Goal: Transaction & Acquisition: Purchase product/service

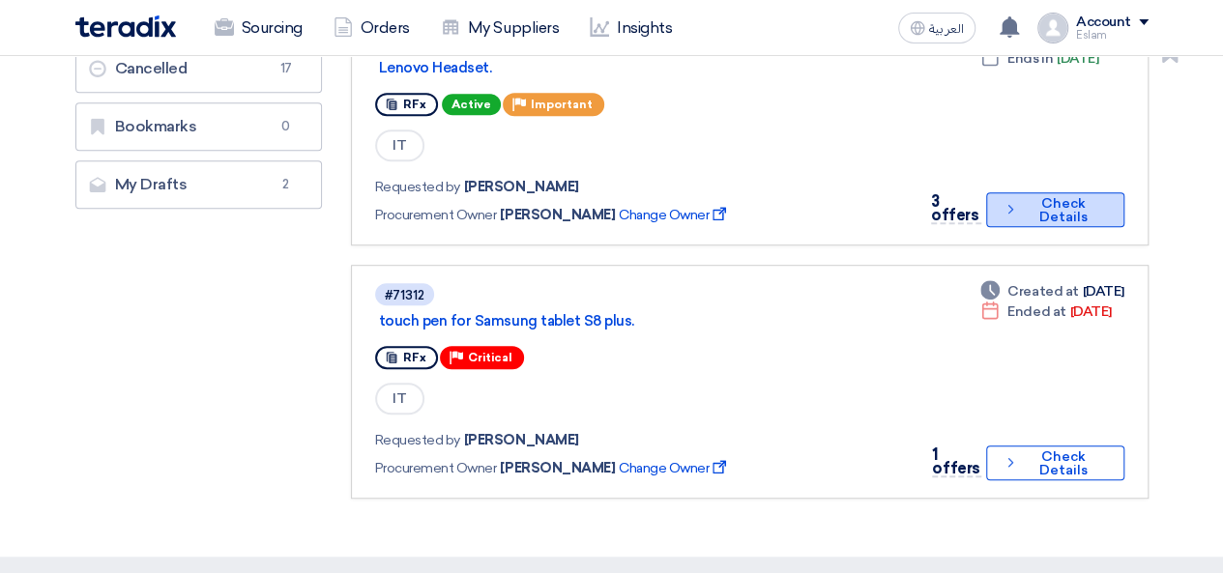
click at [1011, 207] on use at bounding box center [1010, 209] width 5 height 9
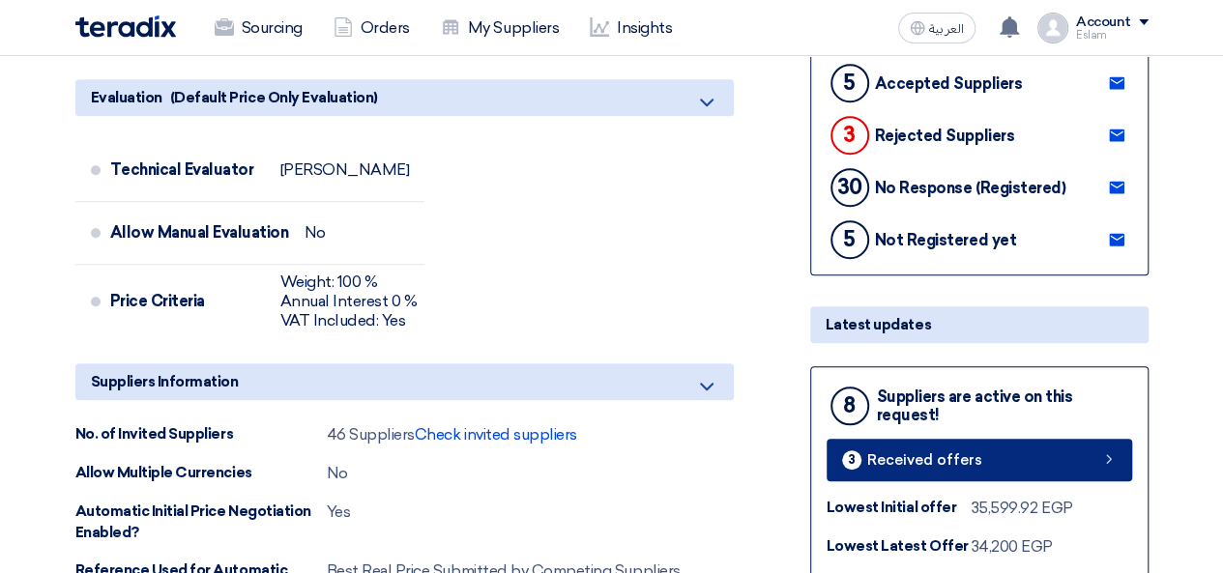
click at [965, 461] on span "Received offers" at bounding box center [924, 460] width 115 height 15
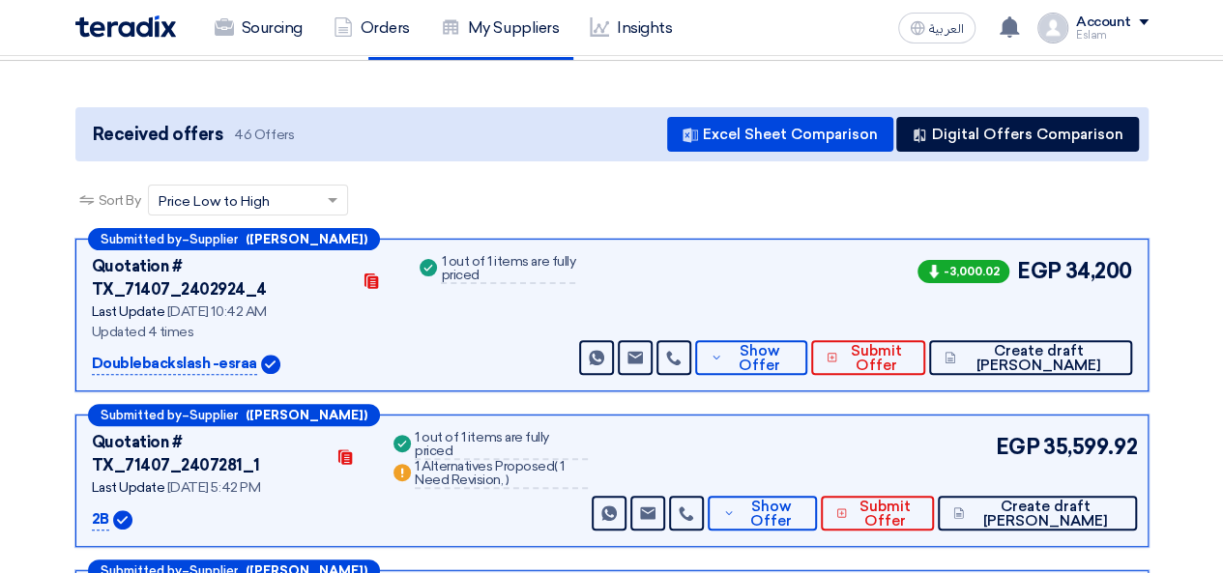
scroll to position [104, 0]
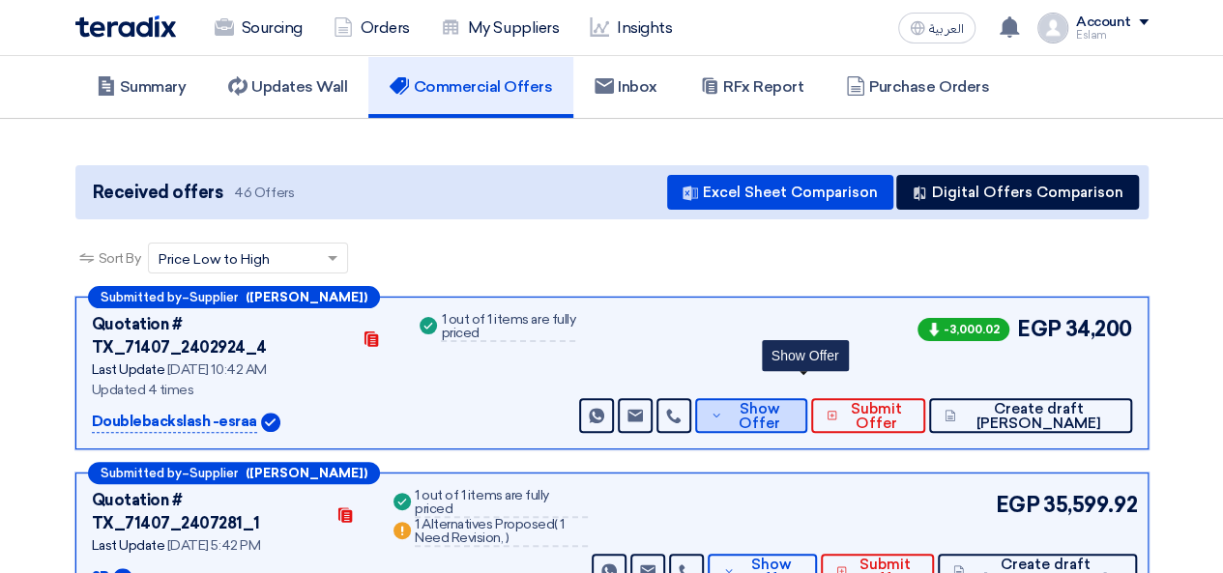
click at [791, 402] on span "Show Offer" at bounding box center [759, 416] width 64 height 29
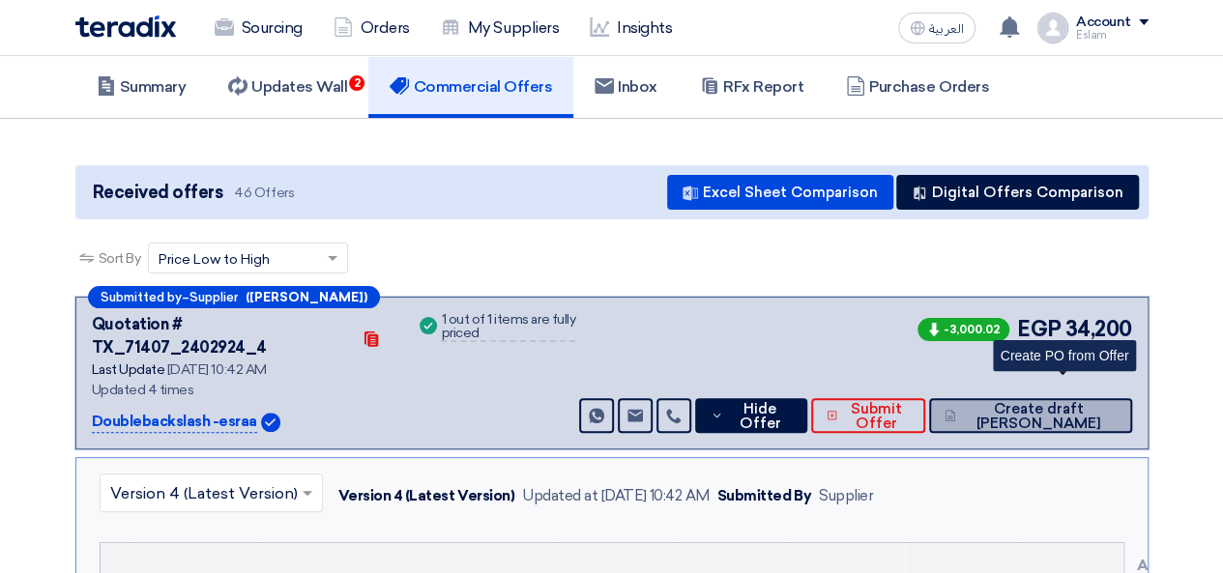
click at [1087, 402] on span "Create draft [PERSON_NAME]" at bounding box center [1039, 416] width 156 height 29
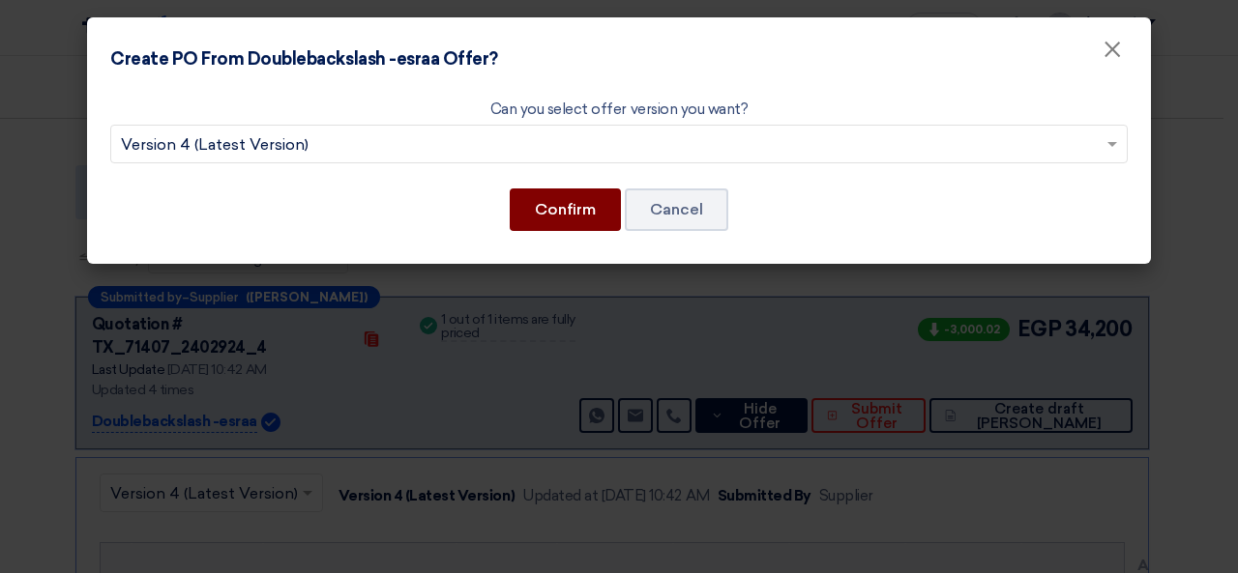
click at [553, 208] on button "Confirm" at bounding box center [565, 210] width 111 height 43
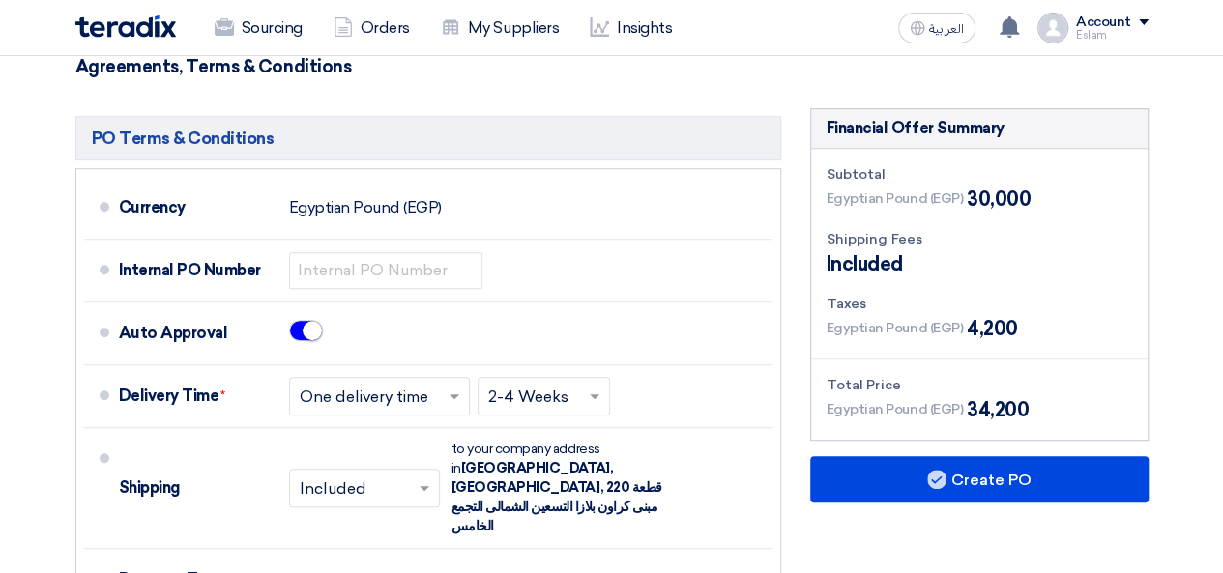
scroll to position [483, 0]
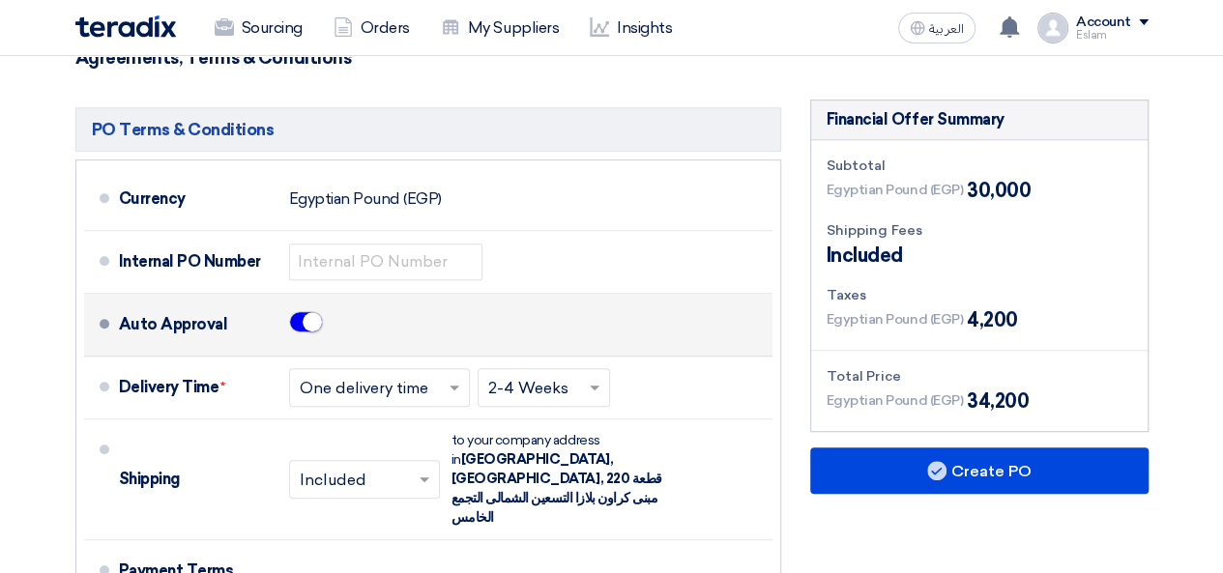
click at [289, 314] on ui-switch at bounding box center [306, 324] width 34 height 26
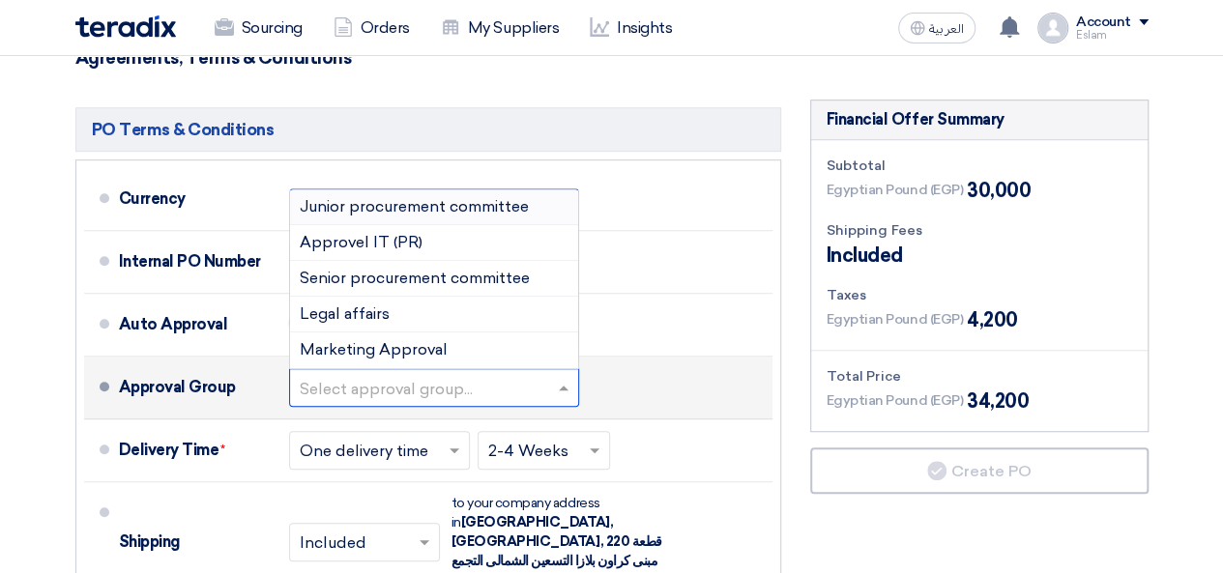
click at [420, 376] on input "text" at bounding box center [435, 389] width 271 height 28
click at [362, 212] on span "Junior procurement committee" at bounding box center [414, 206] width 229 height 18
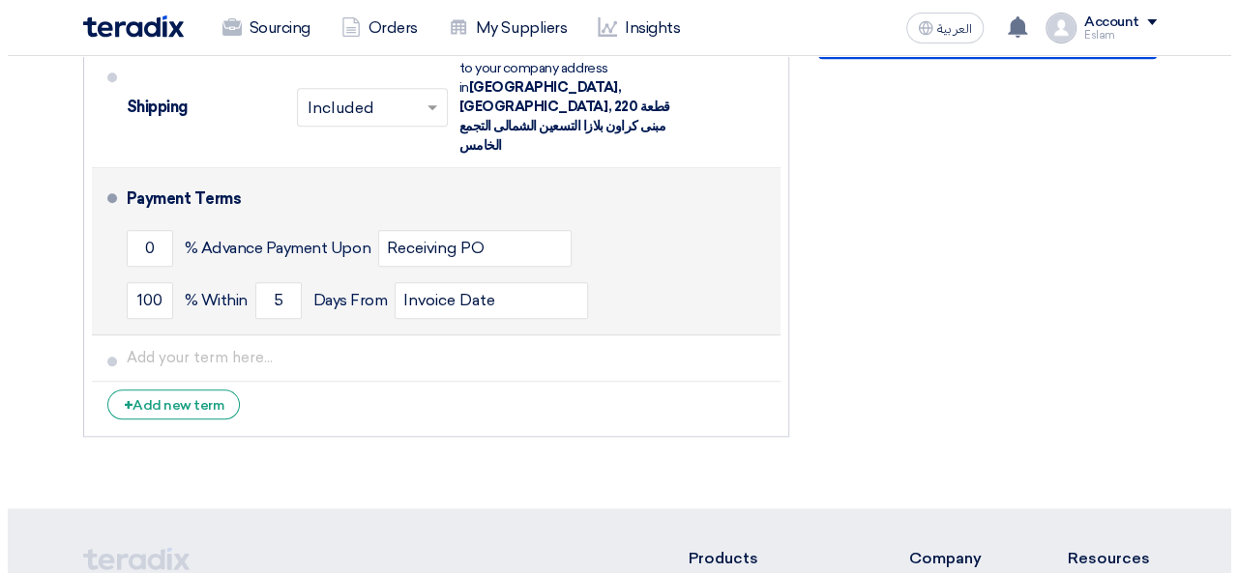
scroll to position [677, 0]
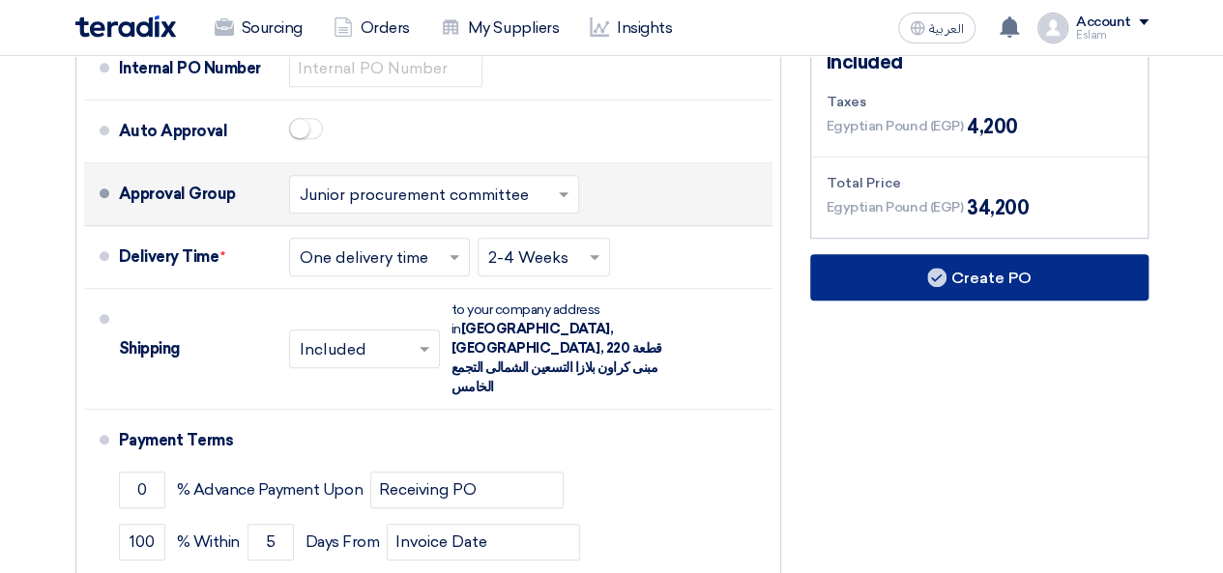
click at [952, 289] on button "Create PO" at bounding box center [979, 277] width 338 height 46
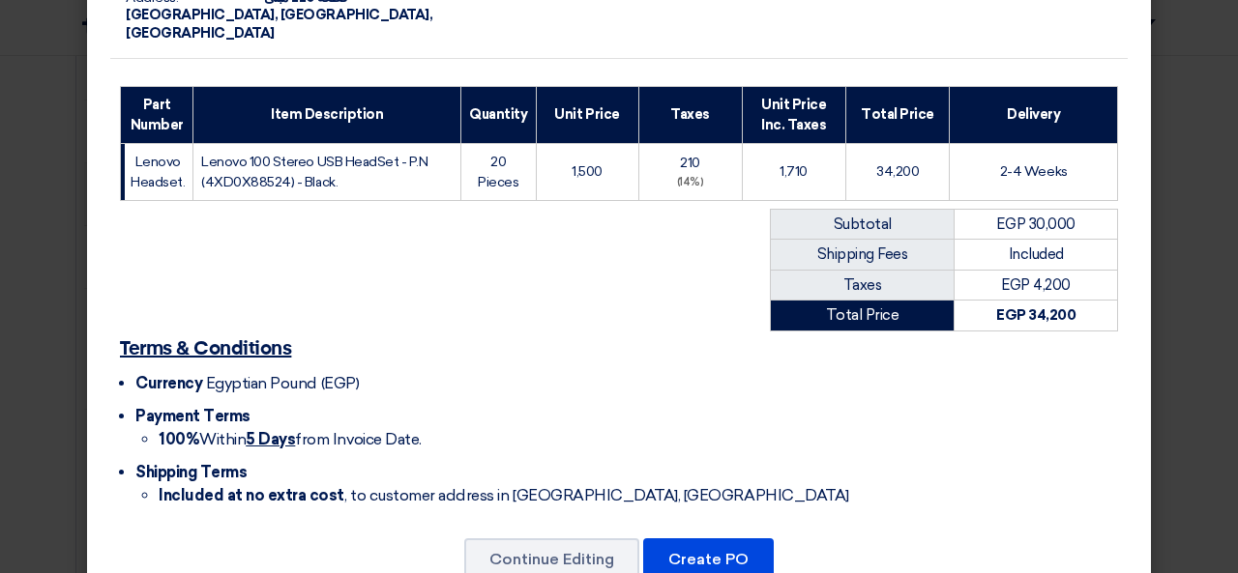
scroll to position [356, 0]
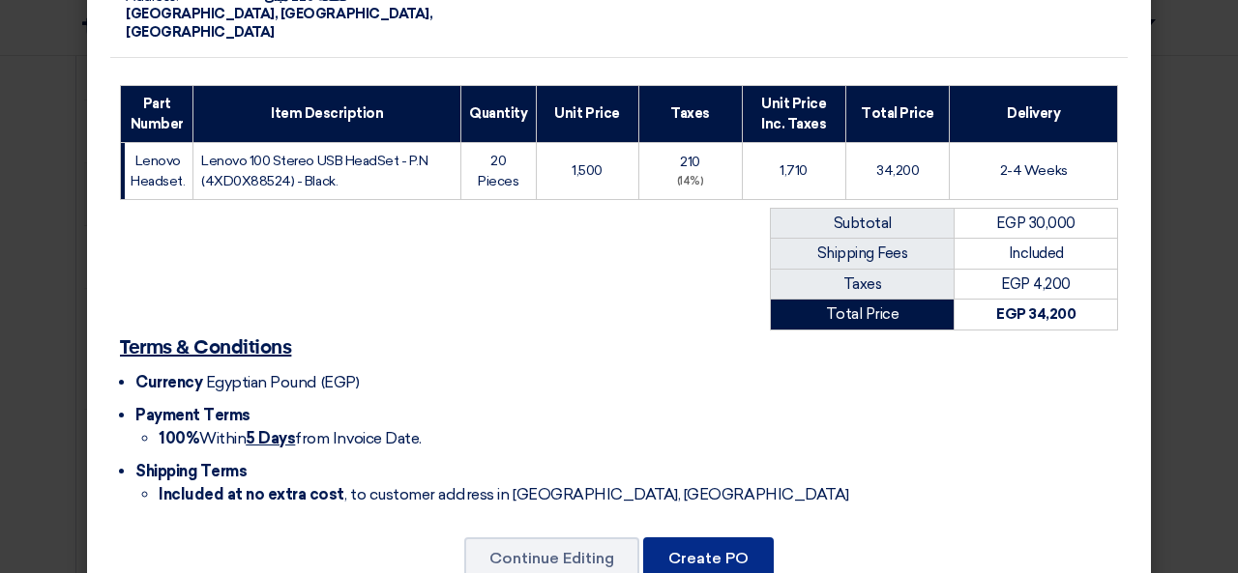
click at [696, 538] on button "Create PO" at bounding box center [708, 559] width 131 height 43
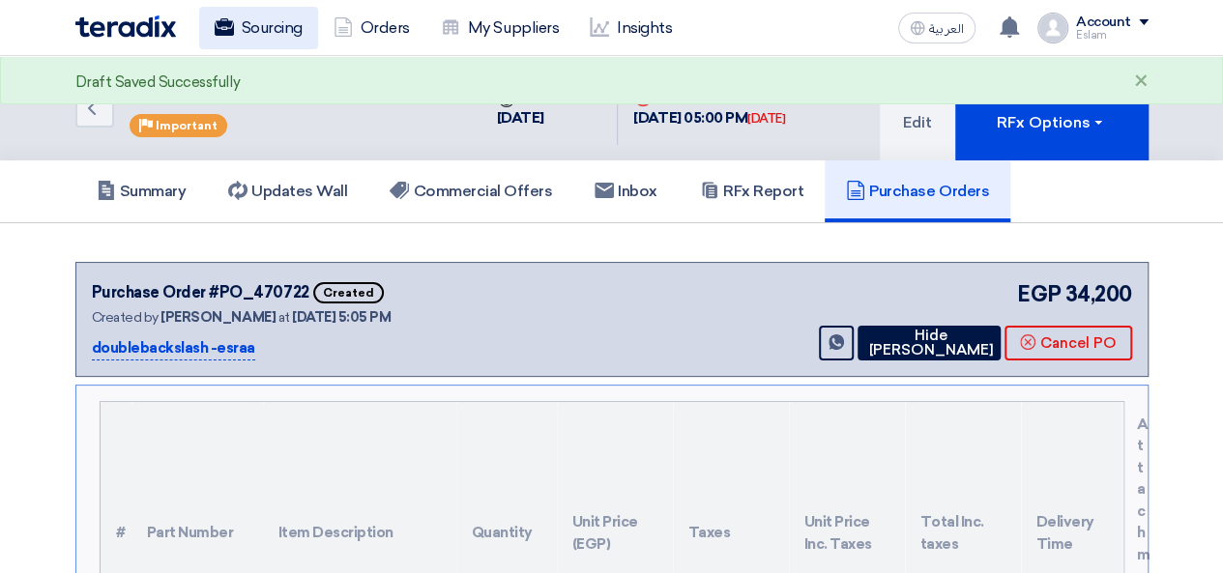
click at [271, 40] on link "Sourcing" at bounding box center [258, 28] width 119 height 43
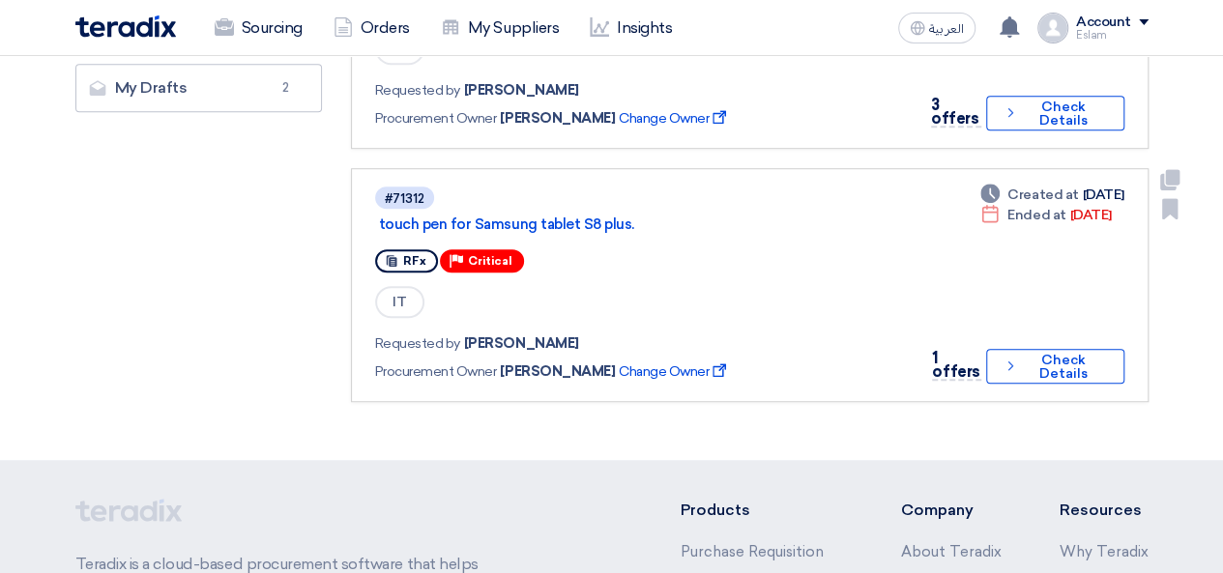
scroll to position [97, 0]
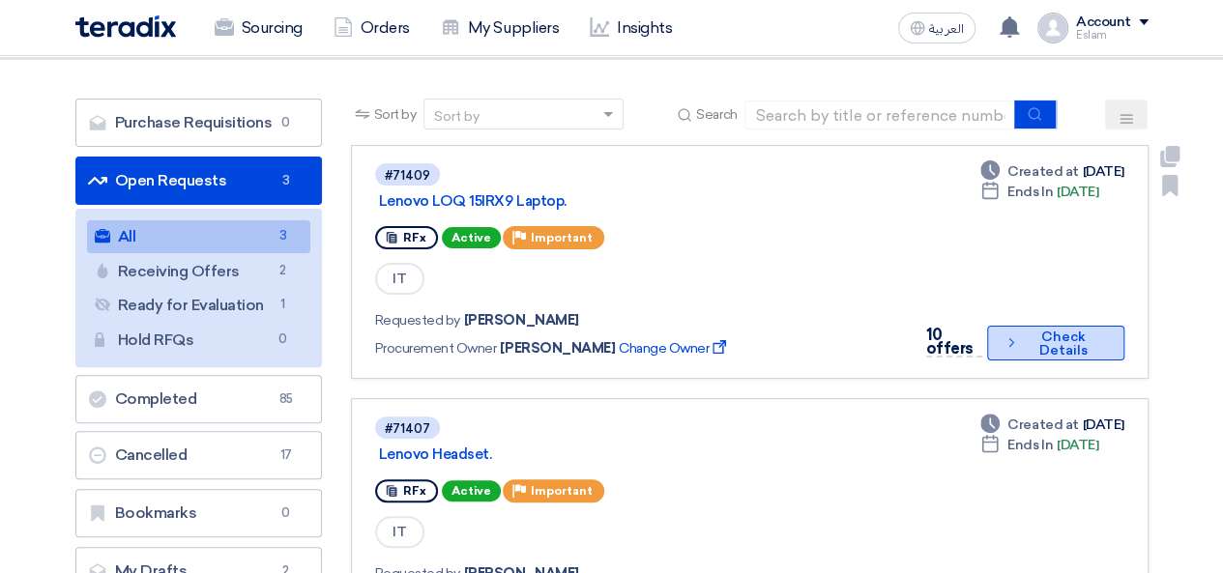
click at [1022, 347] on button "Check details Check Details" at bounding box center [1055, 343] width 136 height 35
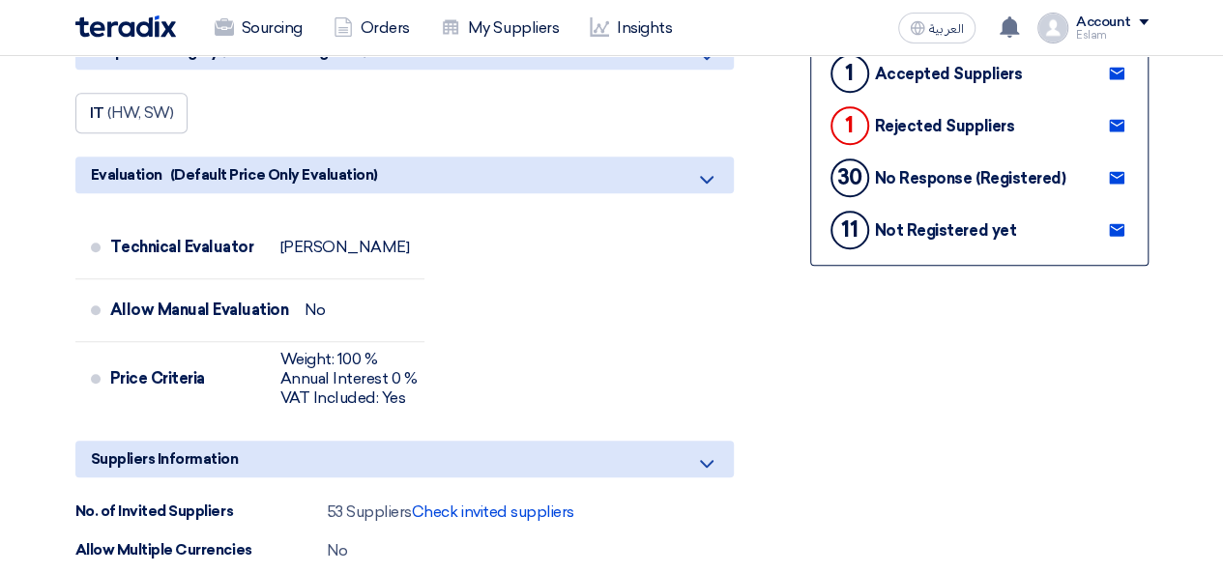
scroll to position [580, 0]
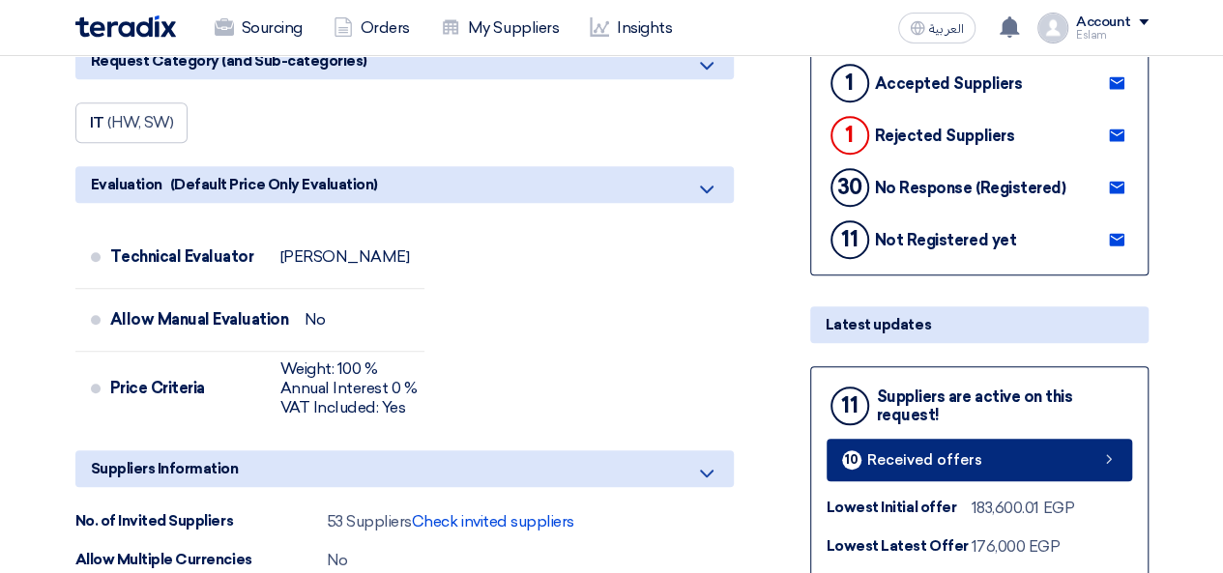
click at [944, 456] on span "Received offers" at bounding box center [924, 460] width 115 height 15
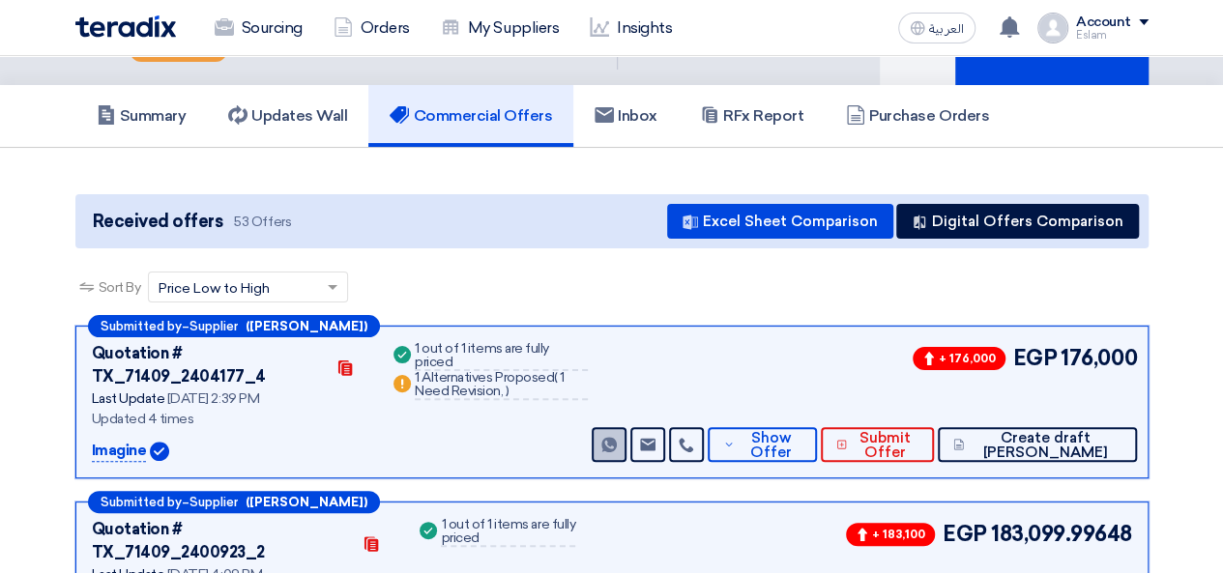
scroll to position [104, 0]
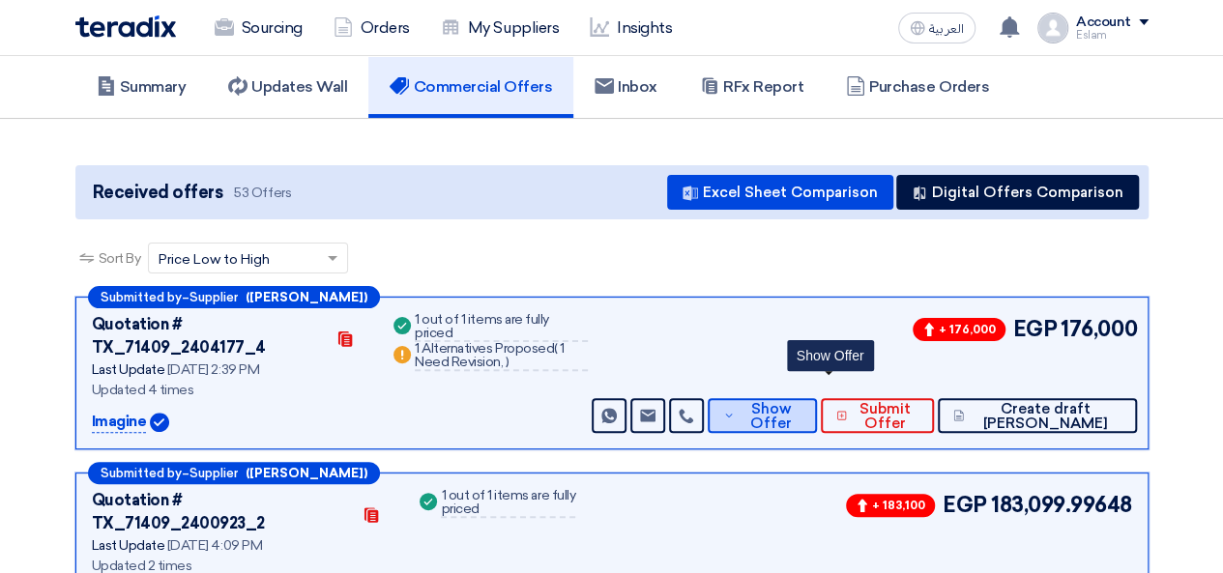
click at [817, 398] on button "Show Offer" at bounding box center [762, 415] width 109 height 35
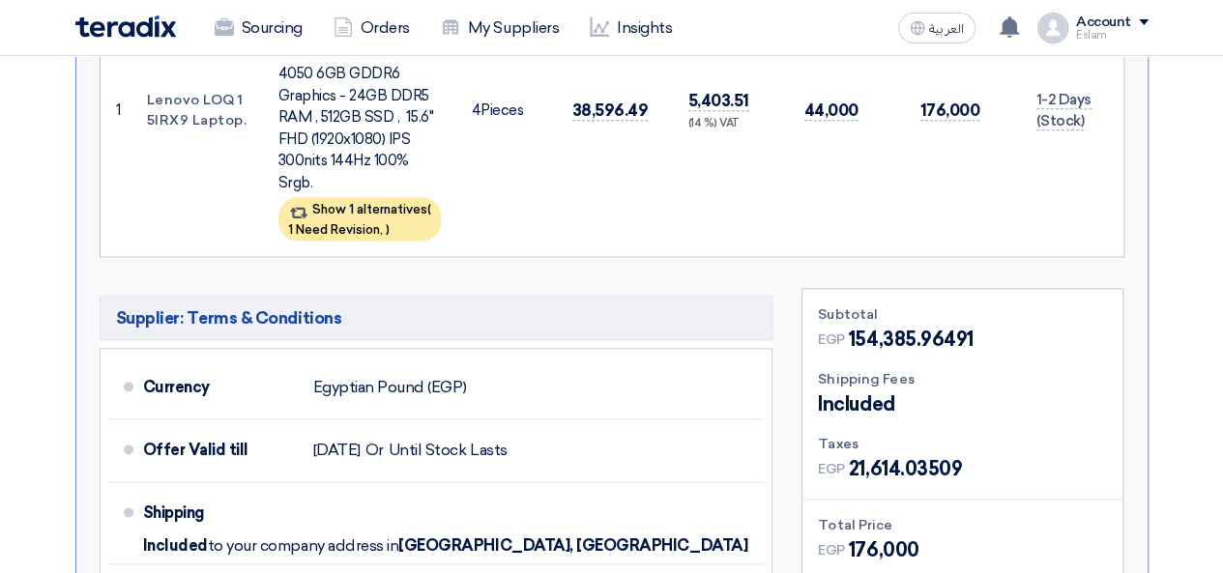
scroll to position [1168, 0]
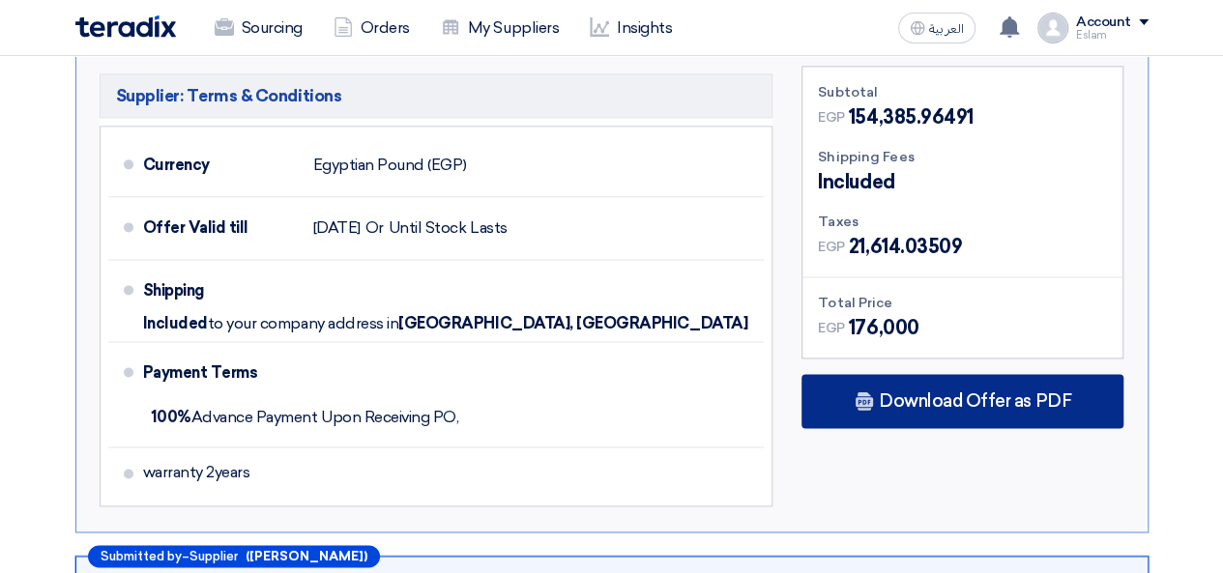
click at [872, 392] on icon at bounding box center [864, 401] width 19 height 19
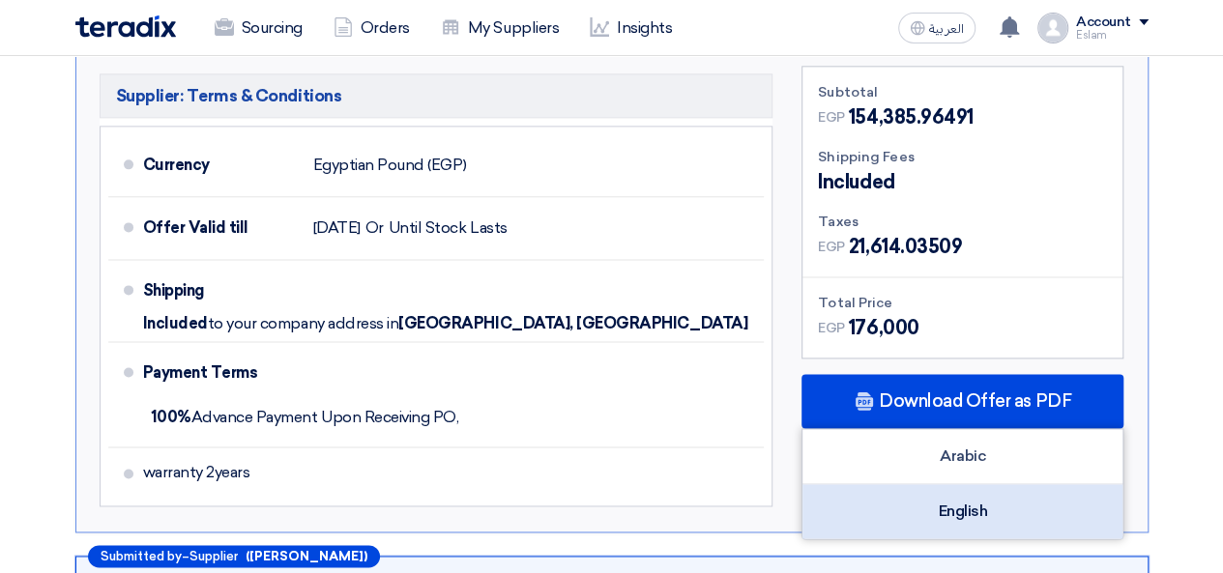
click at [947, 484] on div "English" at bounding box center [962, 511] width 320 height 54
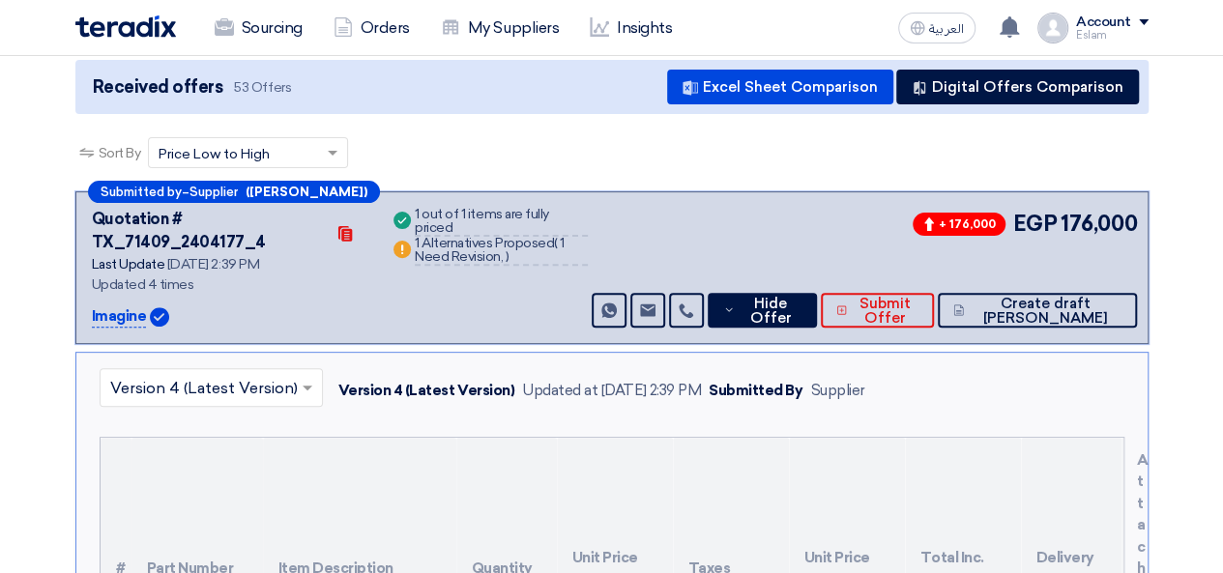
scroll to position [201, 0]
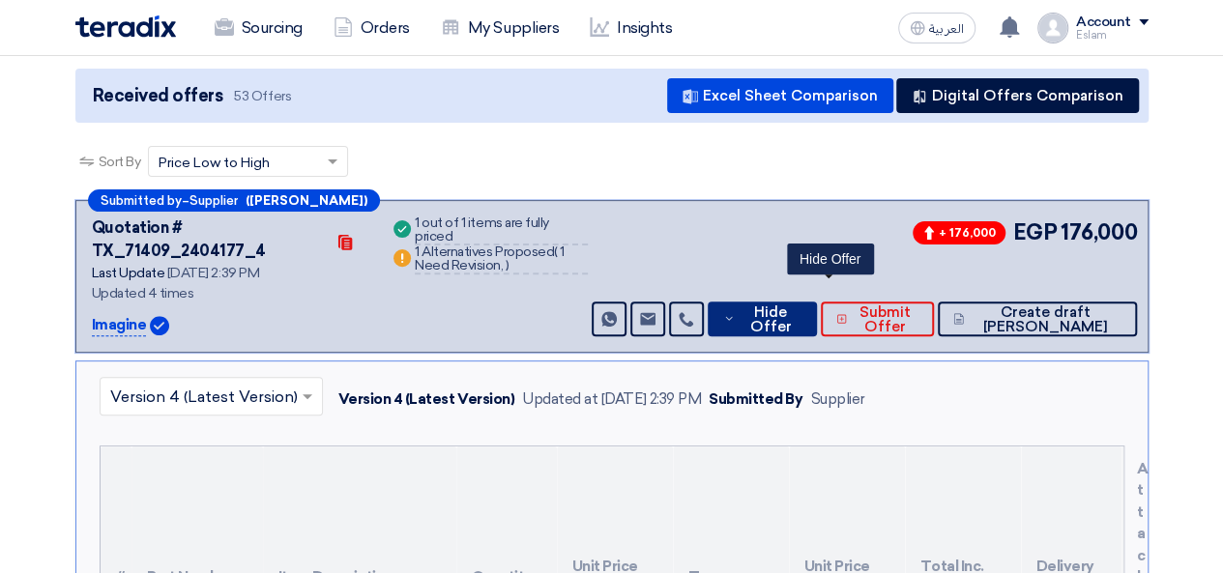
click at [801, 306] on span "Hide Offer" at bounding box center [771, 320] width 62 height 29
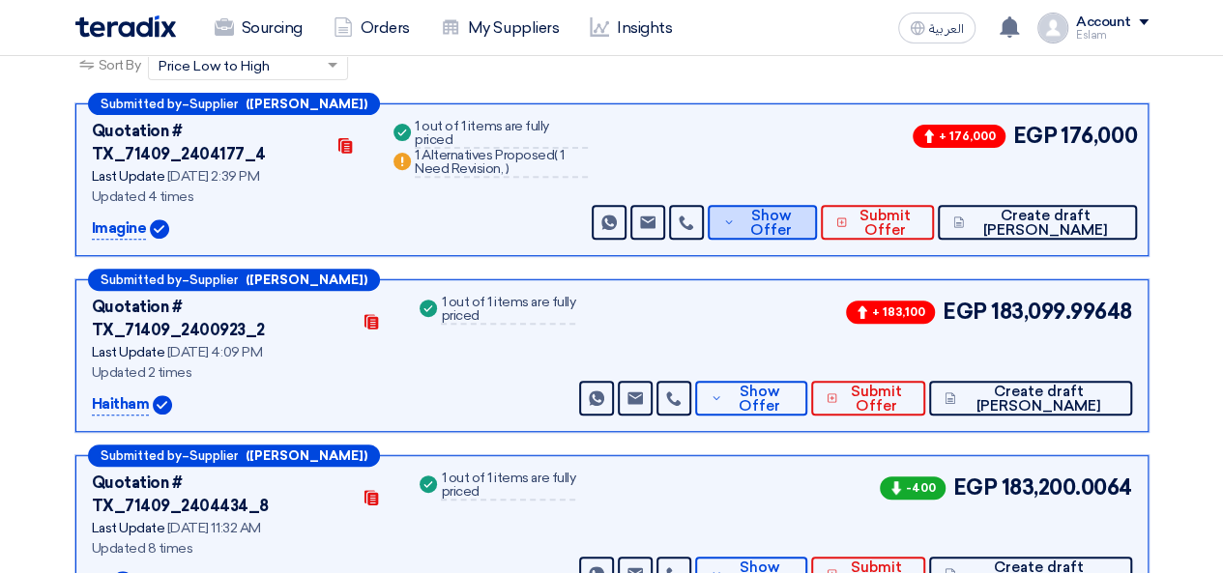
scroll to position [394, 0]
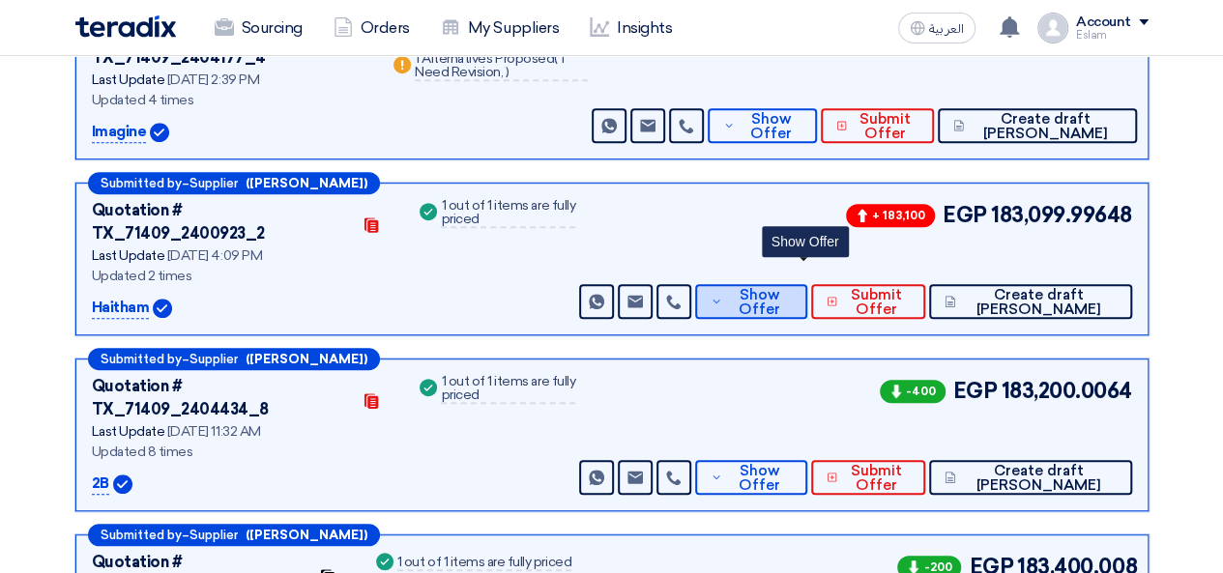
click at [791, 288] on span "Show Offer" at bounding box center [759, 302] width 64 height 29
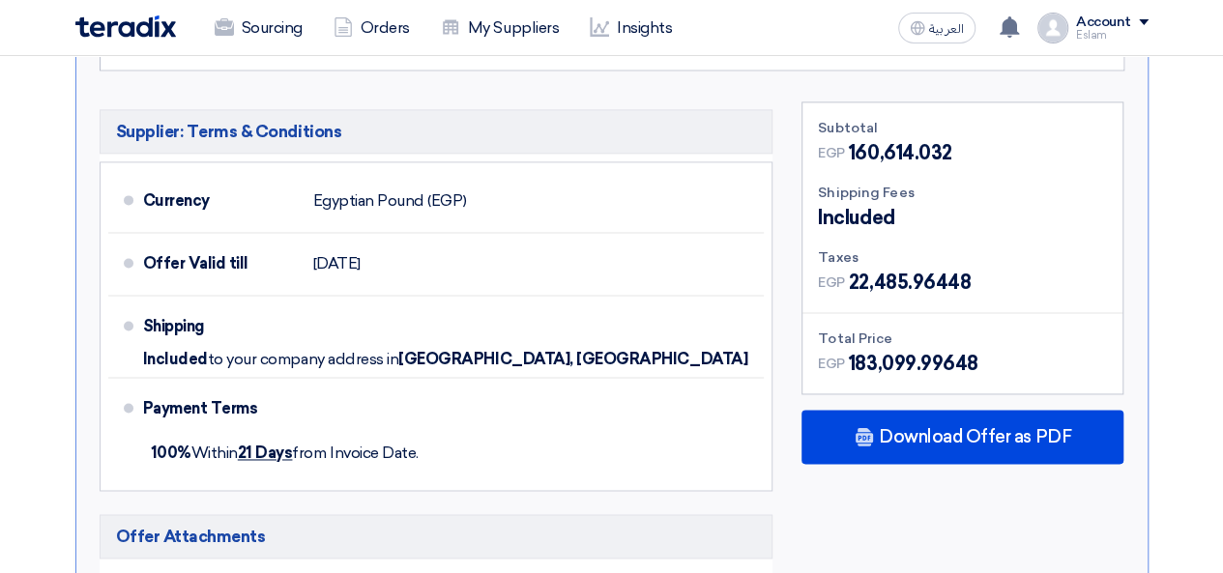
scroll to position [1265, 0]
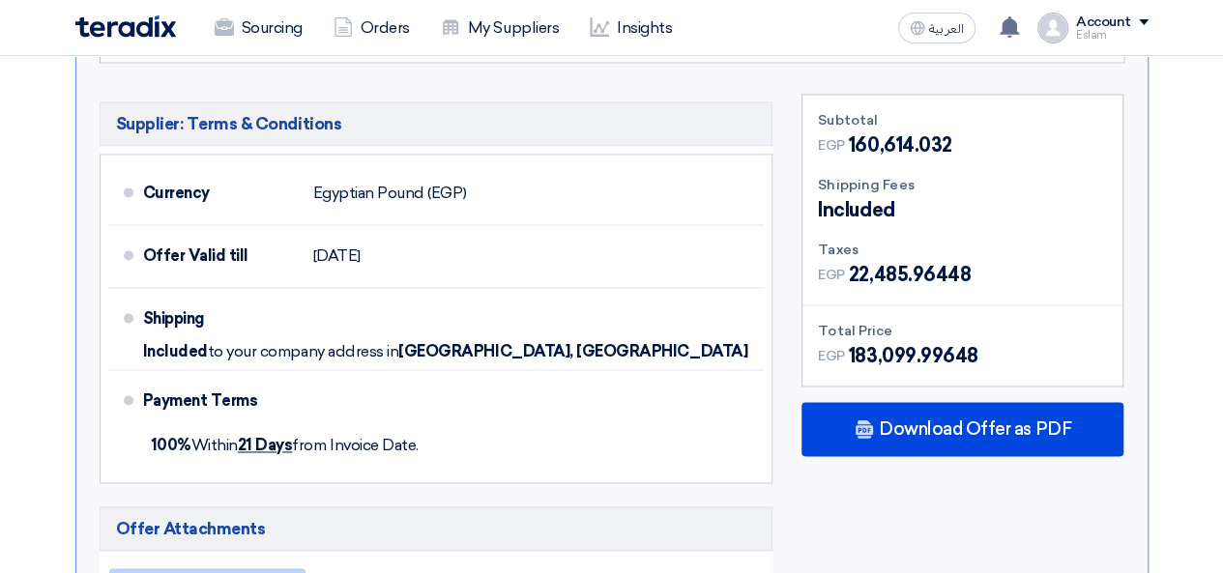
click at [180, 572] on span "offer__1758028130114.pdf" at bounding box center [216, 581] width 167 height 15
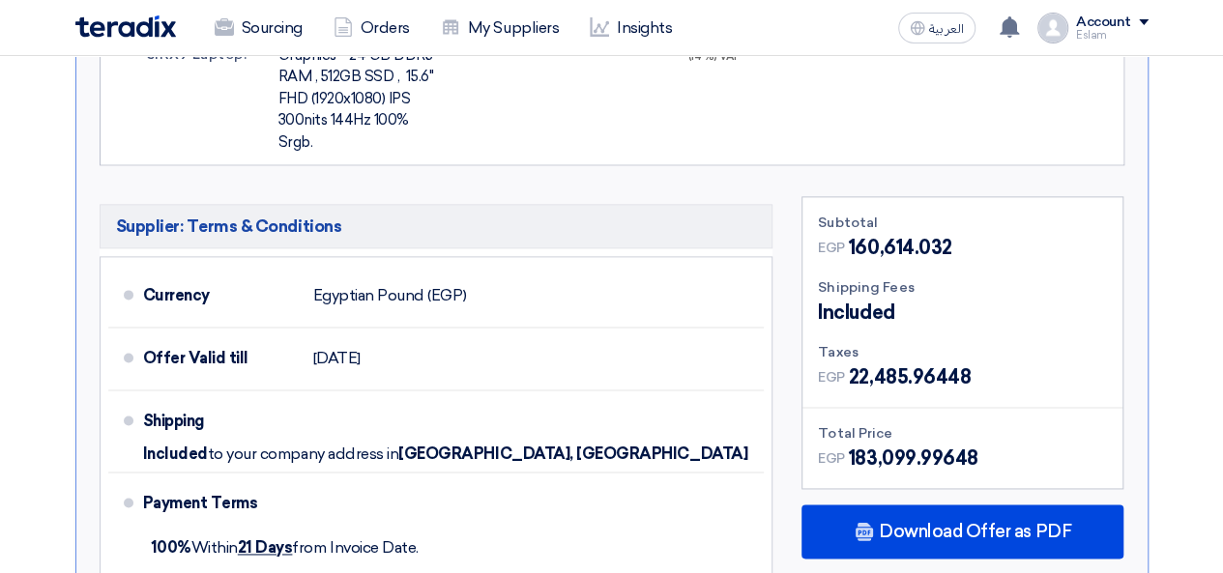
scroll to position [1168, 0]
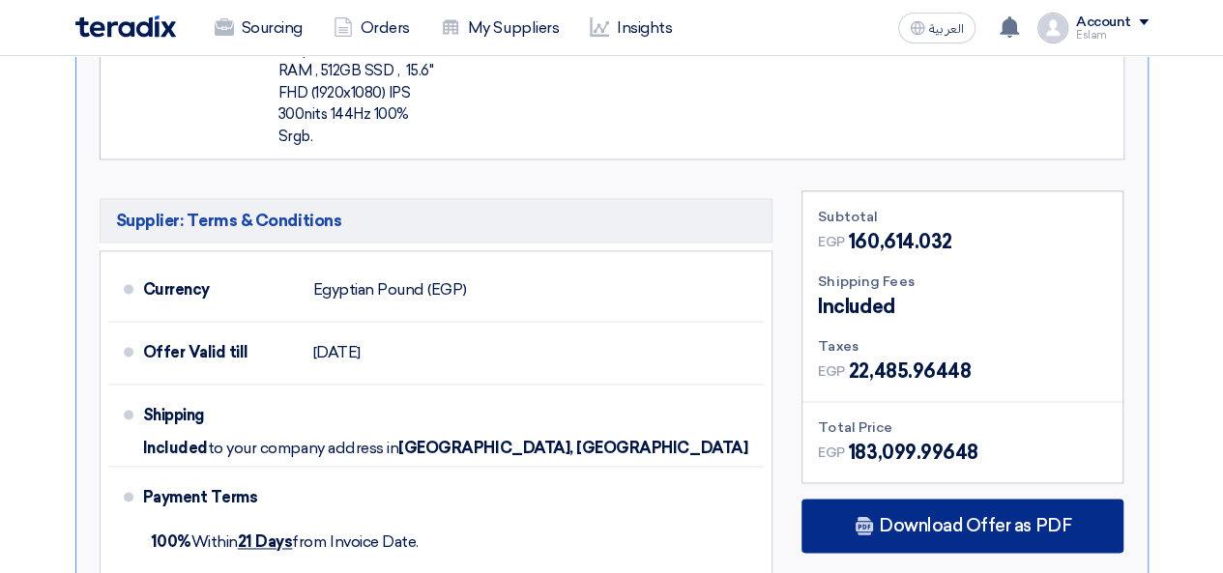
click at [982, 517] on span "Download Offer as PDF" at bounding box center [975, 525] width 192 height 17
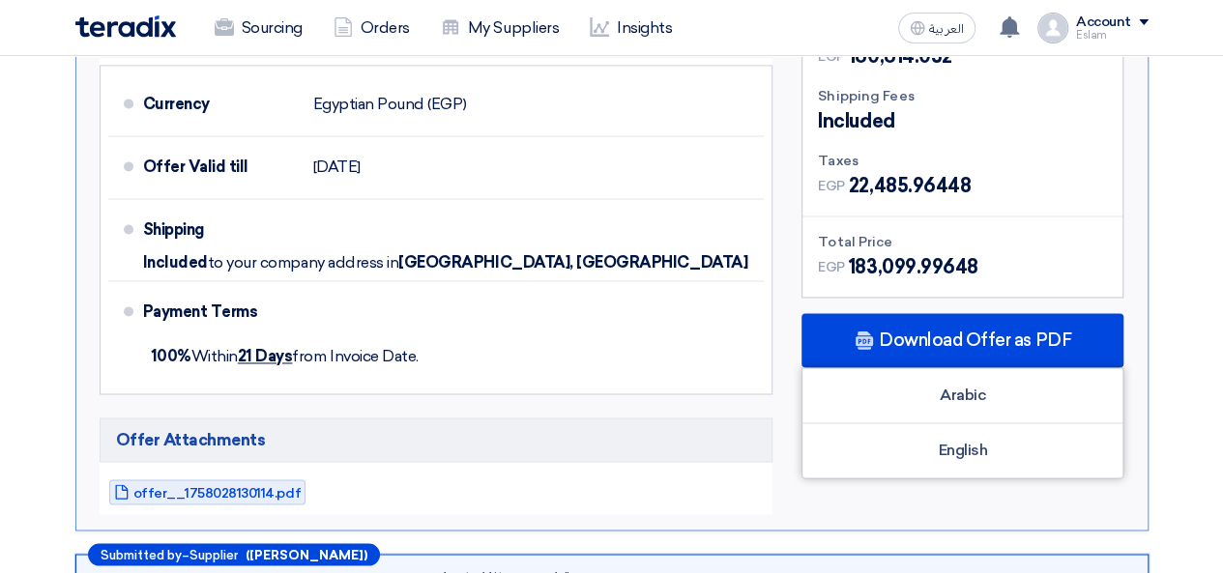
scroll to position [1361, 0]
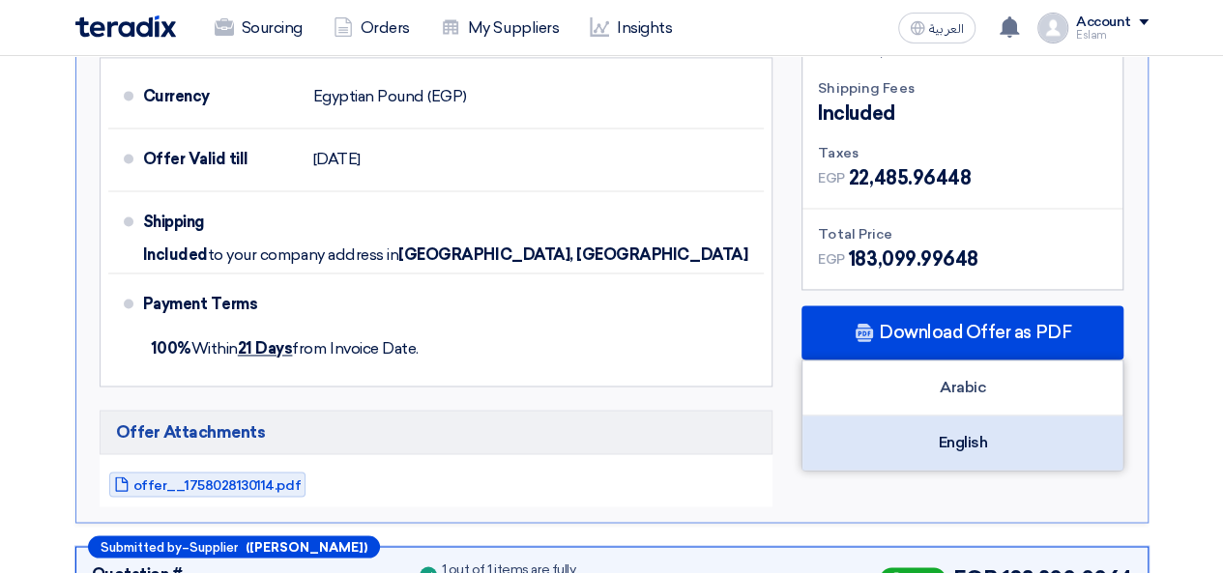
click at [947, 416] on div "English" at bounding box center [962, 443] width 320 height 54
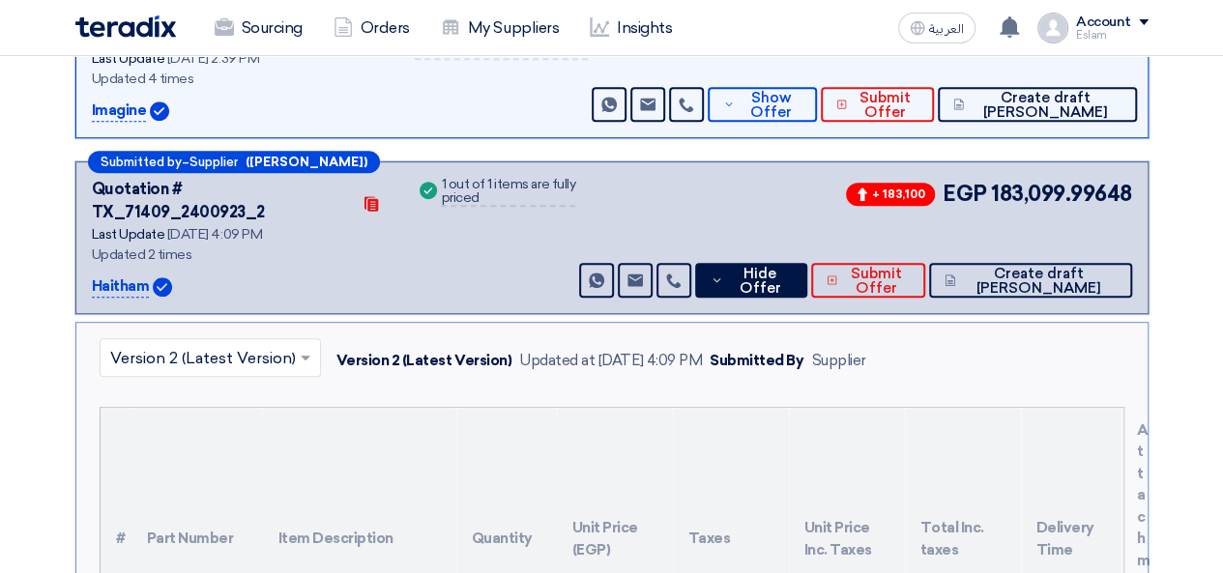
scroll to position [298, 0]
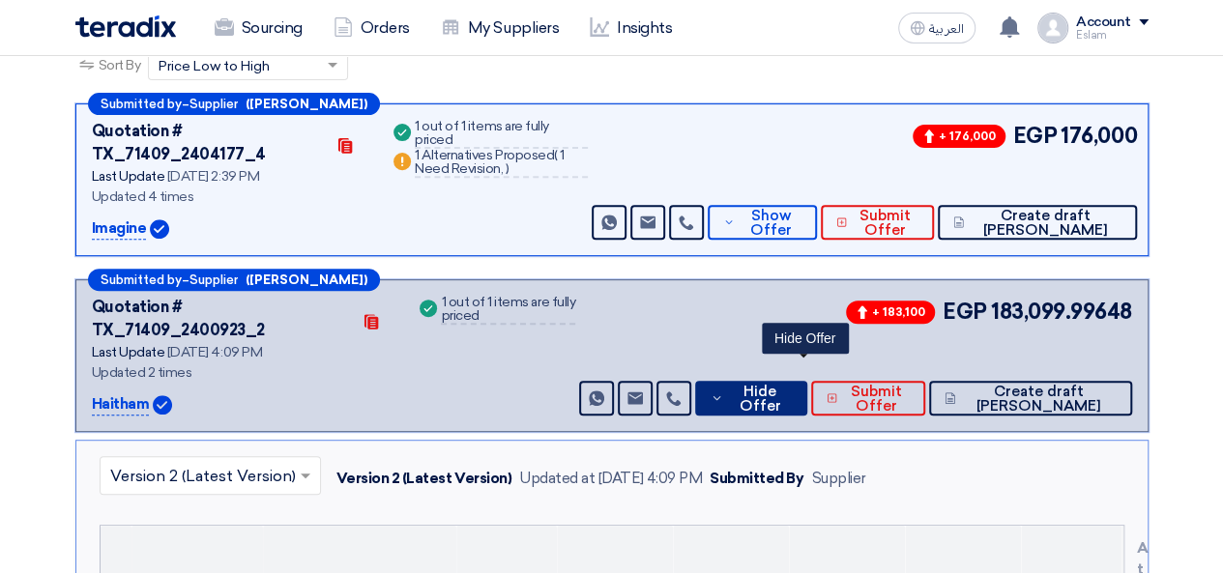
click at [790, 385] on span "Hide Offer" at bounding box center [759, 399] width 63 height 29
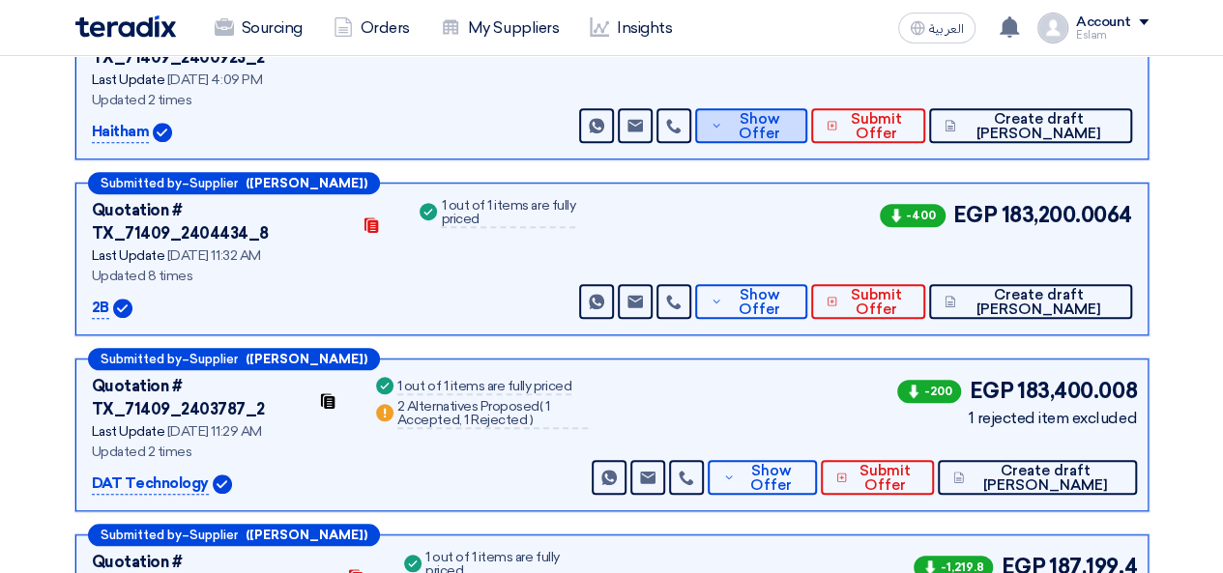
scroll to position [588, 0]
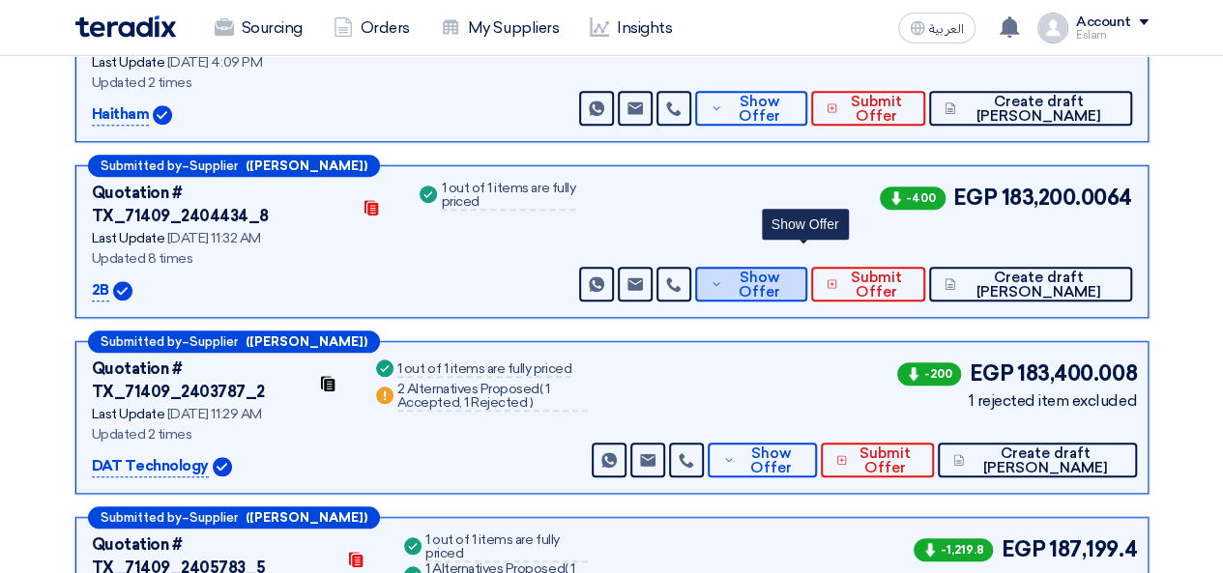
click at [790, 271] on span "Show Offer" at bounding box center [759, 285] width 64 height 29
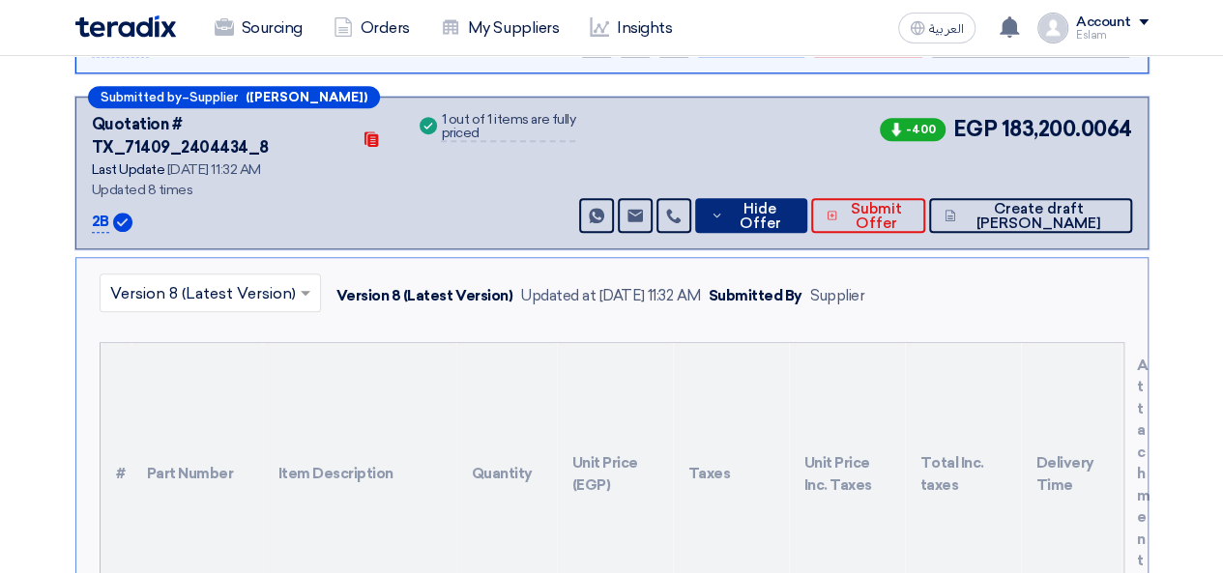
scroll to position [685, 0]
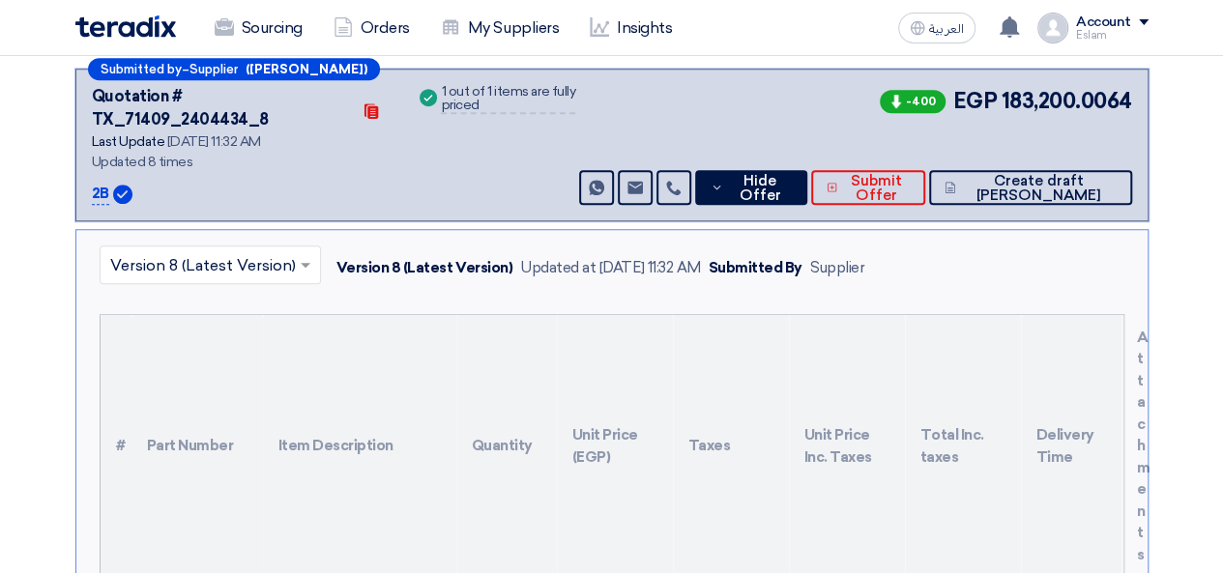
drag, startPoint x: 91, startPoint y: 117, endPoint x: 104, endPoint y: 121, distance: 14.1
click at [104, 183] on p "2B" at bounding box center [100, 194] width 17 height 23
copy p "2B"
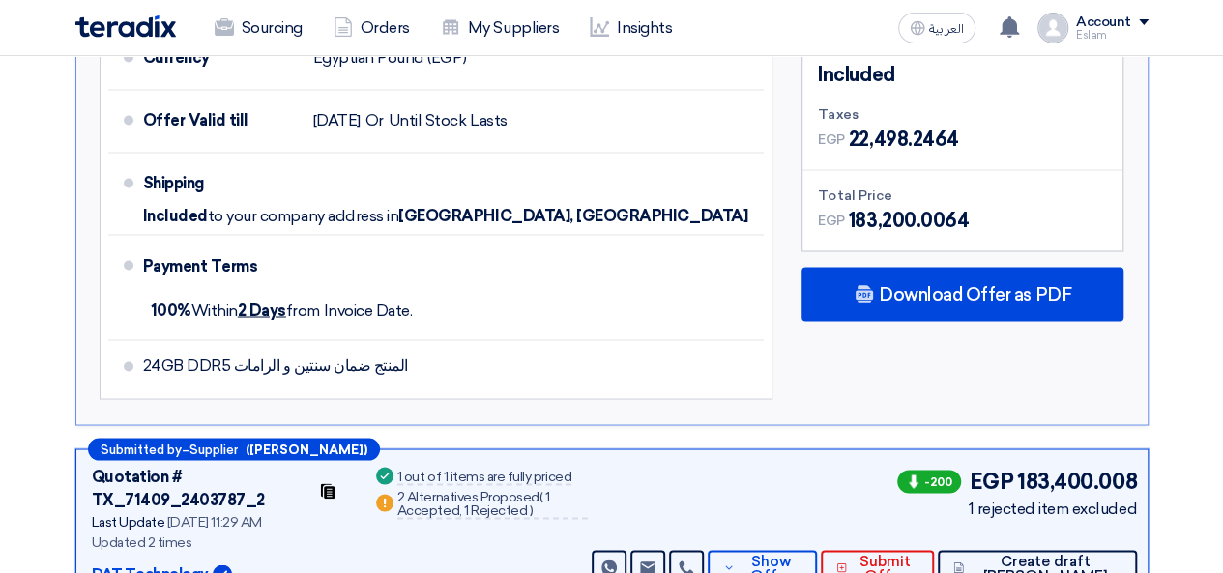
scroll to position [1458, 0]
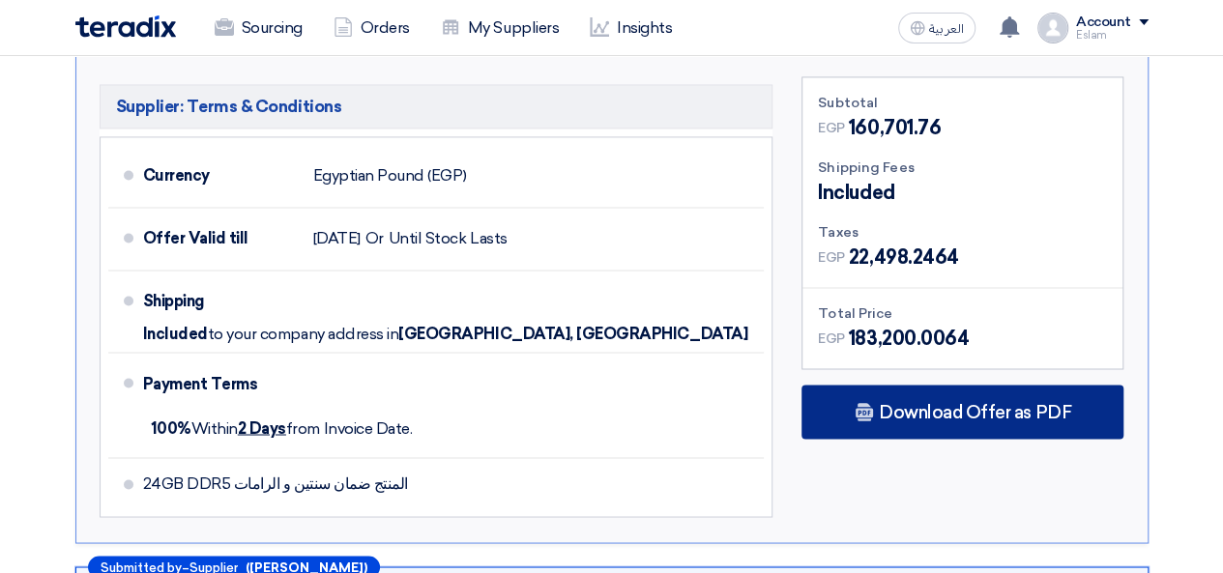
click at [935, 403] on span "Download Offer as PDF" at bounding box center [975, 411] width 192 height 17
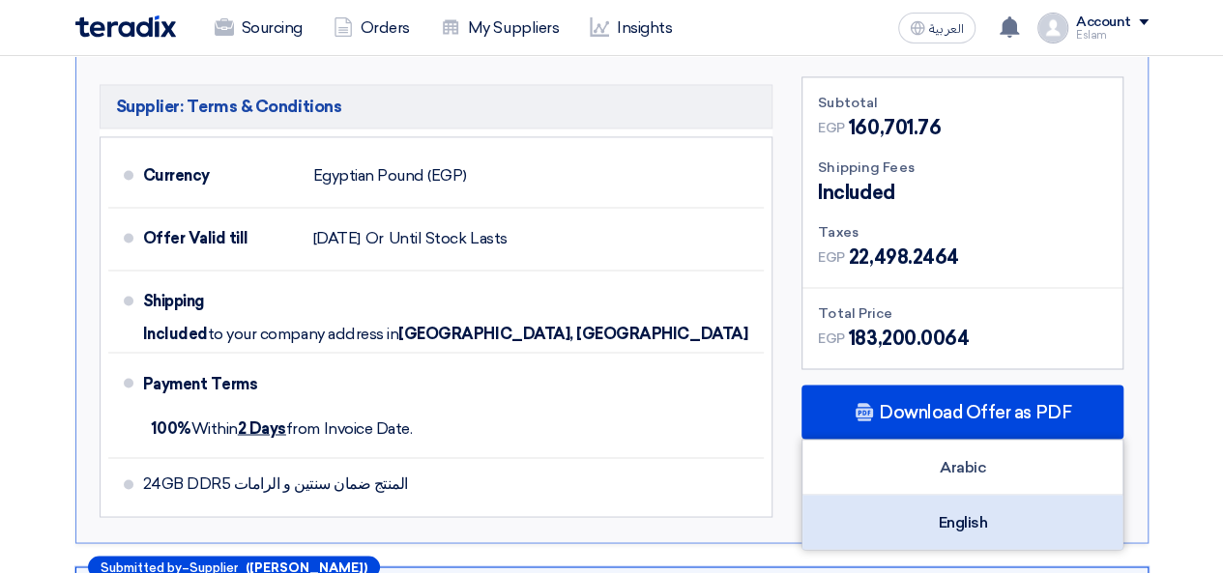
click at [981, 495] on div "English" at bounding box center [962, 522] width 320 height 54
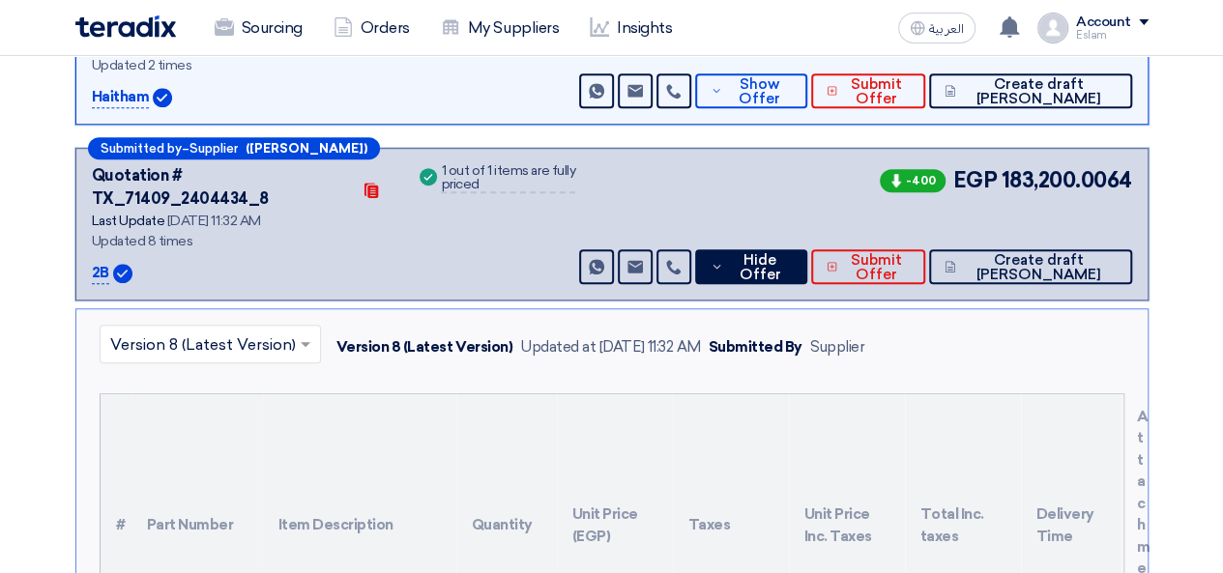
scroll to position [588, 0]
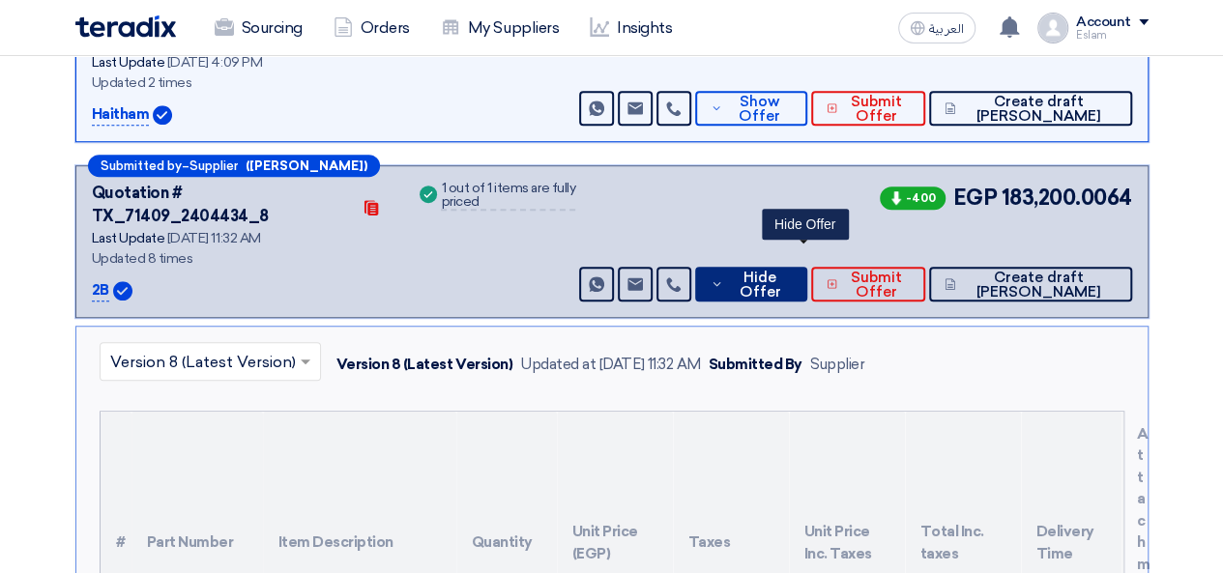
click at [791, 271] on span "Hide Offer" at bounding box center [759, 285] width 63 height 29
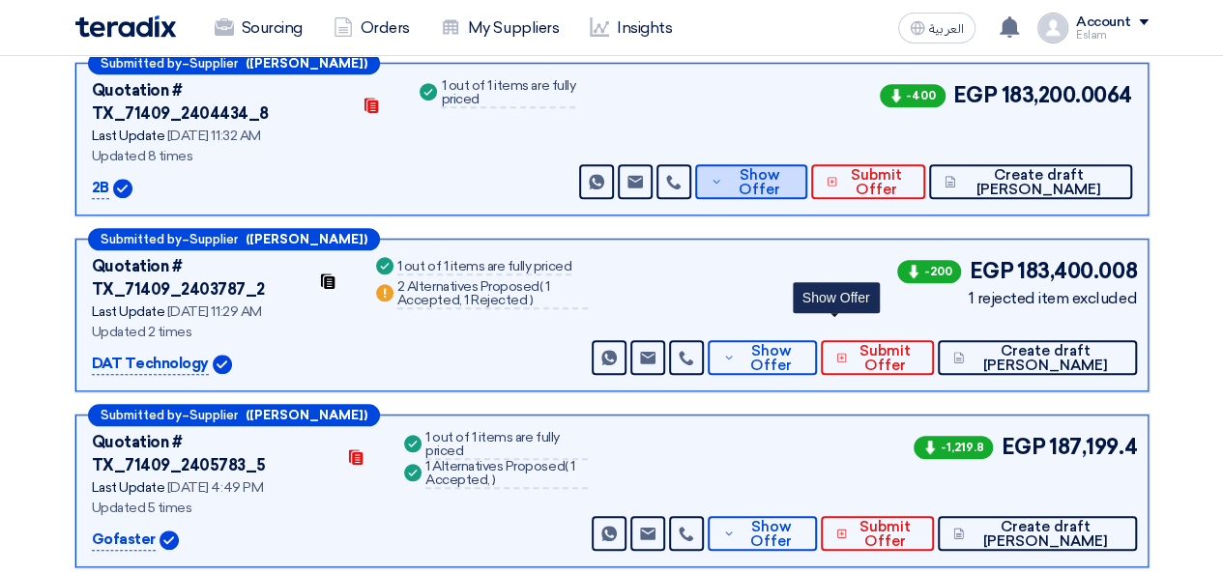
scroll to position [781, 0]
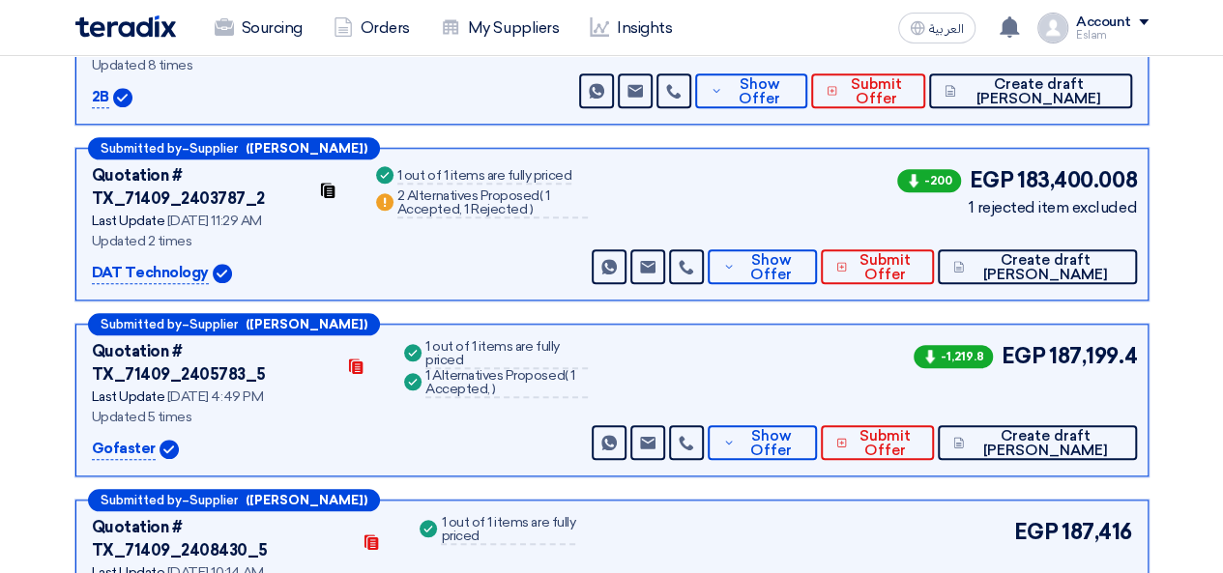
drag, startPoint x: 93, startPoint y: 178, endPoint x: 202, endPoint y: 175, distance: 109.3
click at [202, 262] on p "DAT Technology" at bounding box center [150, 273] width 117 height 23
copy p "DAT Technology"
click at [802, 253] on span "Show Offer" at bounding box center [771, 267] width 63 height 29
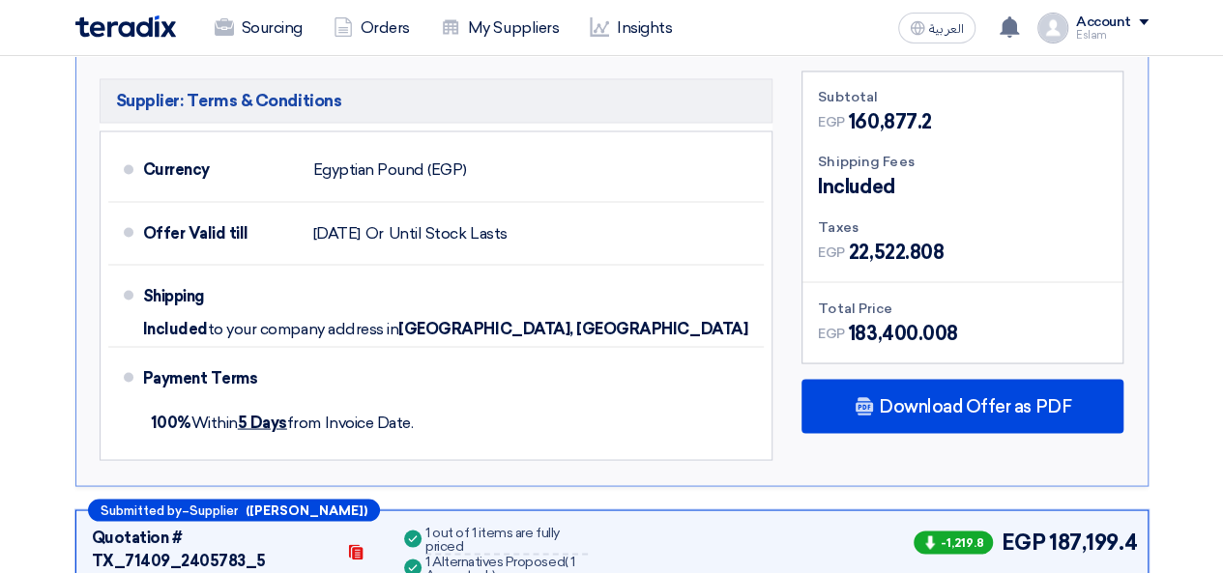
scroll to position [1651, 0]
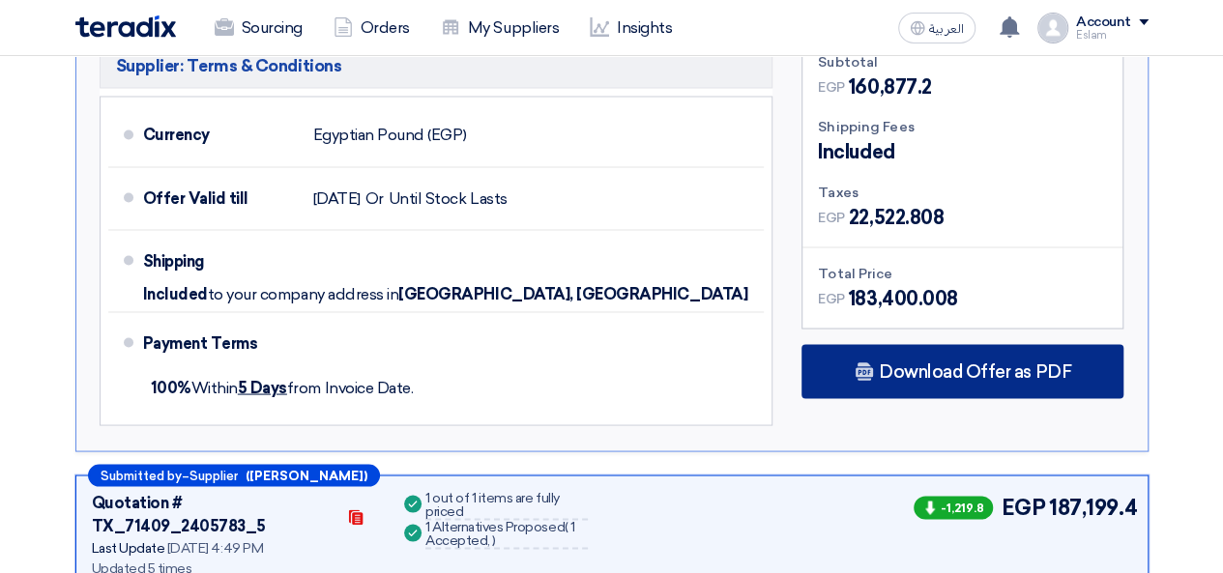
click at [903, 363] on span "Download Offer as PDF" at bounding box center [975, 371] width 192 height 17
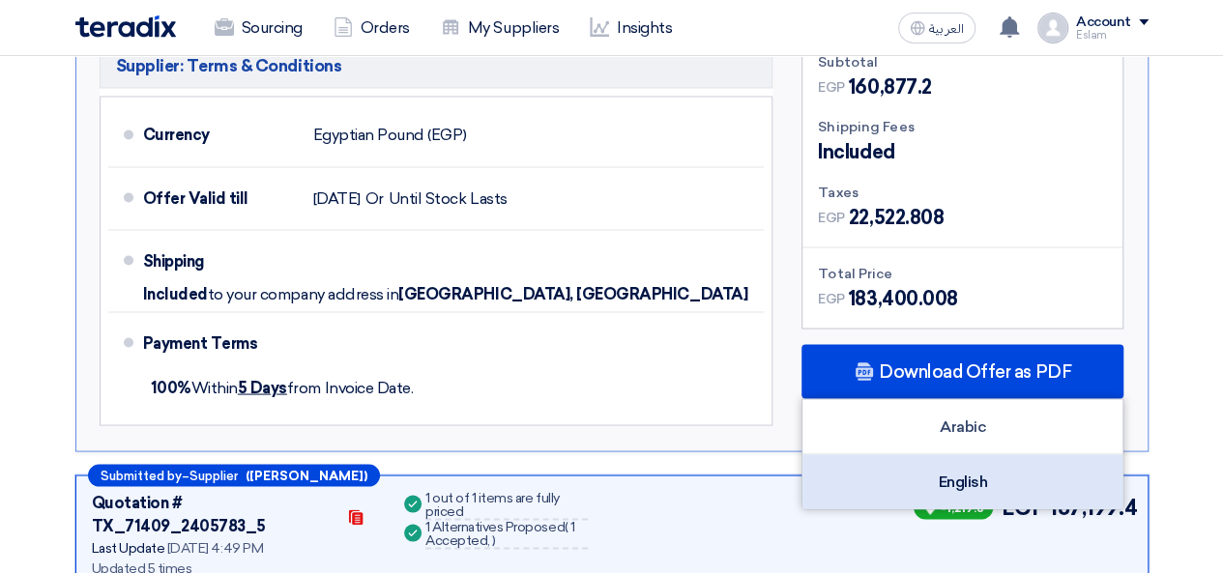
click at [965, 454] on div "English" at bounding box center [962, 481] width 320 height 54
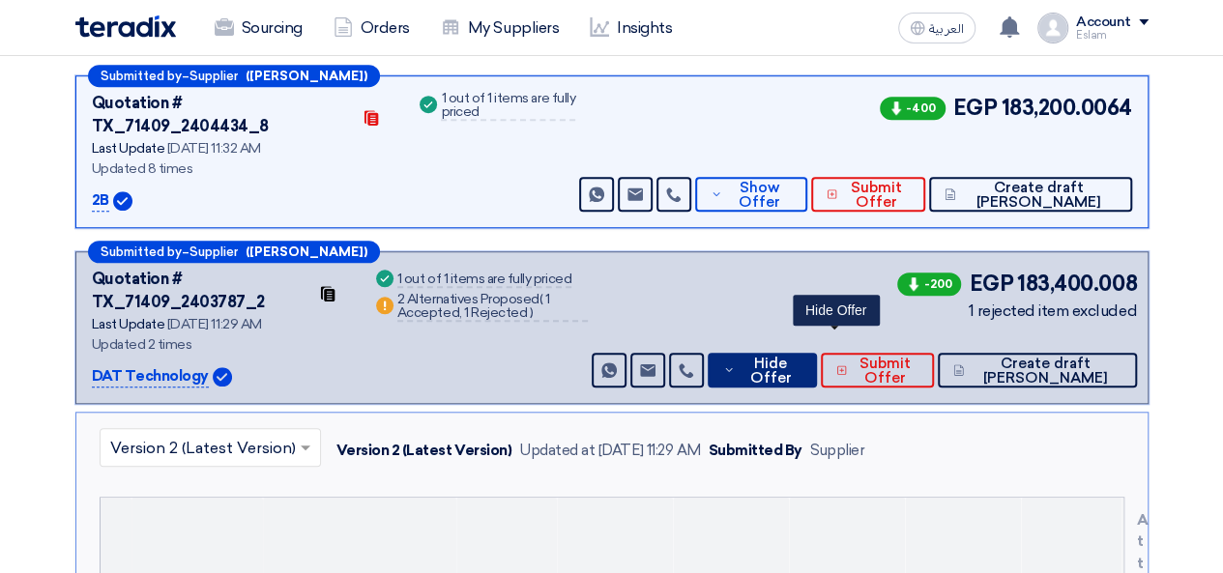
scroll to position [685, 0]
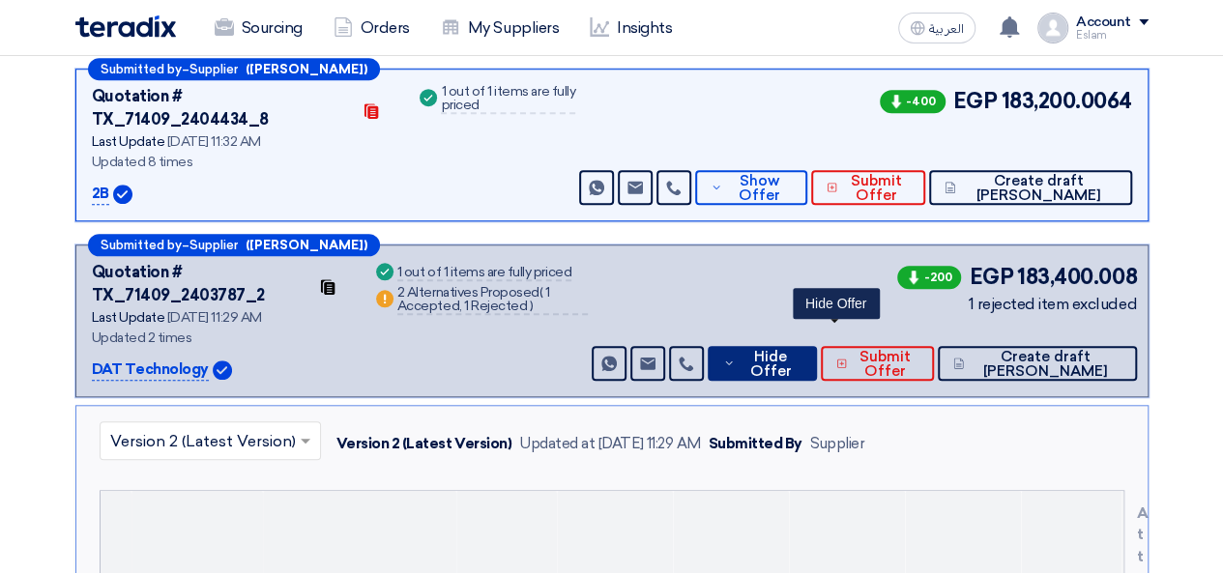
click at [801, 350] on span "Hide Offer" at bounding box center [771, 364] width 62 height 29
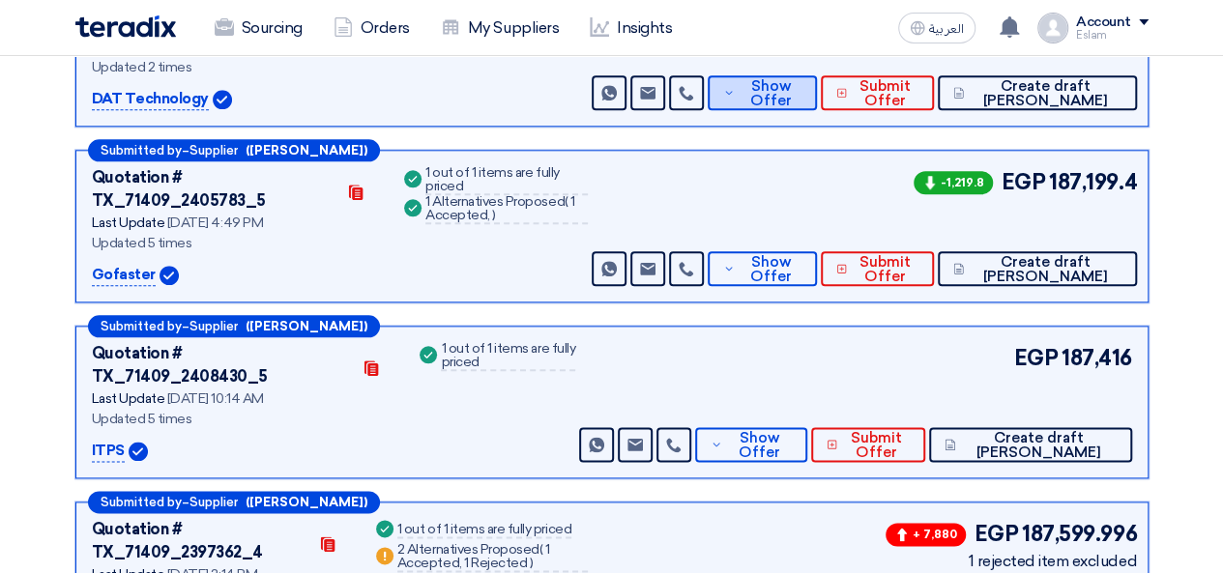
scroll to position [975, 0]
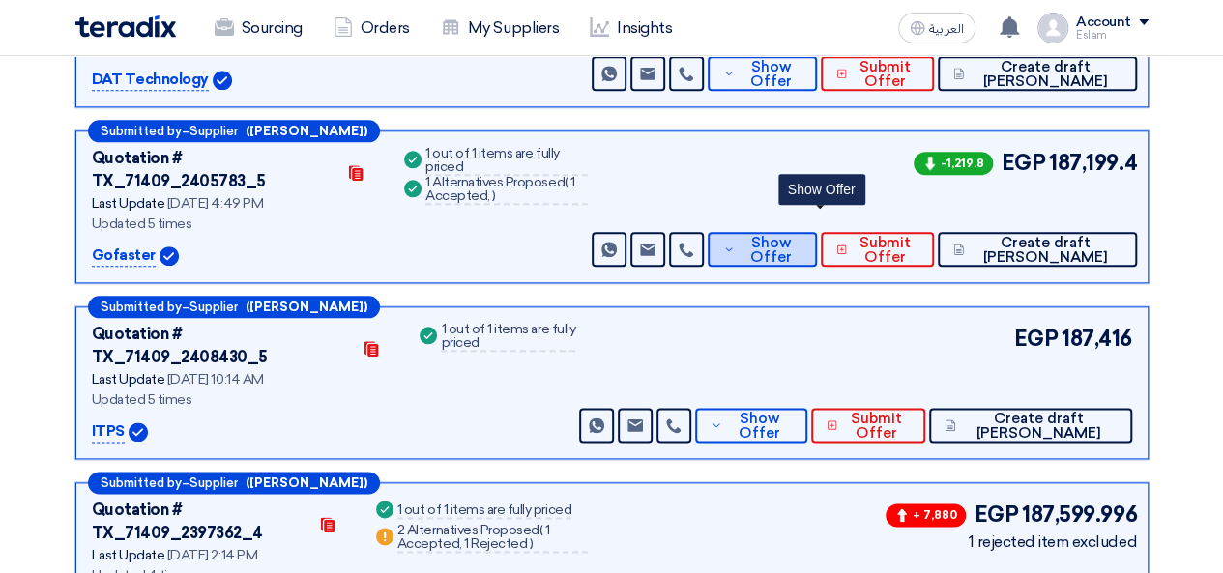
click at [802, 236] on span "Show Offer" at bounding box center [771, 250] width 63 height 29
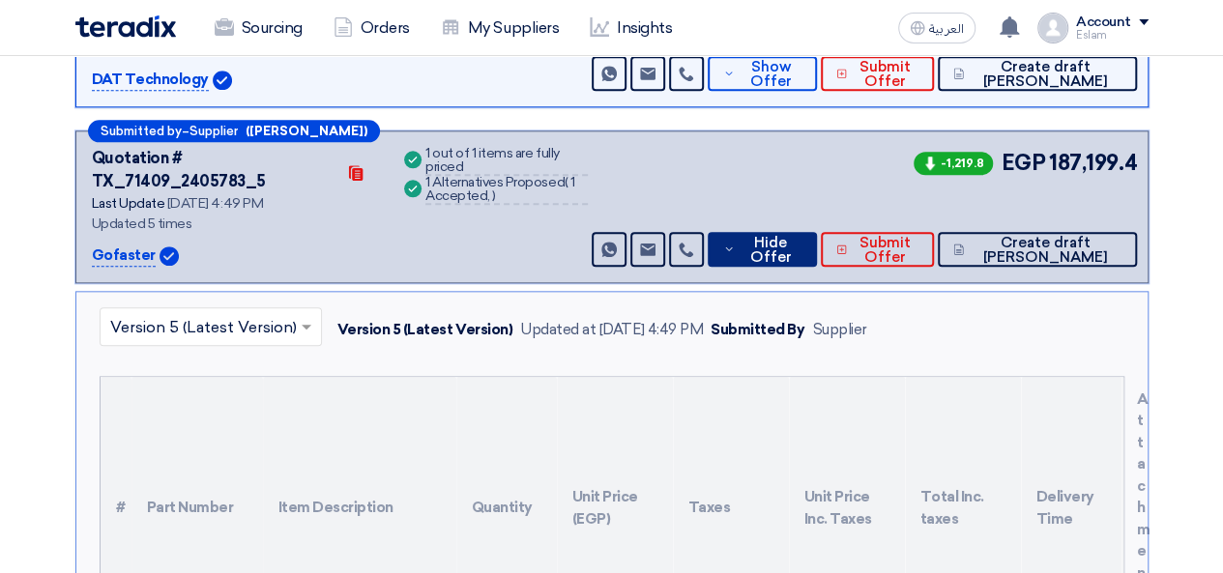
scroll to position [878, 0]
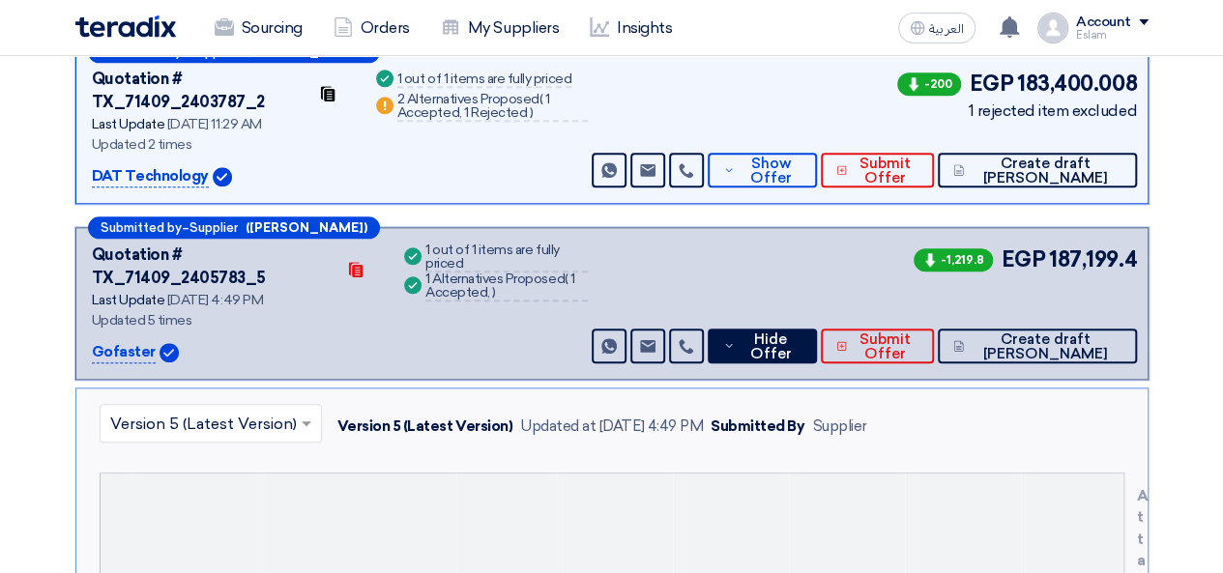
drag, startPoint x: 87, startPoint y: 224, endPoint x: 151, endPoint y: 229, distance: 64.0
click at [151, 229] on div "Submitted by – Supplier ([PERSON_NAME]) Quotation # TX_71409_2405783_5 Contacts…" at bounding box center [611, 303] width 1073 height 153
copy div "Gofaster"
click at [795, 329] on button "Hide Offer" at bounding box center [762, 346] width 109 height 35
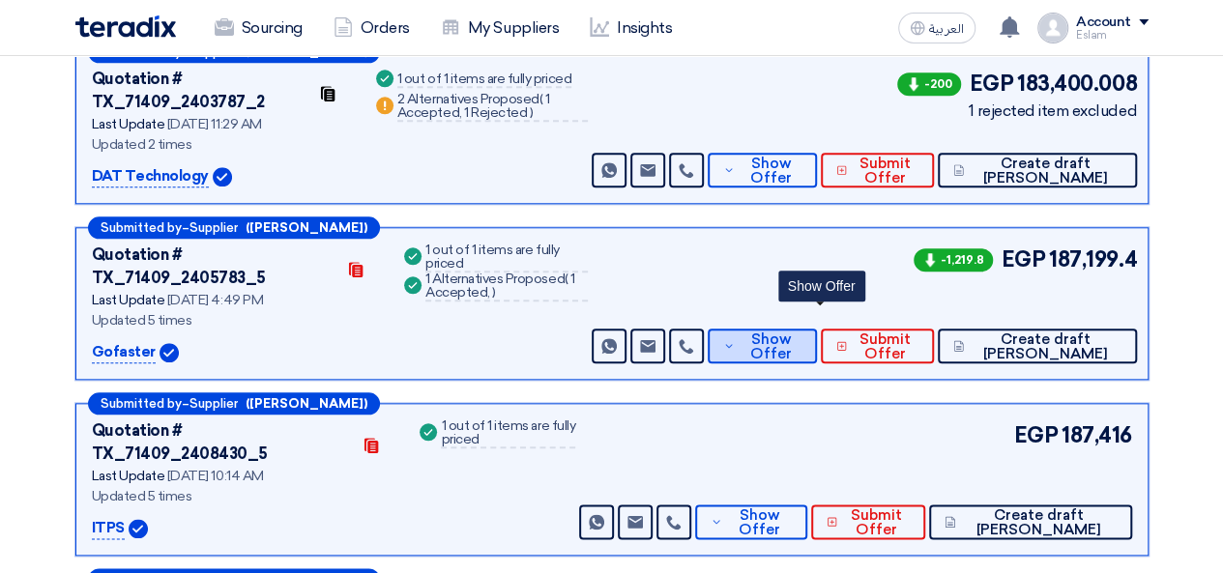
click at [802, 333] on span "Show Offer" at bounding box center [771, 347] width 63 height 29
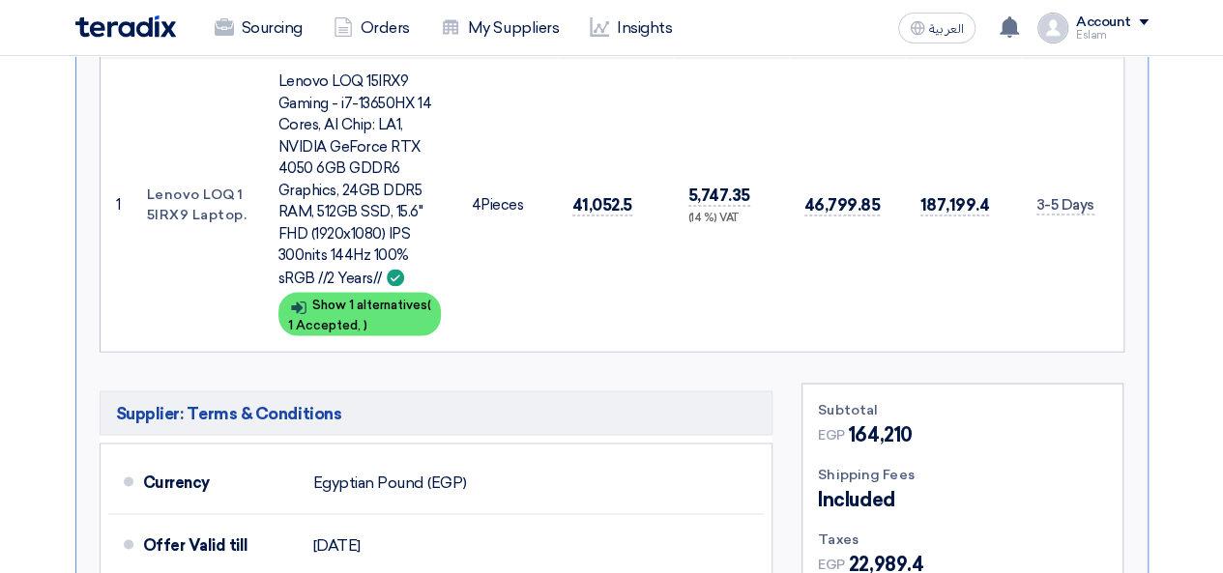
scroll to position [1748, 0]
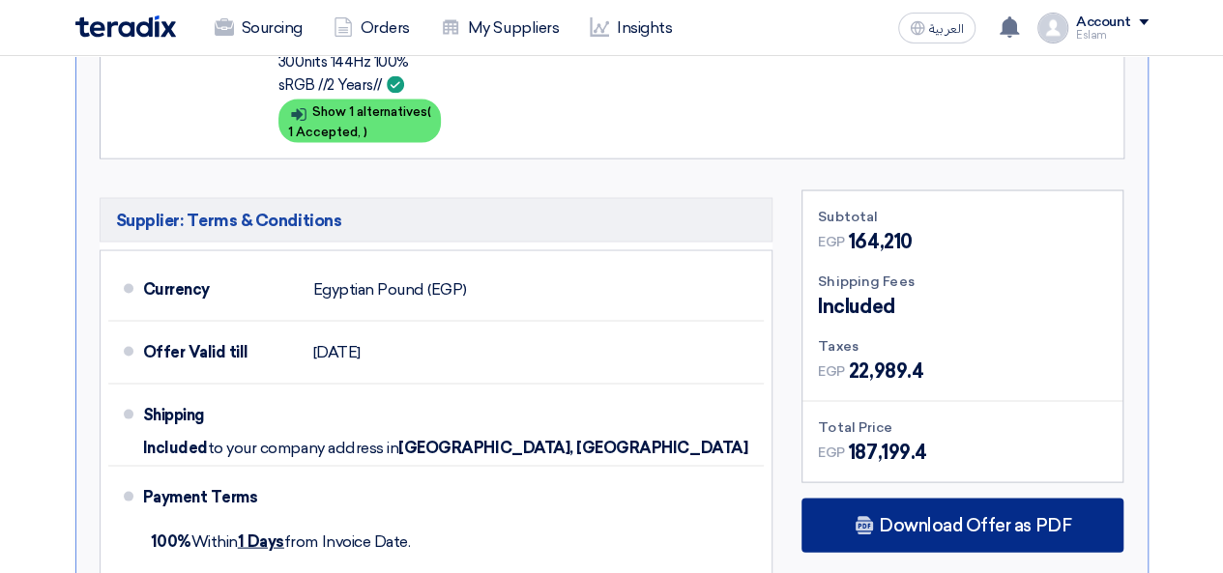
click at [946, 498] on div "Download Offer as PDF" at bounding box center [962, 525] width 322 height 54
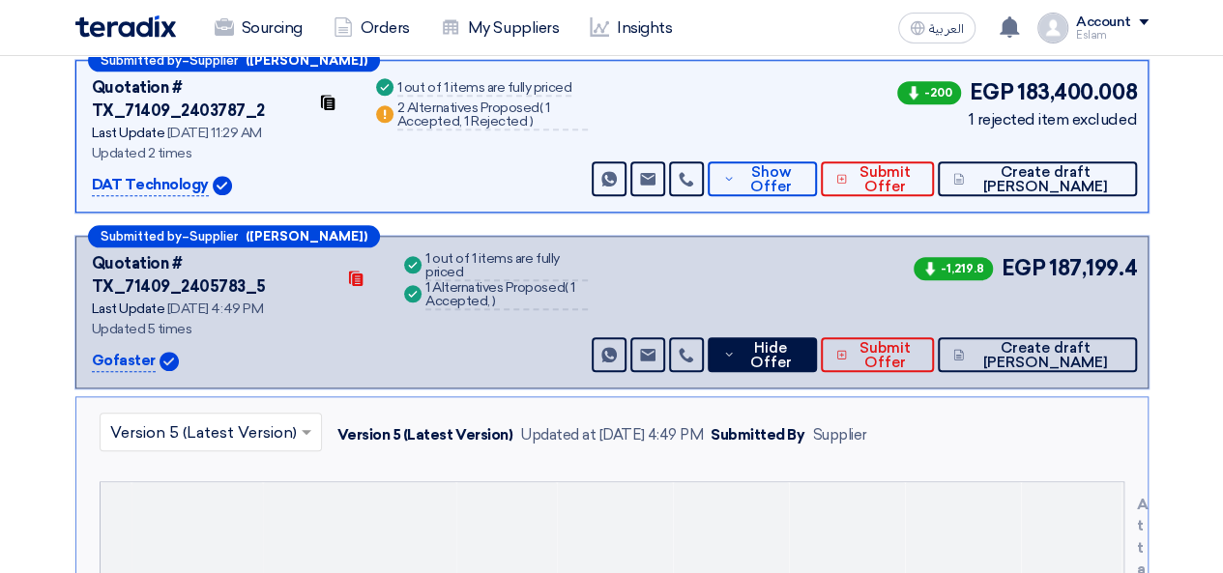
scroll to position [781, 0]
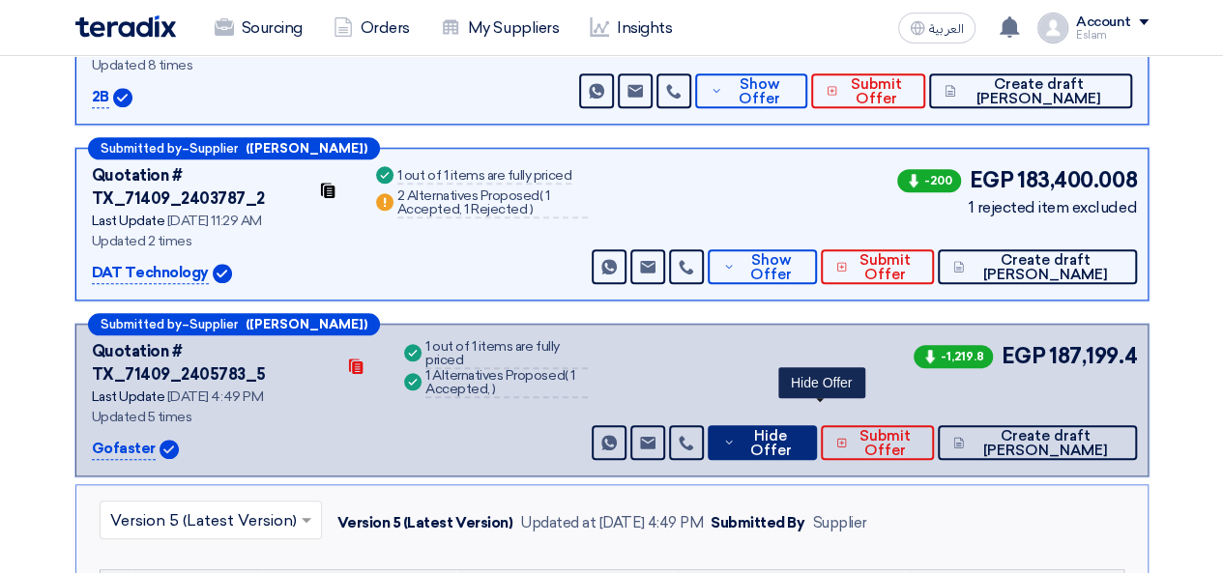
click at [801, 429] on span "Hide Offer" at bounding box center [771, 443] width 62 height 29
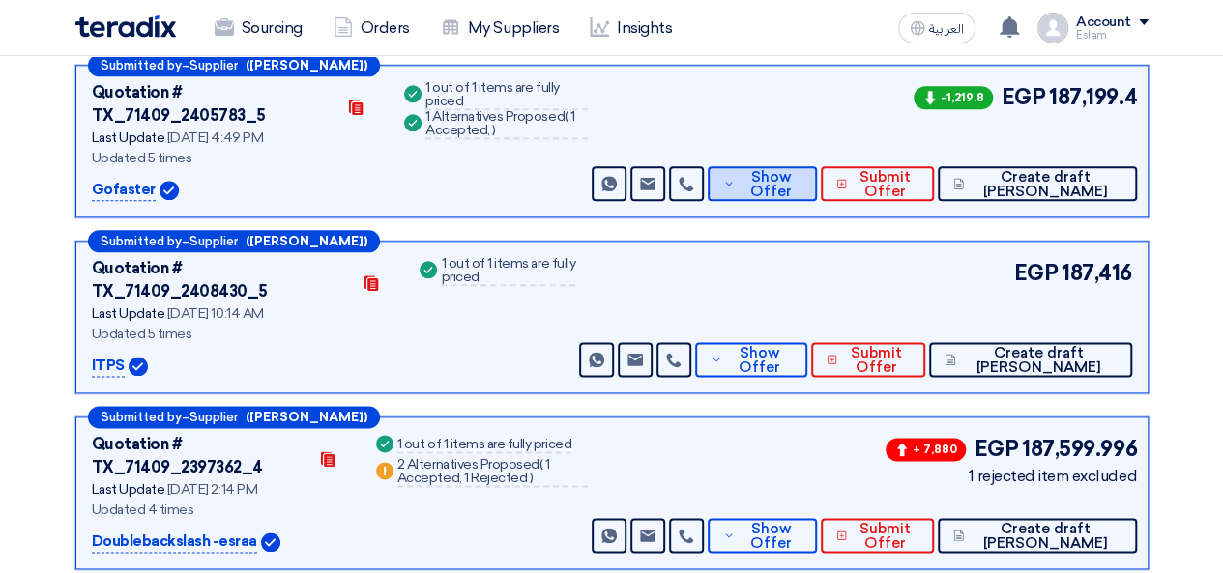
scroll to position [1071, 0]
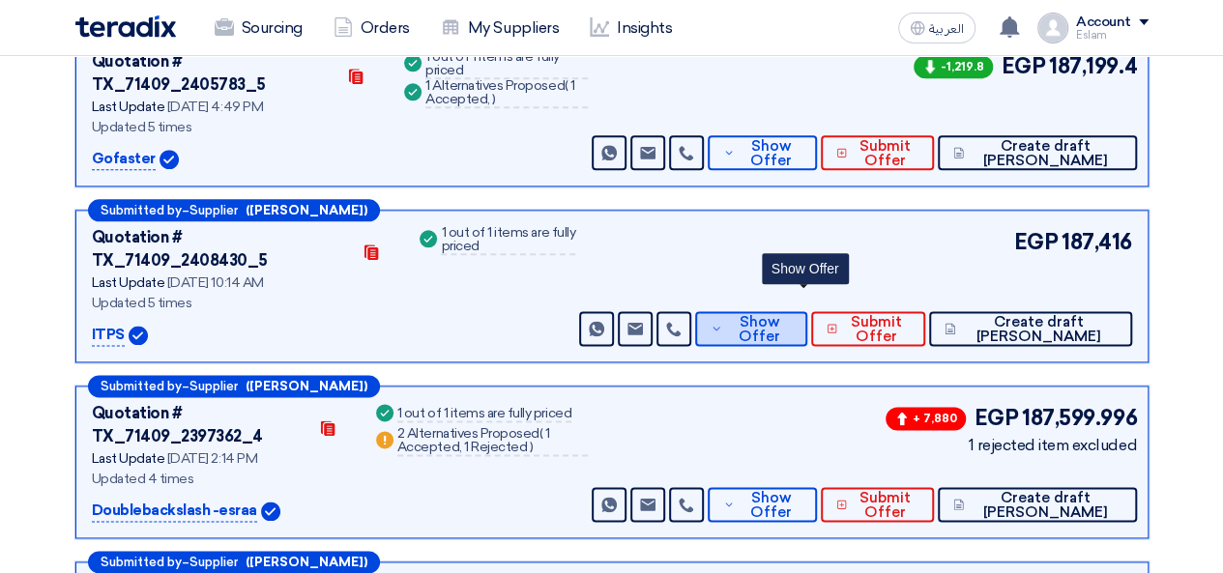
click at [785, 315] on span "Show Offer" at bounding box center [759, 329] width 64 height 29
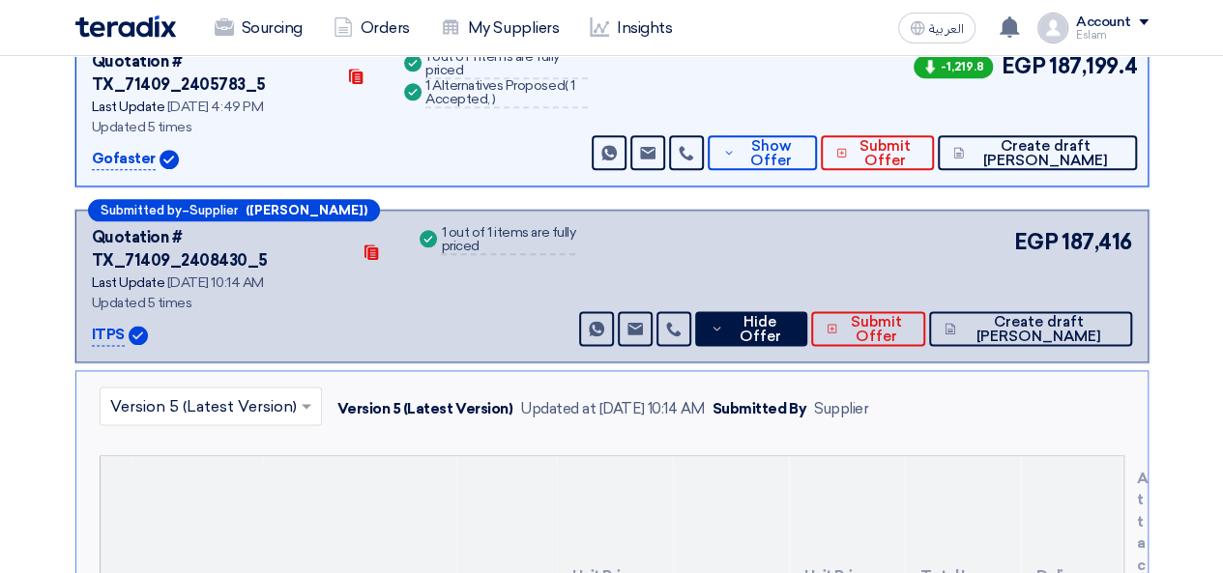
drag, startPoint x: 92, startPoint y: 189, endPoint x: 119, endPoint y: 190, distance: 27.1
click at [119, 324] on p "ITPS" at bounding box center [108, 335] width 33 height 23
copy p "ITPS"
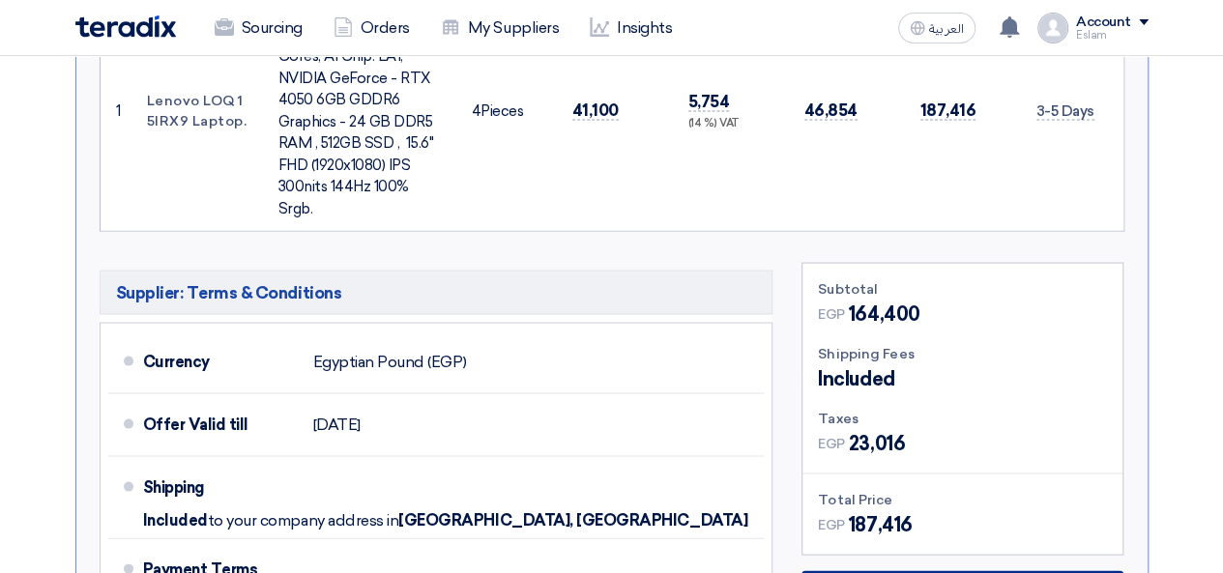
scroll to position [1845, 0]
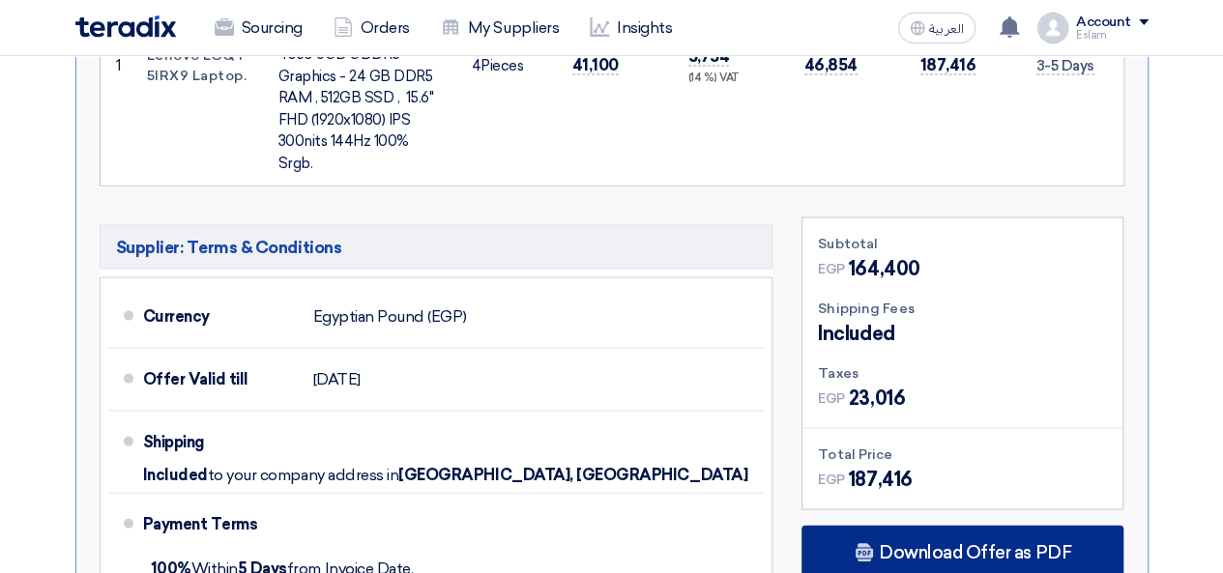
click at [906, 544] on span "Download Offer as PDF" at bounding box center [975, 552] width 192 height 17
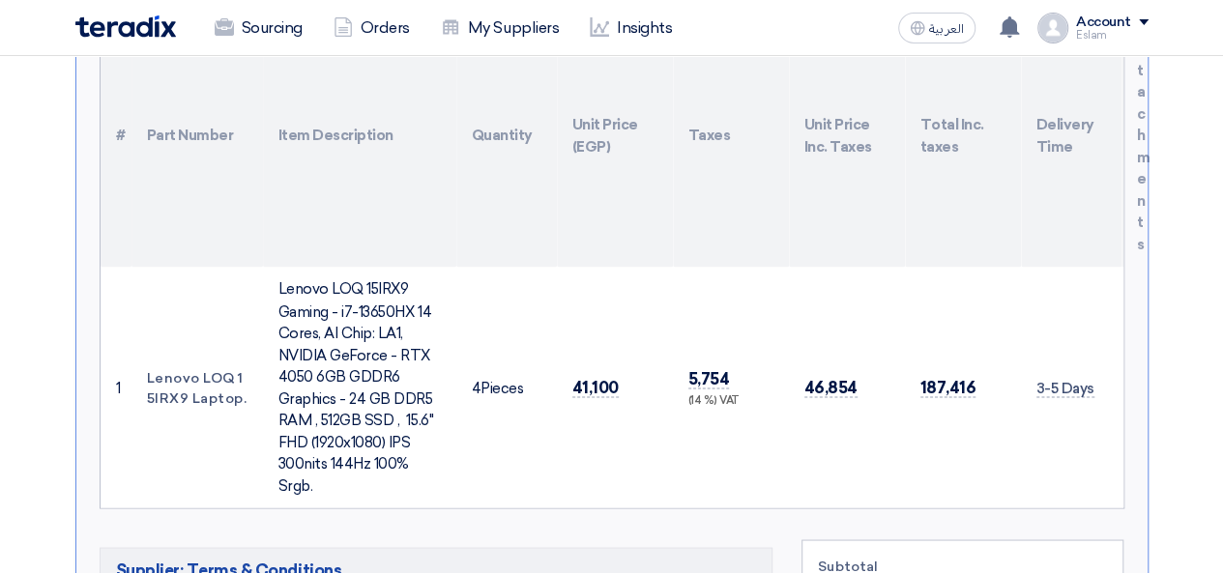
scroll to position [975, 0]
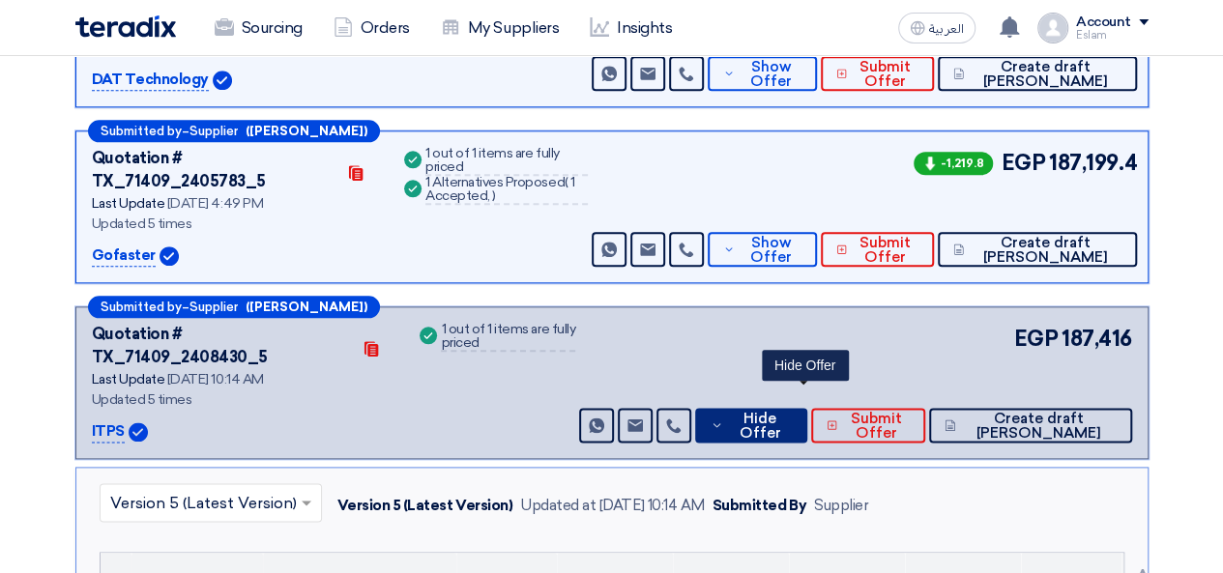
click at [785, 412] on span "Hide Offer" at bounding box center [759, 426] width 63 height 29
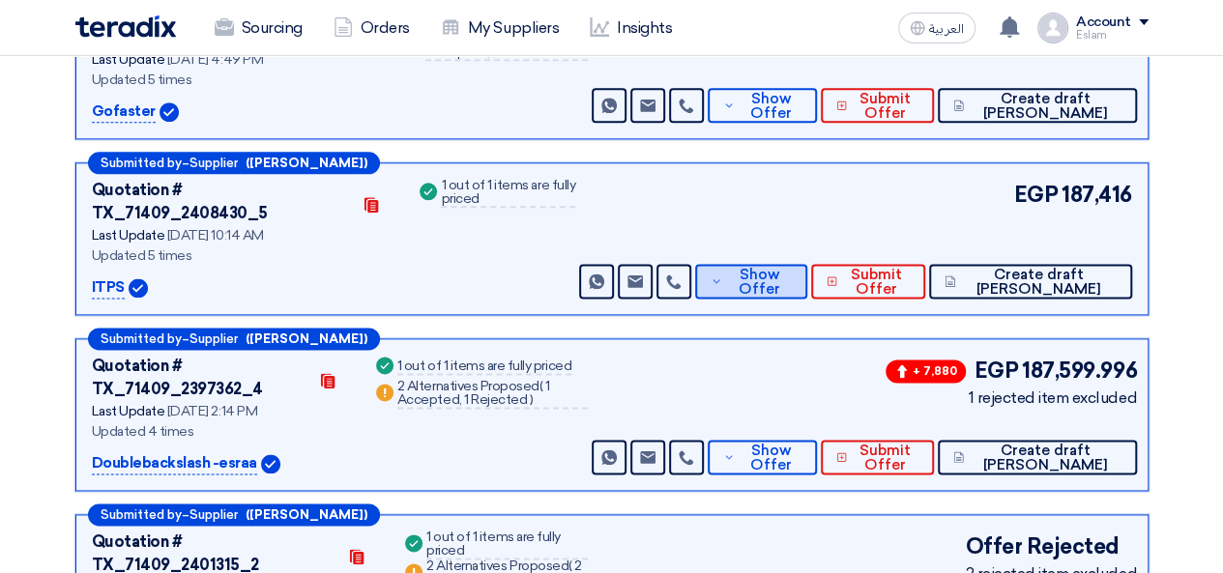
scroll to position [1071, 0]
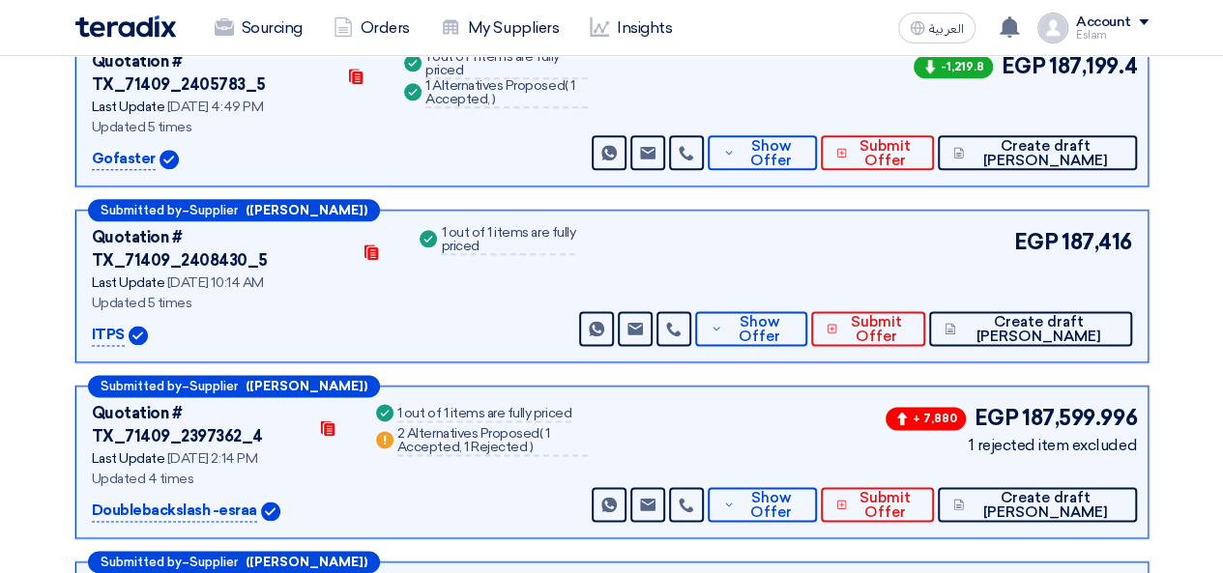
drag, startPoint x: 88, startPoint y: 340, endPoint x: 203, endPoint y: 341, distance: 115.1
click at [203, 386] on div "Submitted by – Supplier (Esraa Tarek) Quotation # TX_71409_2397362_4 Contacts L…" at bounding box center [611, 462] width 1073 height 153
copy p "Doublebackslash"
click at [802, 491] on span "Show Offer" at bounding box center [771, 505] width 63 height 29
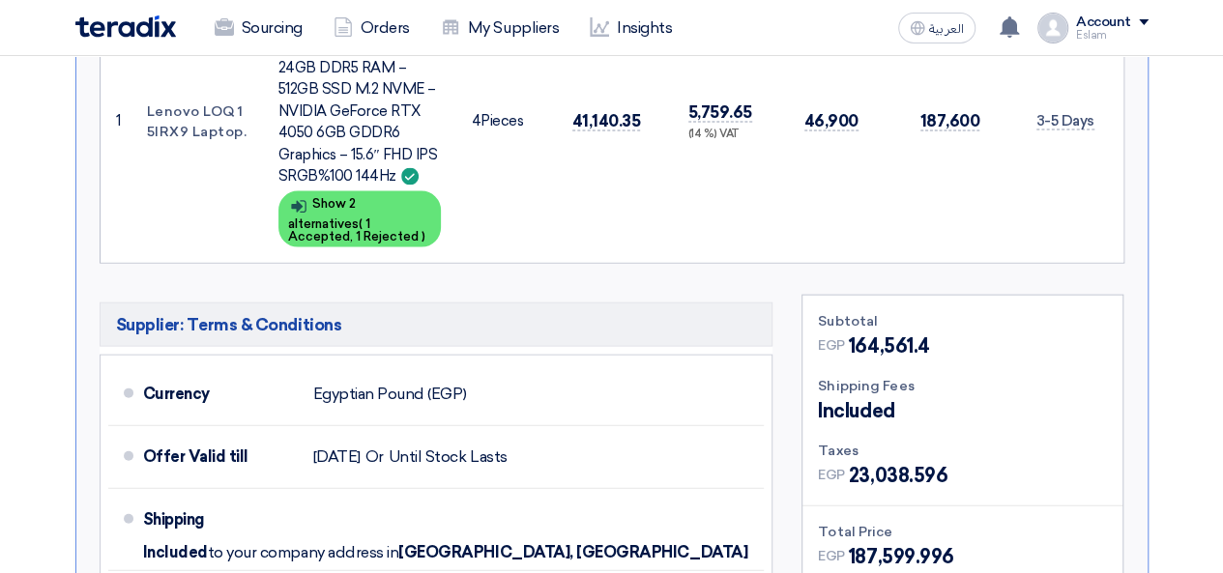
scroll to position [2038, 0]
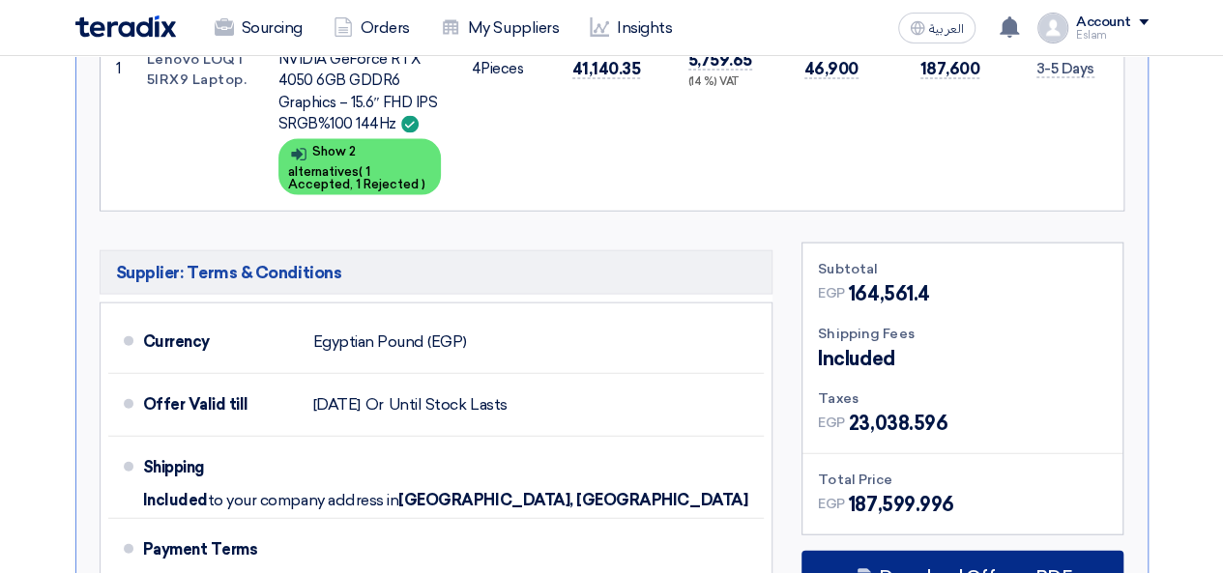
click at [903, 569] on span "Download Offer as PDF" at bounding box center [975, 577] width 192 height 17
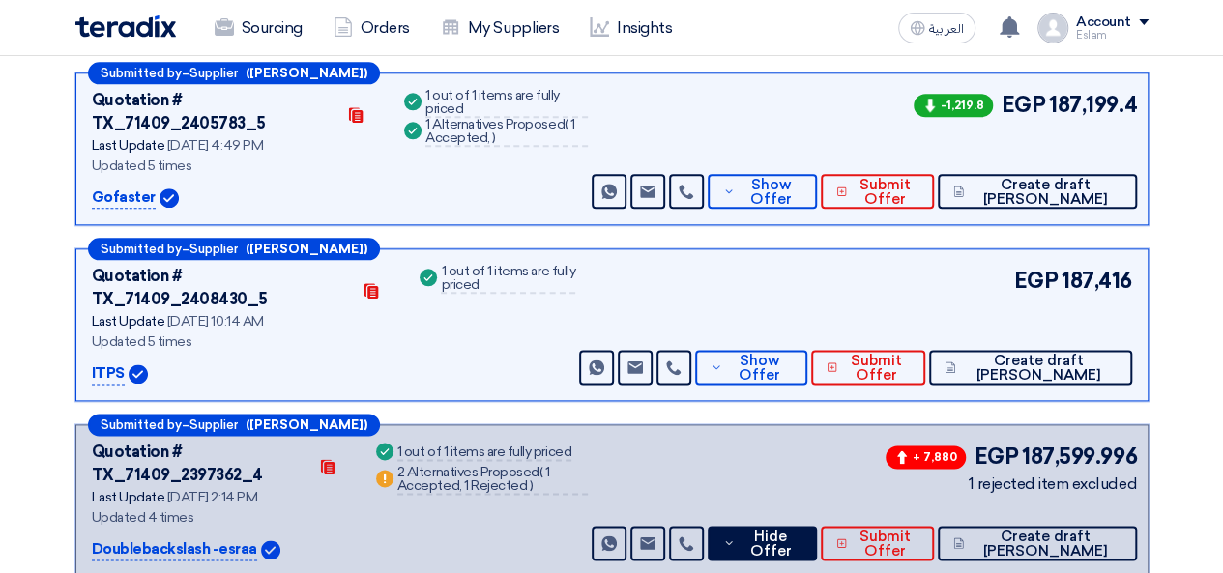
scroll to position [1071, 0]
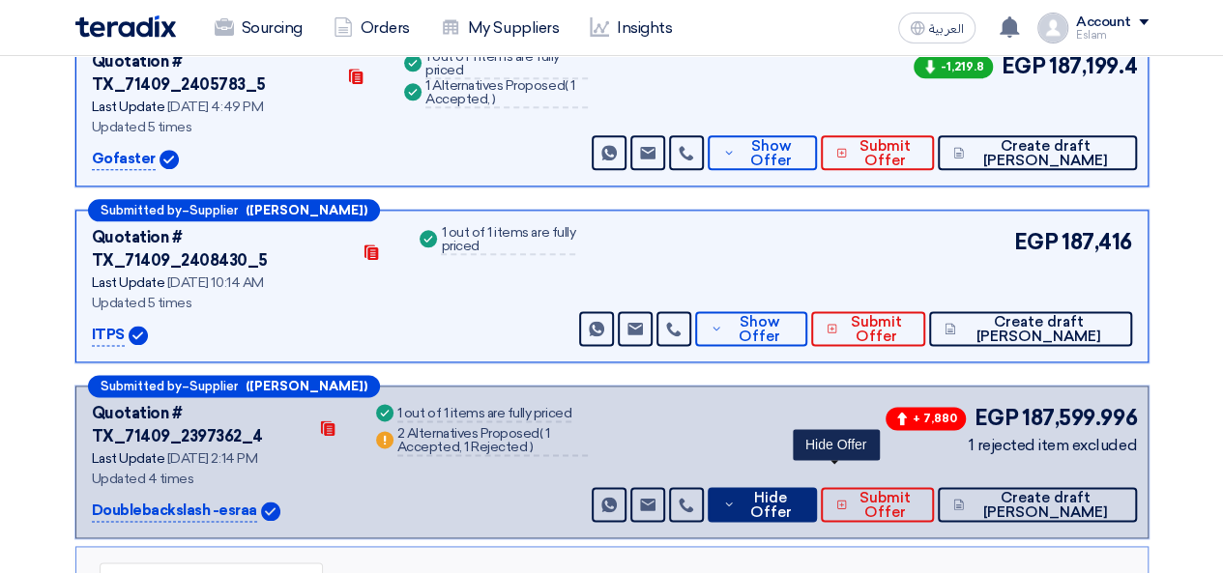
click at [801, 491] on span "Hide Offer" at bounding box center [771, 505] width 62 height 29
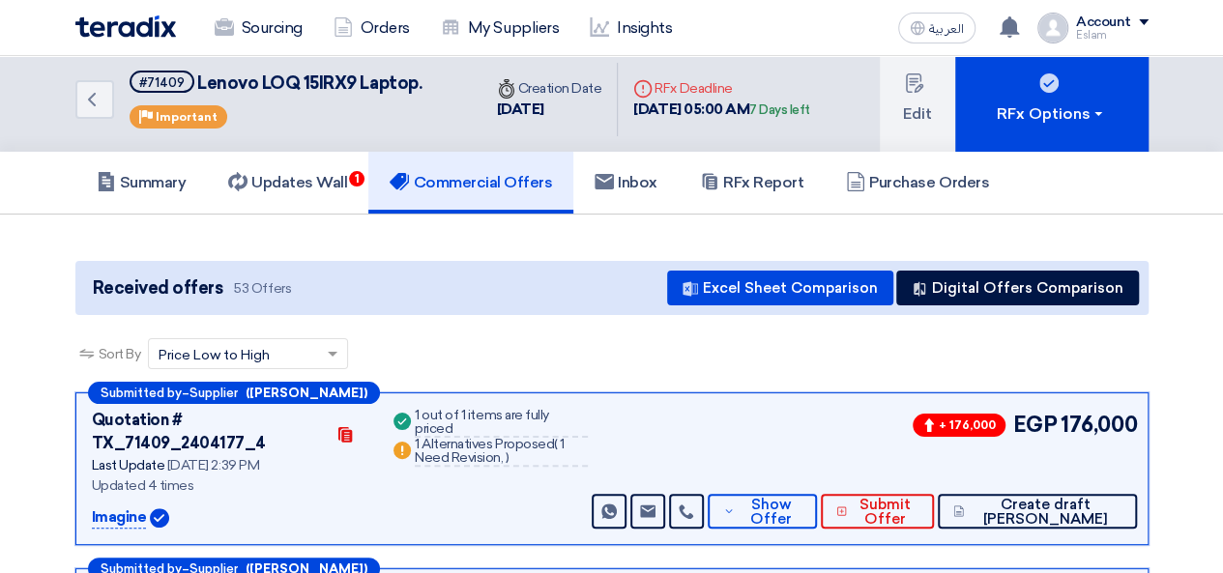
scroll to position [0, 0]
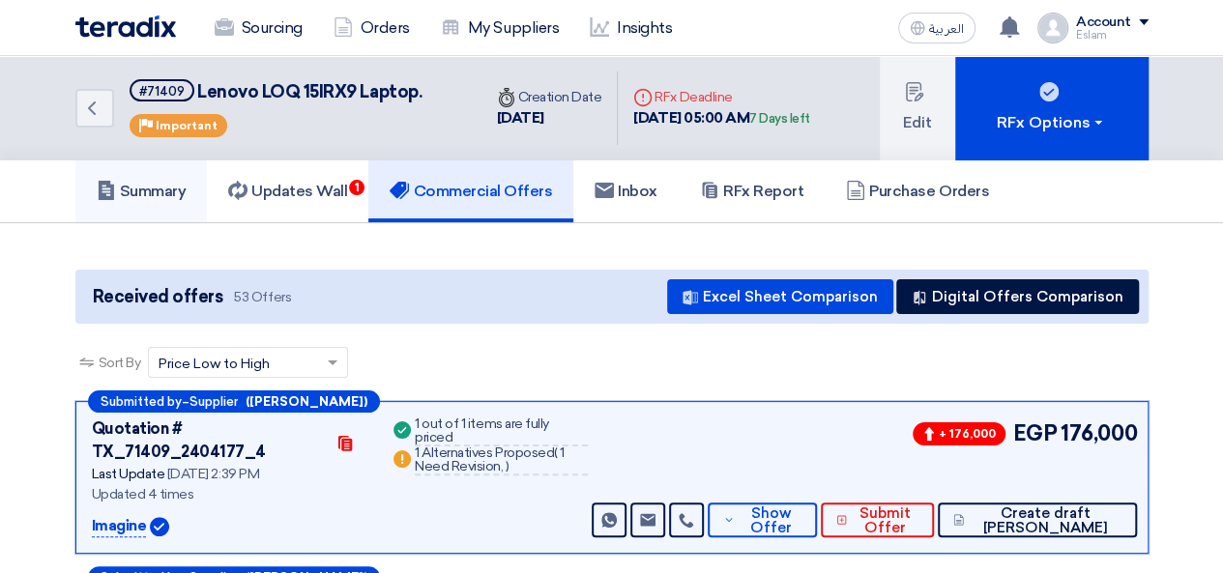
click at [184, 192] on h5 "Summary" at bounding box center [142, 191] width 90 height 19
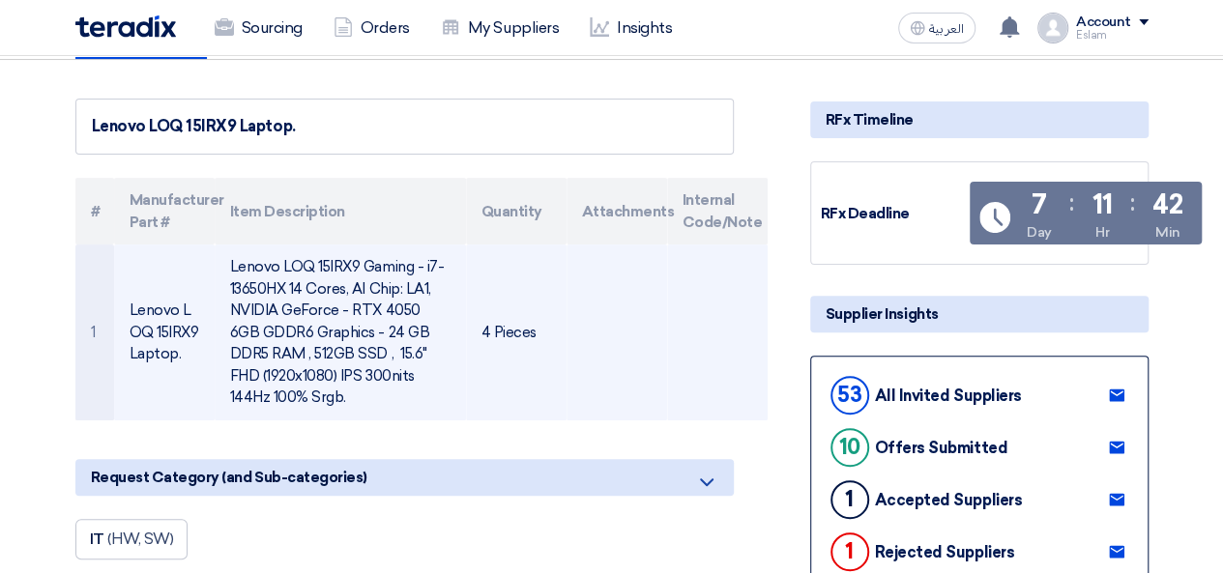
scroll to position [193, 0]
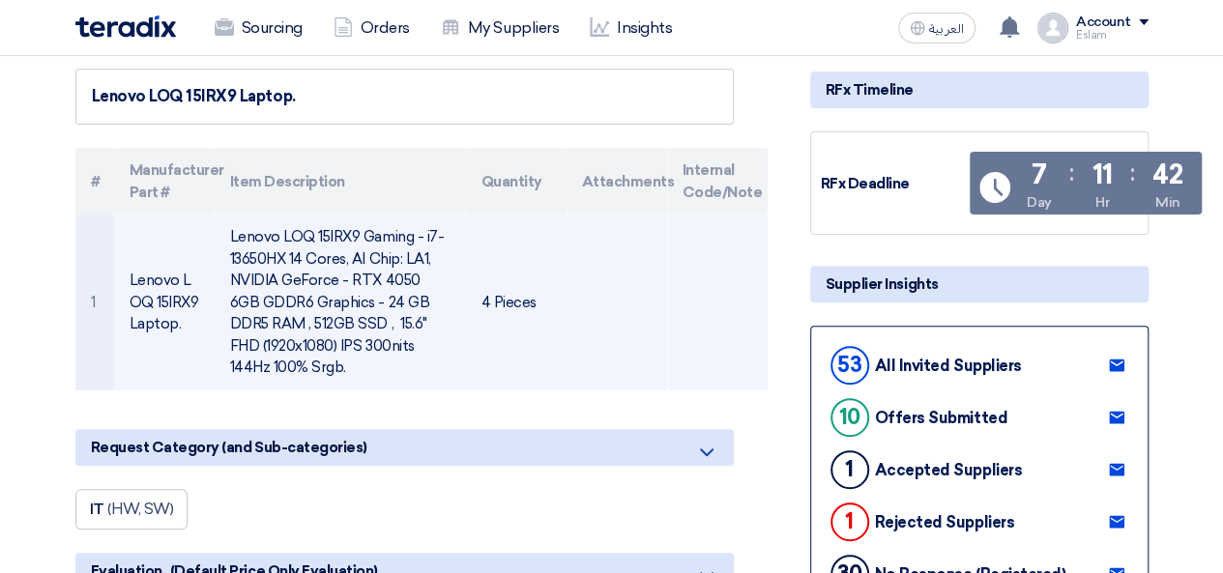
drag, startPoint x: 226, startPoint y: 232, endPoint x: 406, endPoint y: 381, distance: 233.5
click at [406, 381] on td "Lenovo LOQ 15IRX9 Gaming - i7-13650HX 14 Cores, AI Chip: LA1, NVIDIA GeForce - …" at bounding box center [340, 303] width 251 height 176
copy td "Lenovo LOQ 15IRX9 Gaming - i7-13650HX 14 Cores, AI Chip: LA1, NVIDIA GeForce - …"
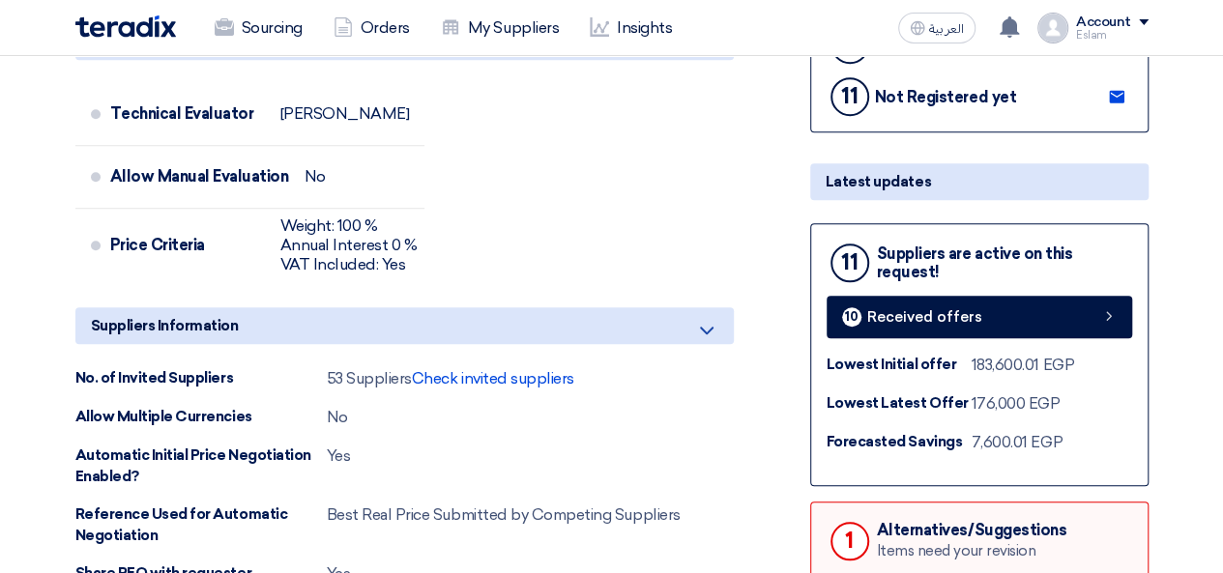
scroll to position [773, 0]
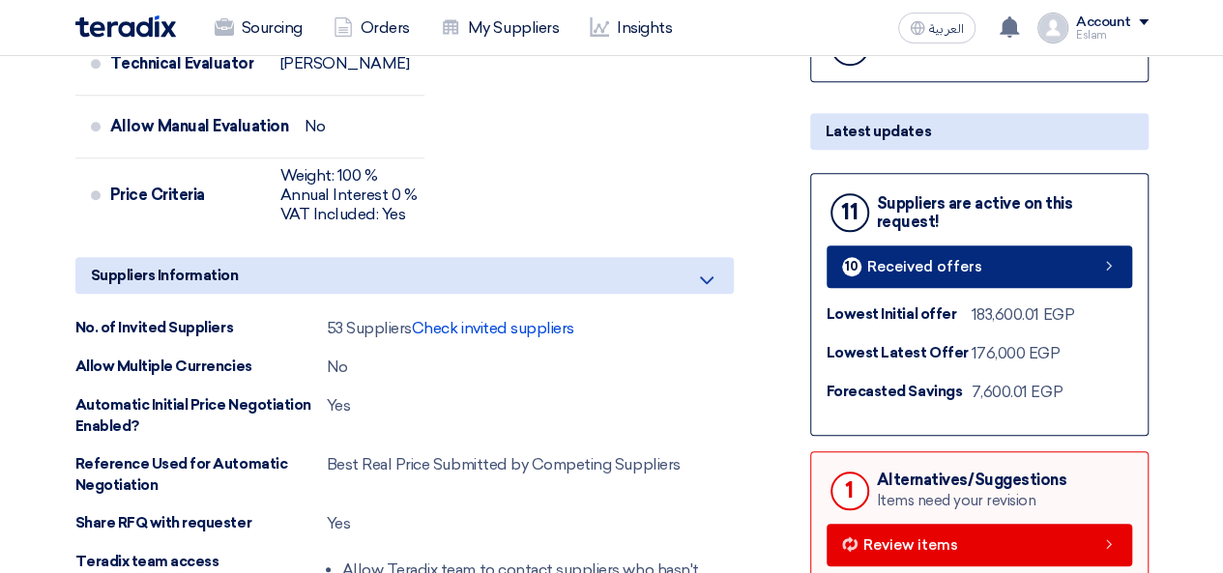
click at [906, 283] on link "10 Received offers" at bounding box center [980, 267] width 306 height 43
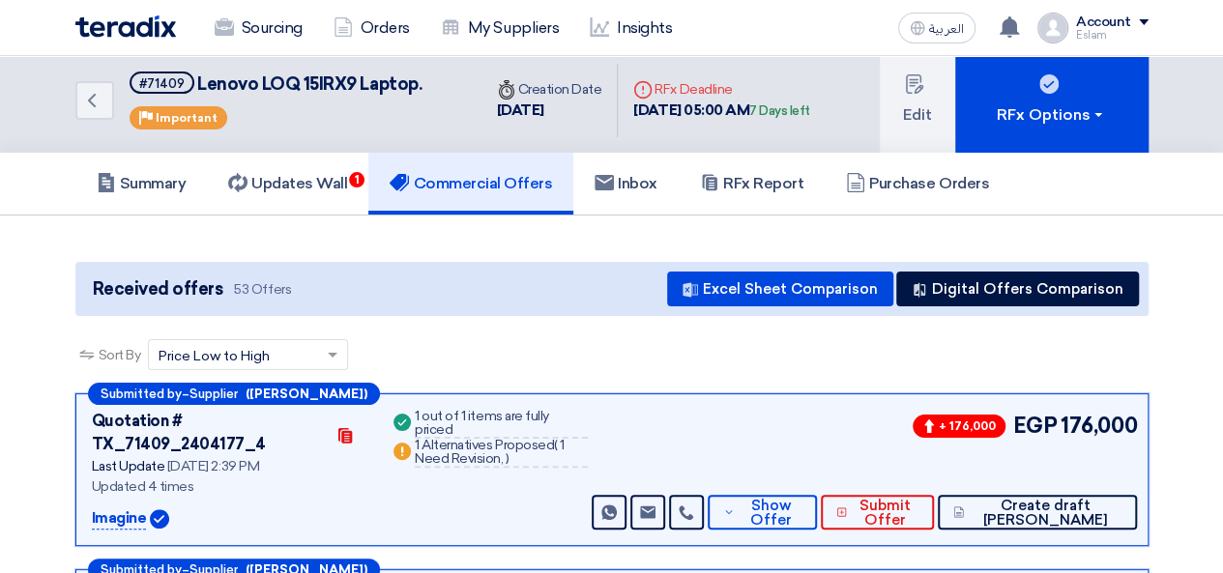
scroll to position [201, 0]
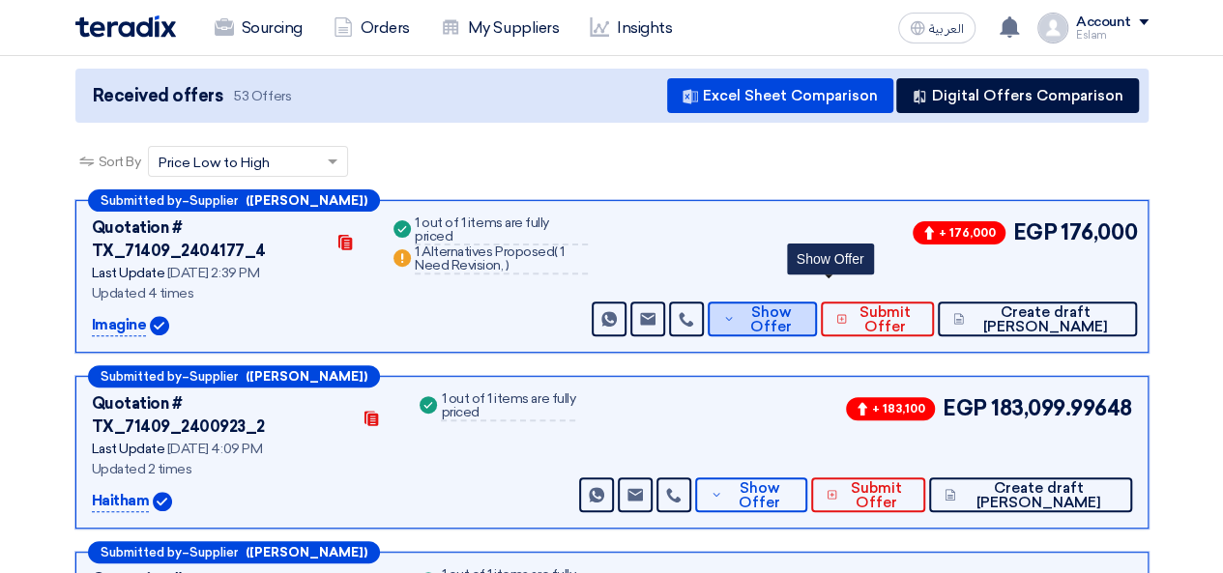
click at [802, 306] on span "Show Offer" at bounding box center [771, 320] width 63 height 29
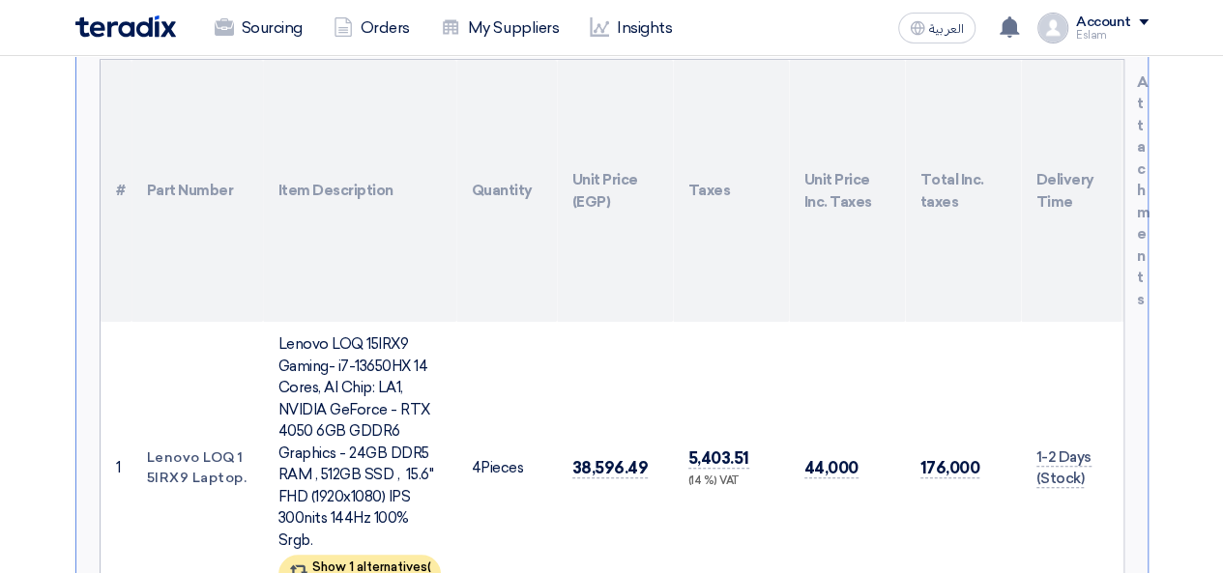
scroll to position [685, 0]
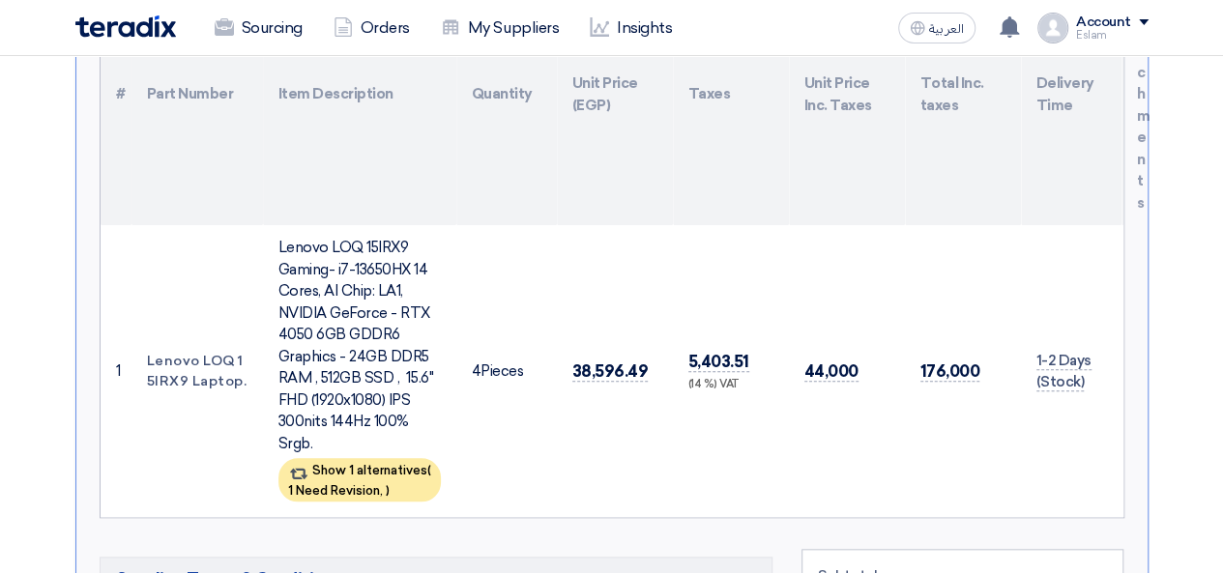
drag, startPoint x: 571, startPoint y: 340, endPoint x: 645, endPoint y: 345, distance: 73.6
click at [645, 345] on td "38,596.49" at bounding box center [615, 371] width 116 height 292
copy span "38,596.49"
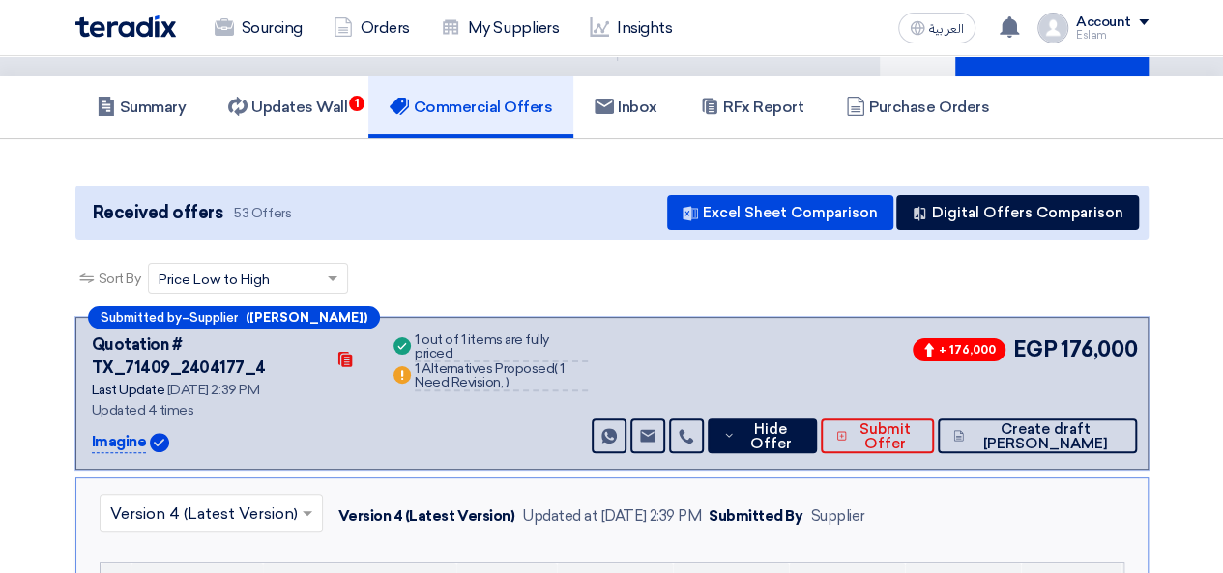
scroll to position [8, 0]
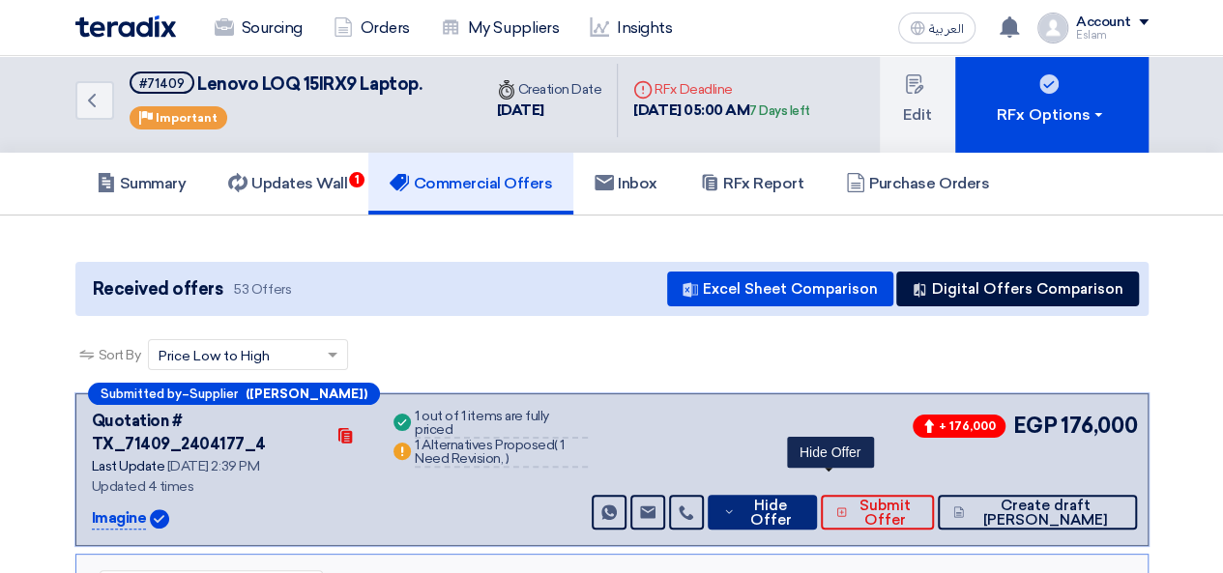
click at [811, 495] on button "Hide Offer" at bounding box center [762, 512] width 109 height 35
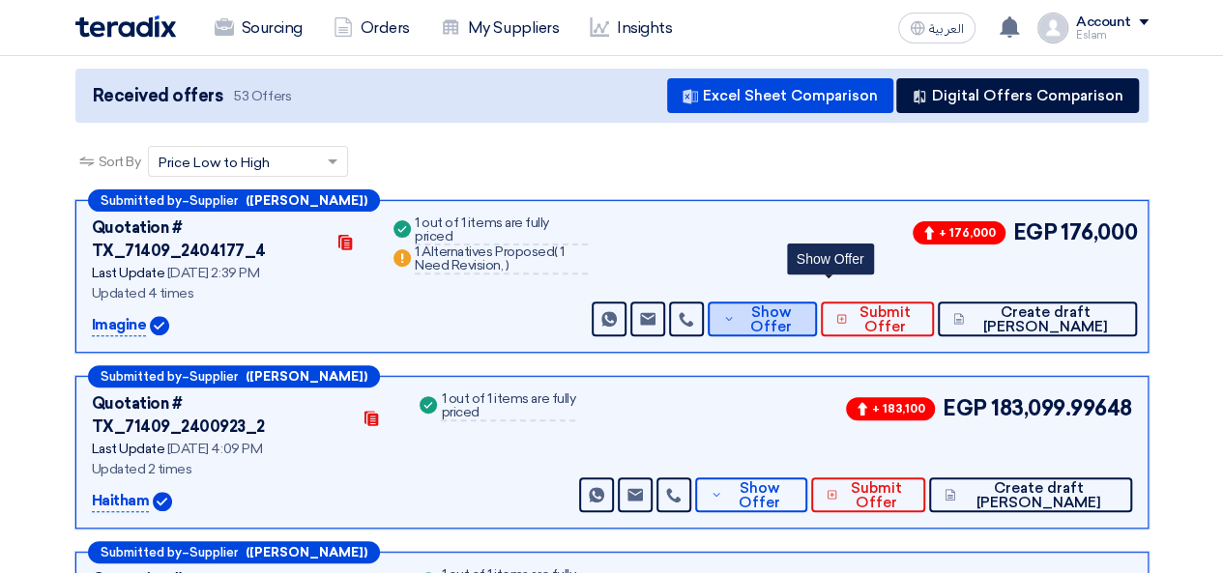
scroll to position [298, 0]
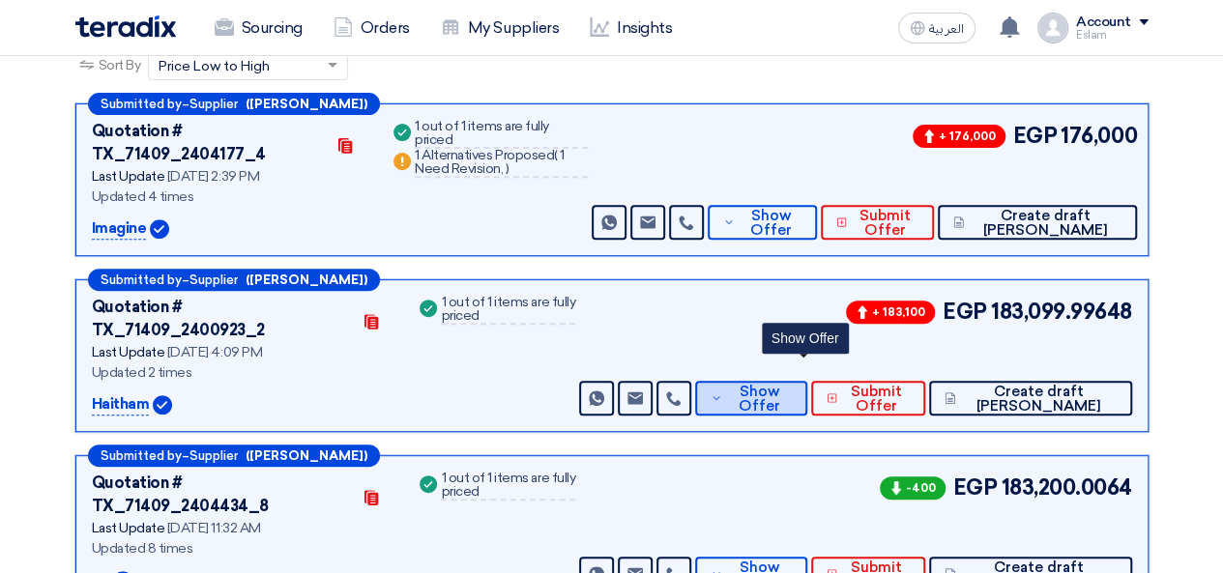
click at [776, 381] on button "Show Offer" at bounding box center [750, 398] width 111 height 35
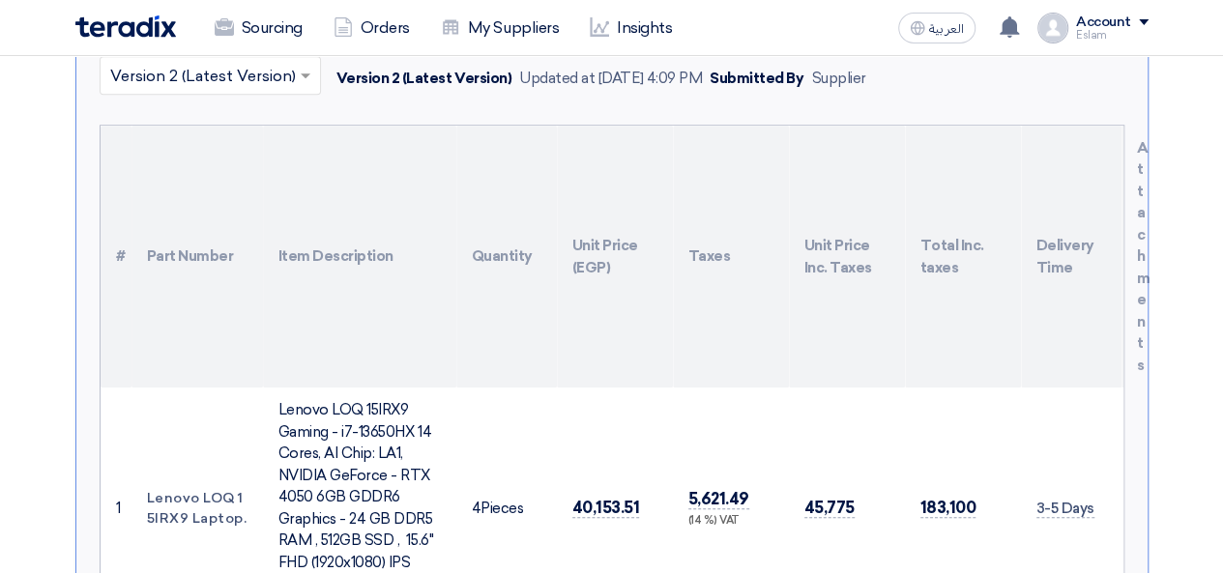
scroll to position [781, 0]
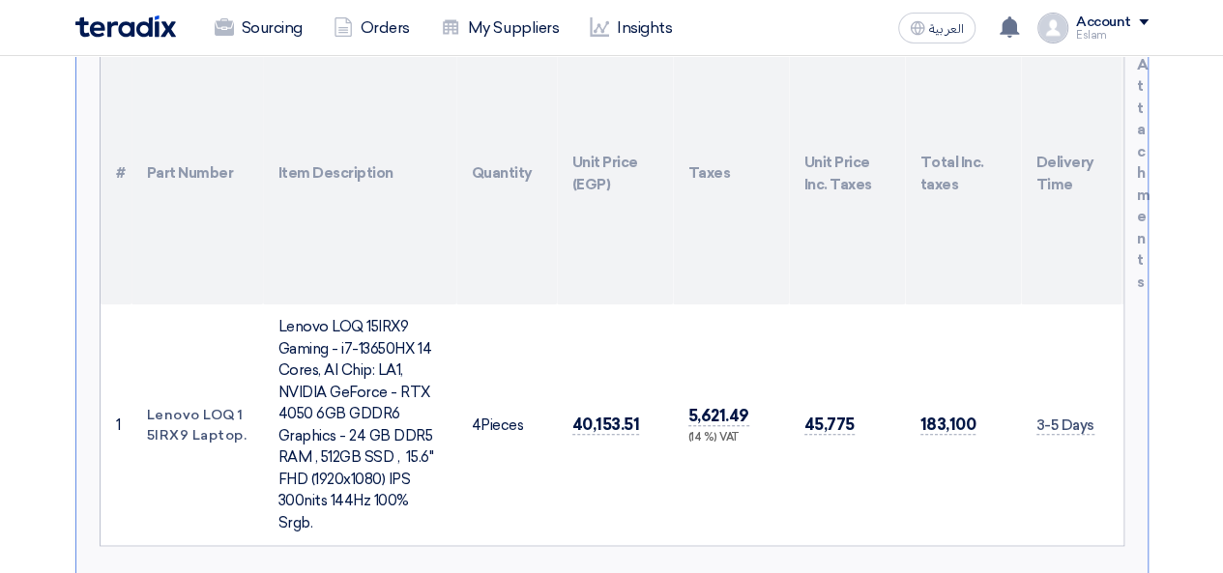
drag, startPoint x: 572, startPoint y: 373, endPoint x: 639, endPoint y: 373, distance: 66.7
click at [639, 373] on td "40,153.51" at bounding box center [615, 425] width 116 height 241
copy span "40,153.51"
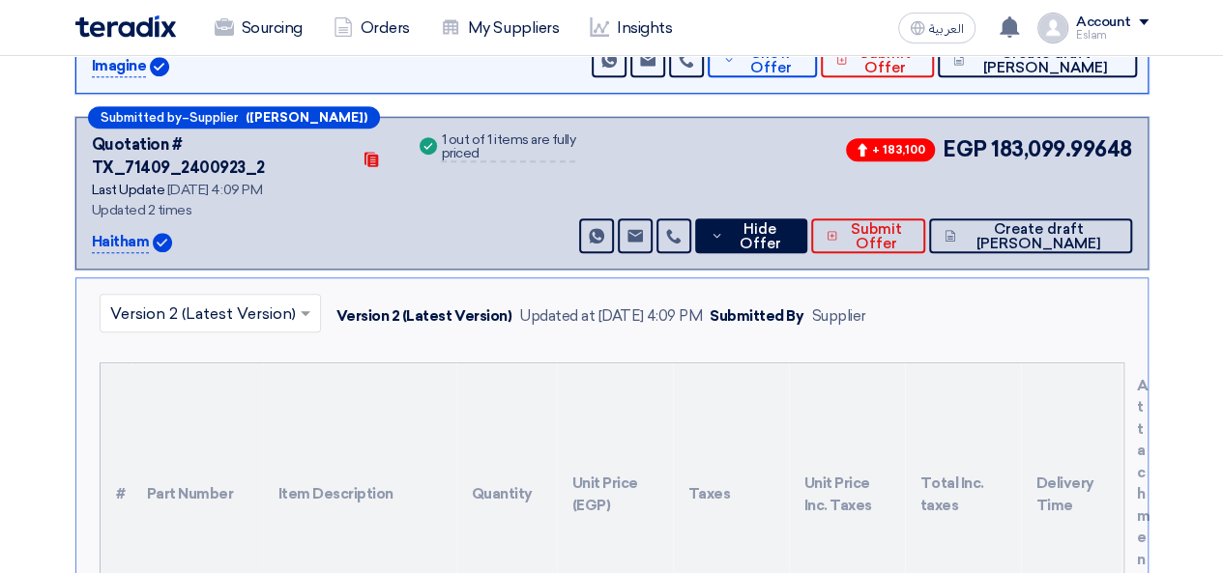
scroll to position [491, 0]
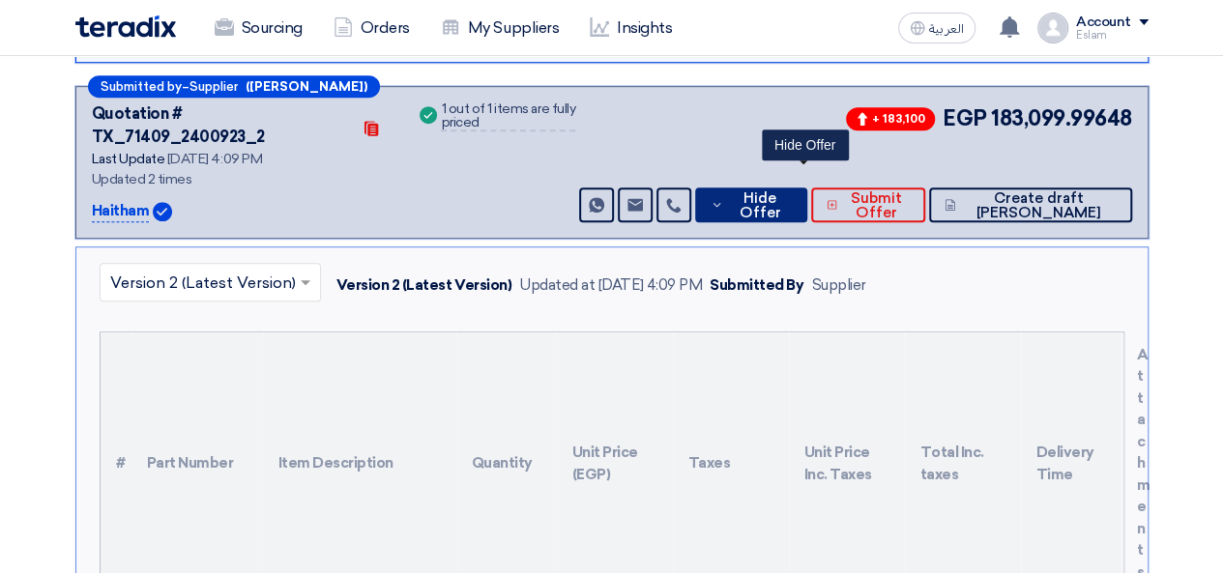
click at [791, 191] on span "Hide Offer" at bounding box center [759, 205] width 63 height 29
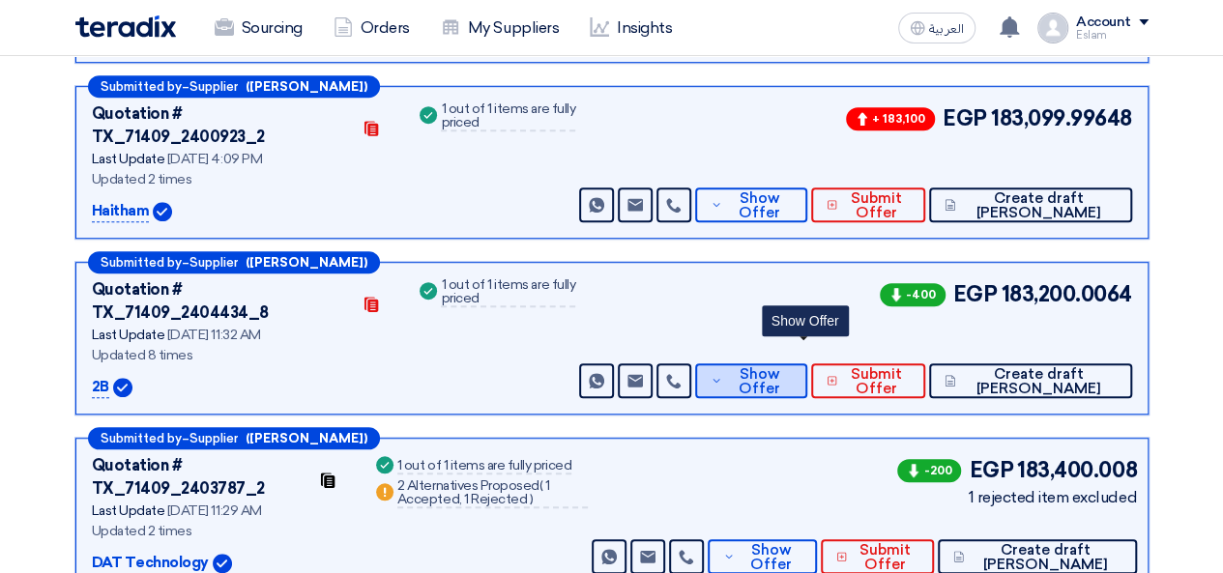
click at [791, 367] on span "Show Offer" at bounding box center [759, 381] width 64 height 29
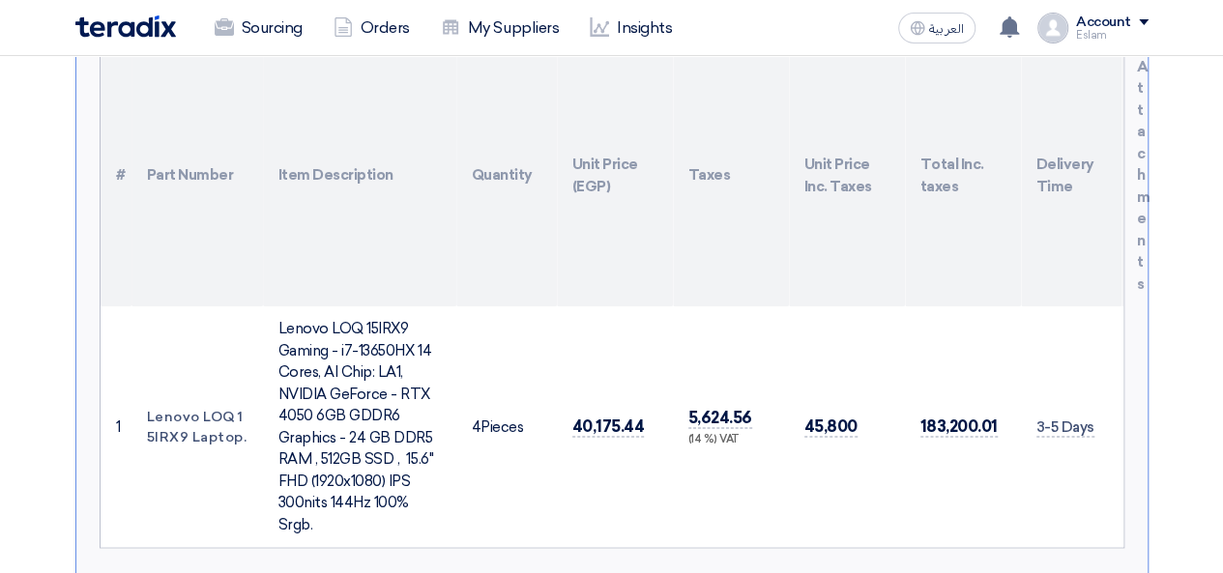
scroll to position [975, 0]
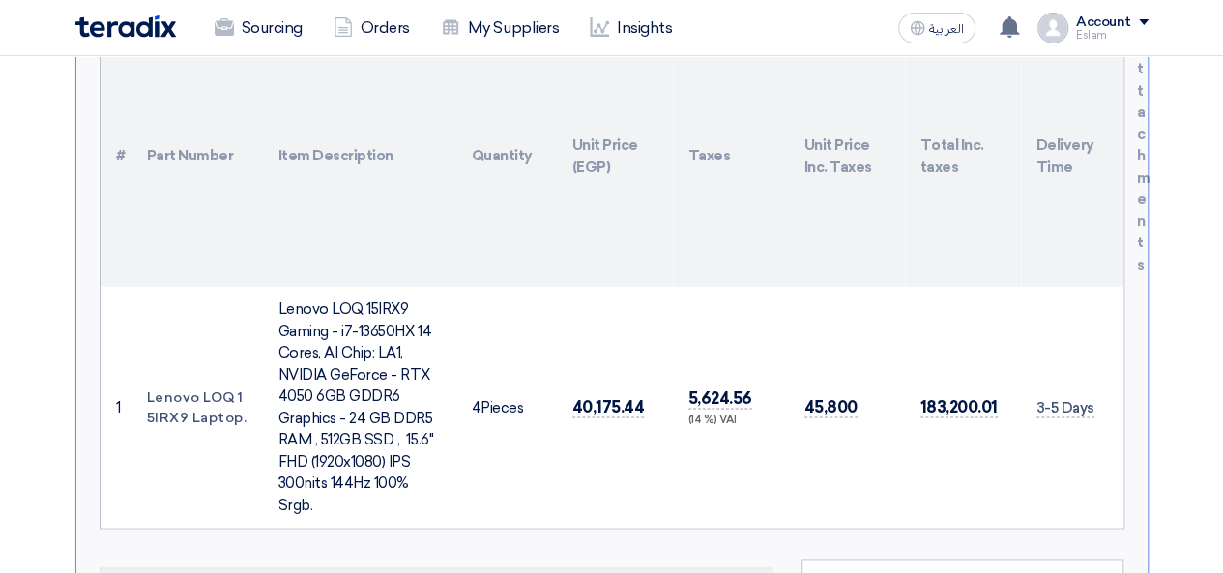
drag, startPoint x: 576, startPoint y: 334, endPoint x: 641, endPoint y: 332, distance: 64.8
click at [641, 332] on td "40,175.44" at bounding box center [615, 407] width 116 height 241
copy span "40,175.44"
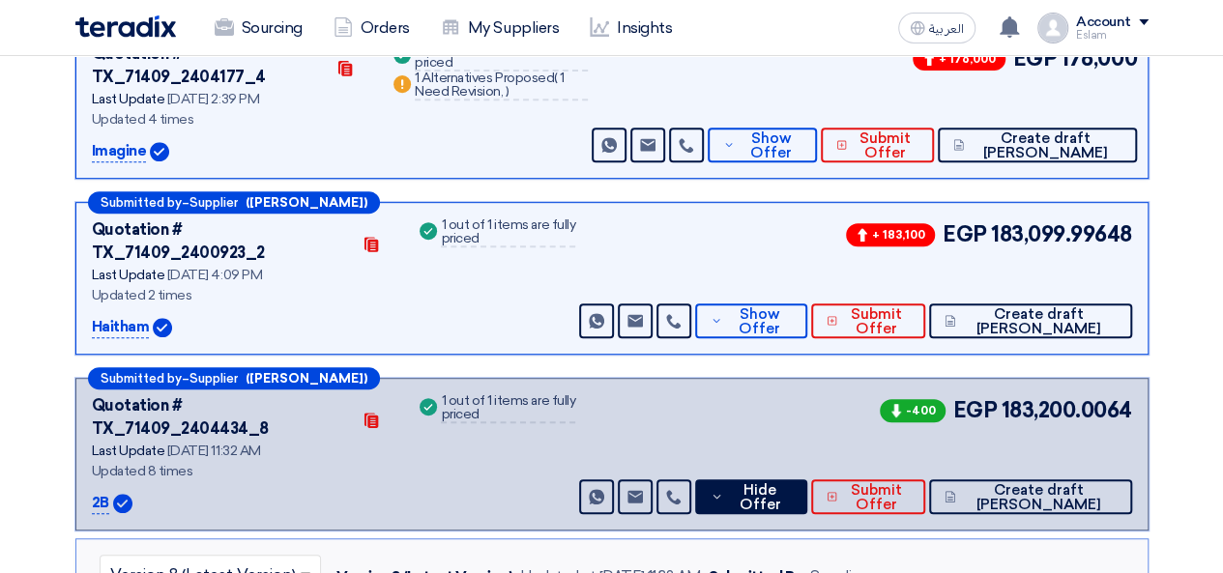
scroll to position [394, 0]
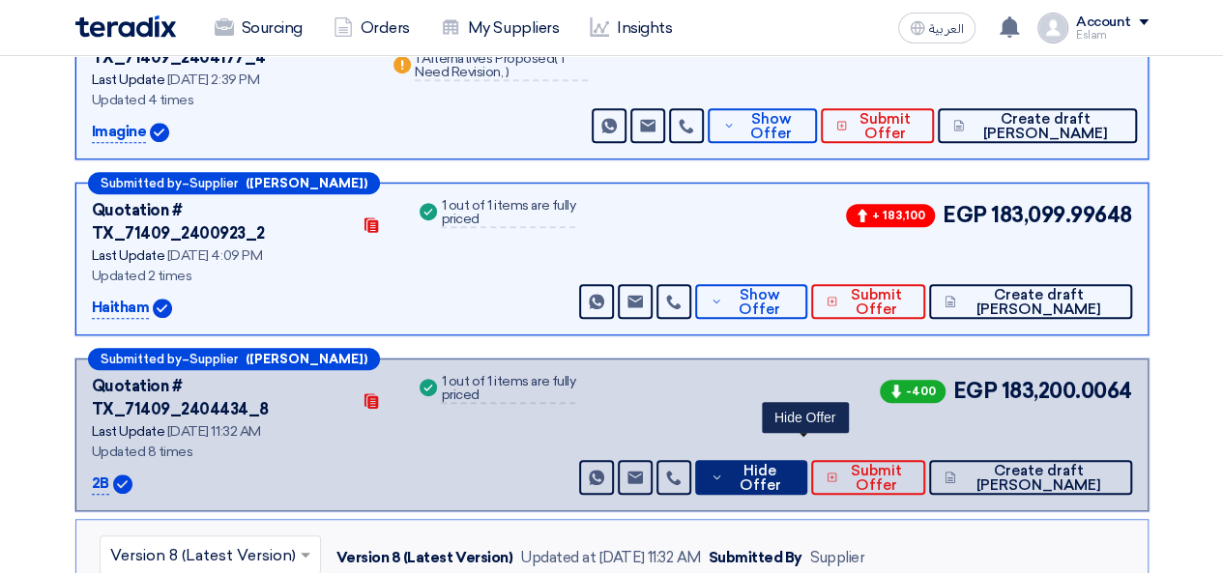
click at [791, 464] on span "Hide Offer" at bounding box center [759, 478] width 63 height 29
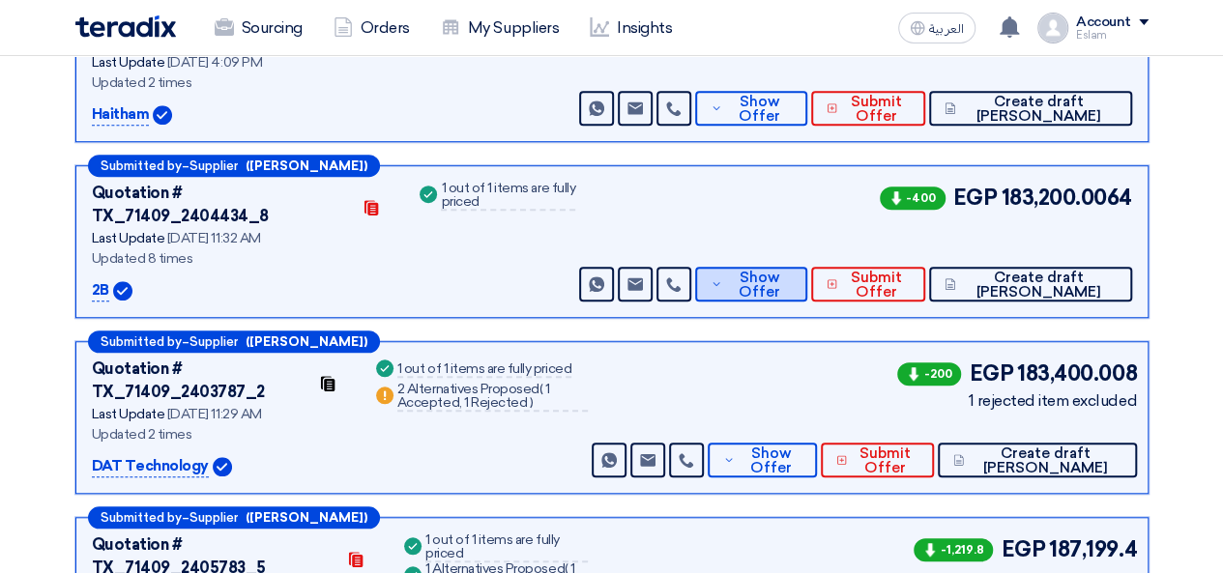
scroll to position [685, 0]
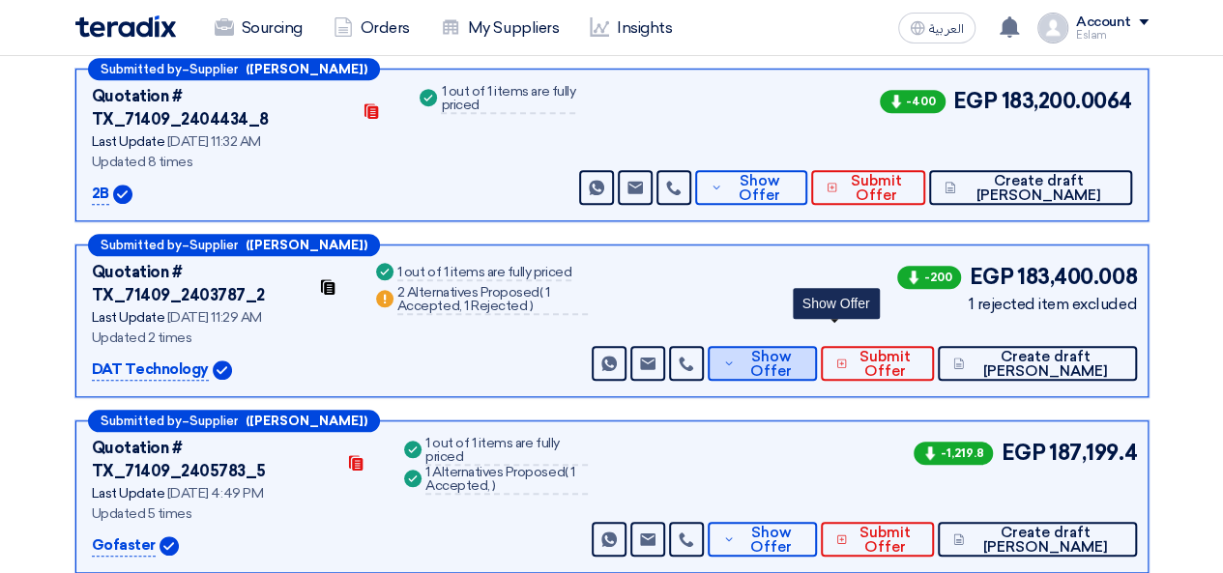
click at [802, 350] on span "Show Offer" at bounding box center [771, 364] width 63 height 29
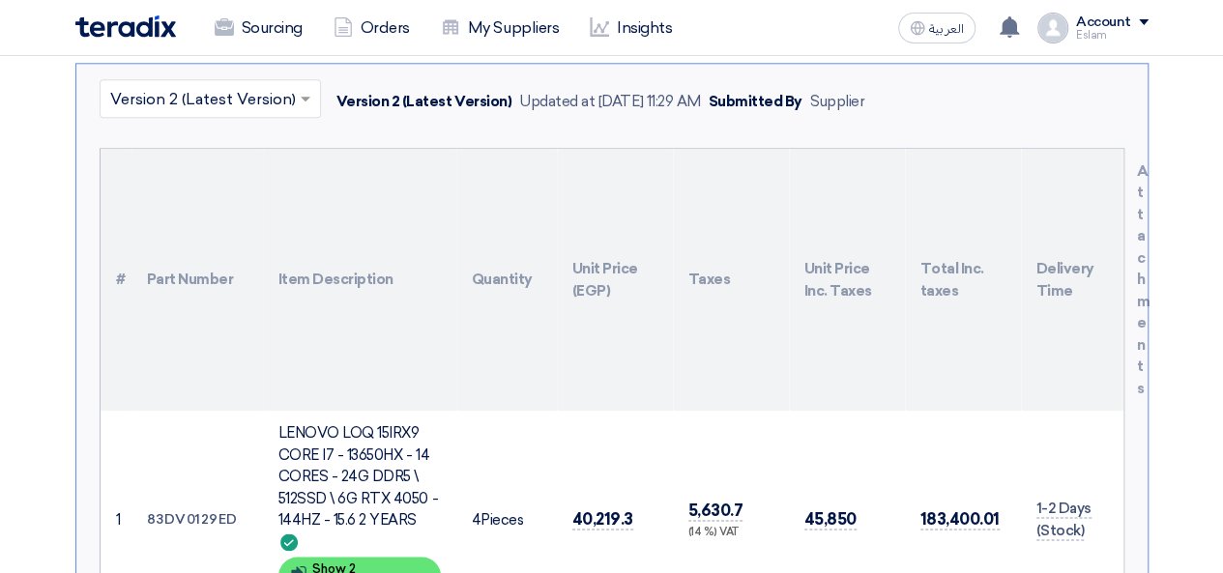
scroll to position [1071, 0]
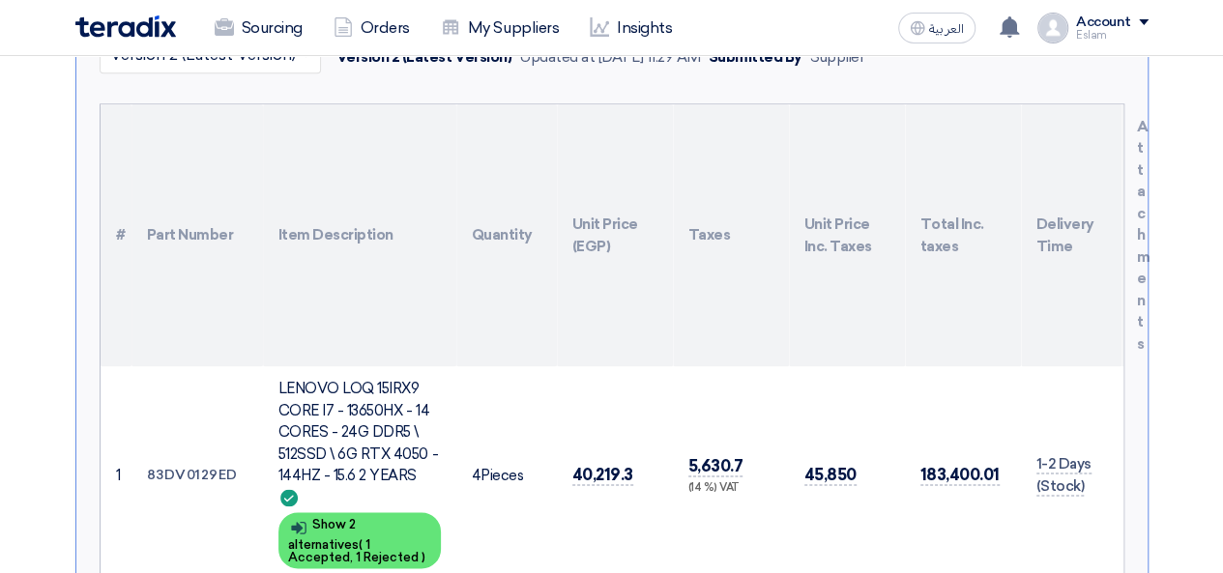
drag, startPoint x: 589, startPoint y: 363, endPoint x: 640, endPoint y: 364, distance: 51.3
click at [640, 366] on td "40,219.3" at bounding box center [615, 475] width 116 height 218
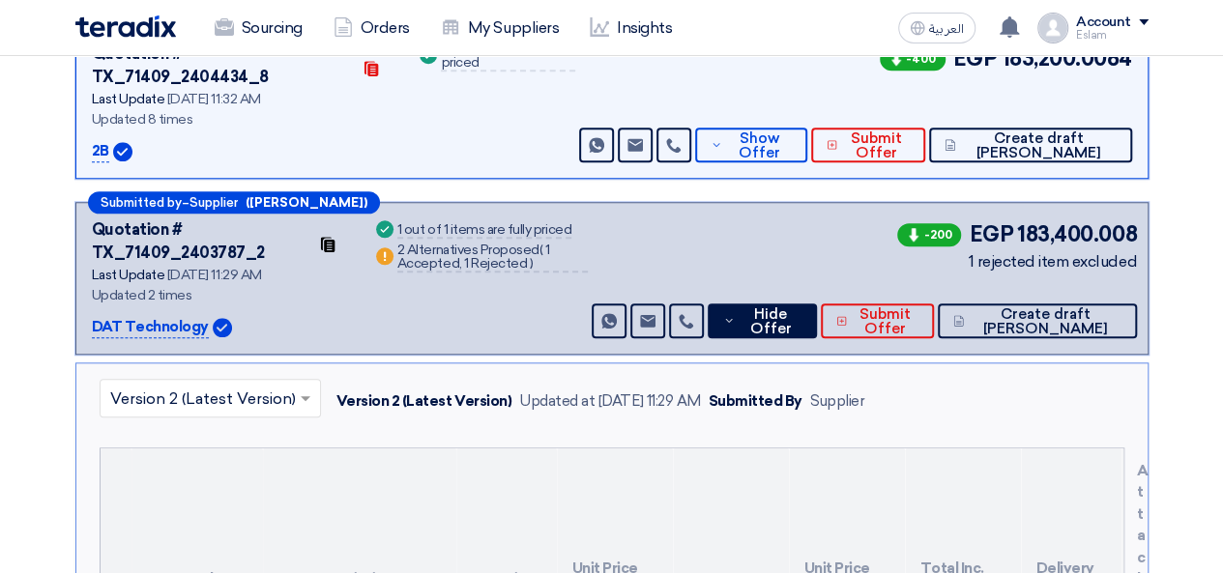
scroll to position [685, 0]
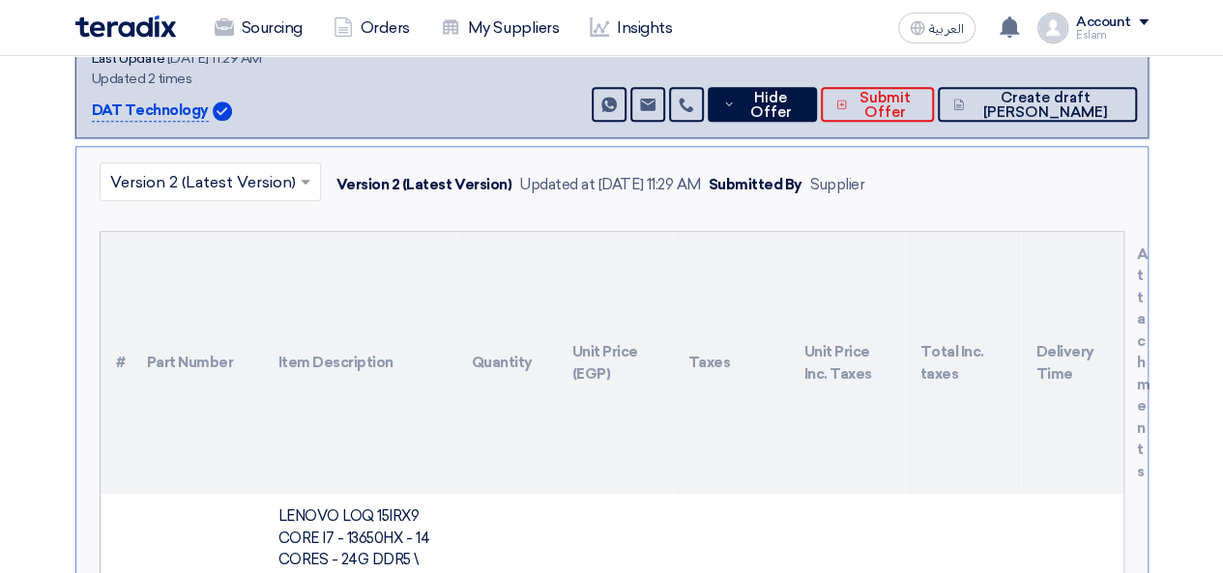
scroll to position [1071, 0]
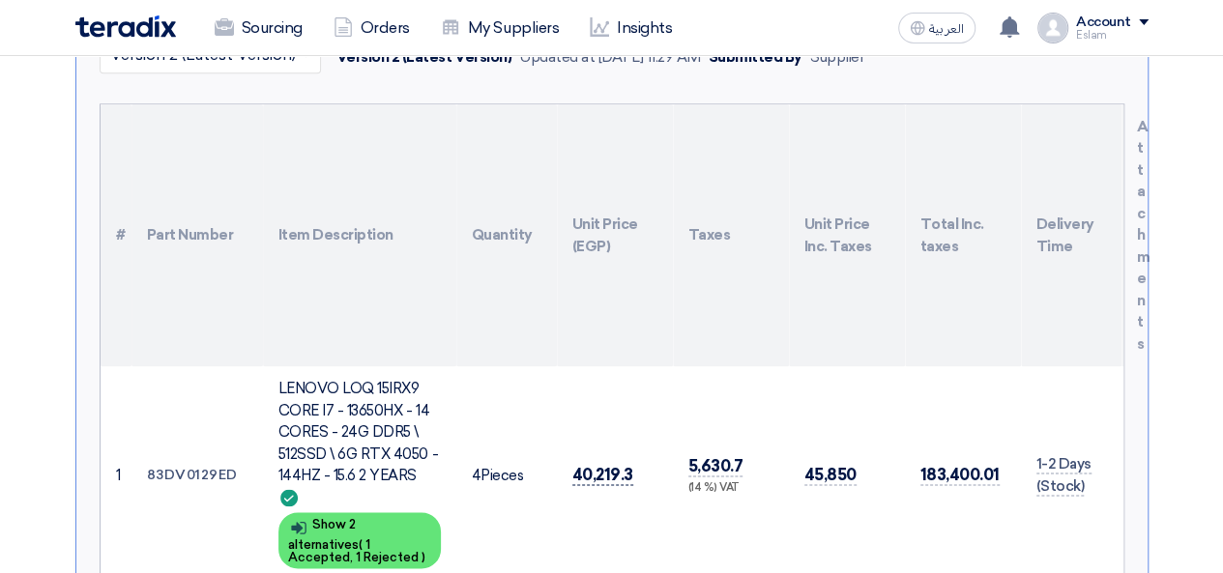
drag, startPoint x: 572, startPoint y: 361, endPoint x: 628, endPoint y: 370, distance: 56.9
click at [628, 465] on span "40,219.3" at bounding box center [602, 475] width 61 height 20
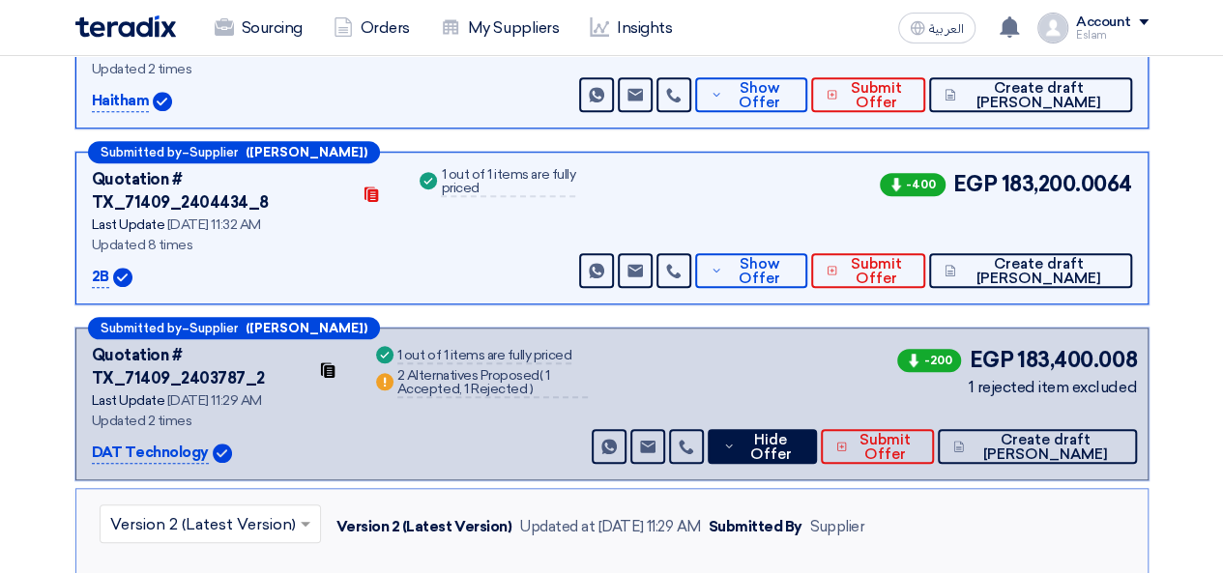
scroll to position [588, 0]
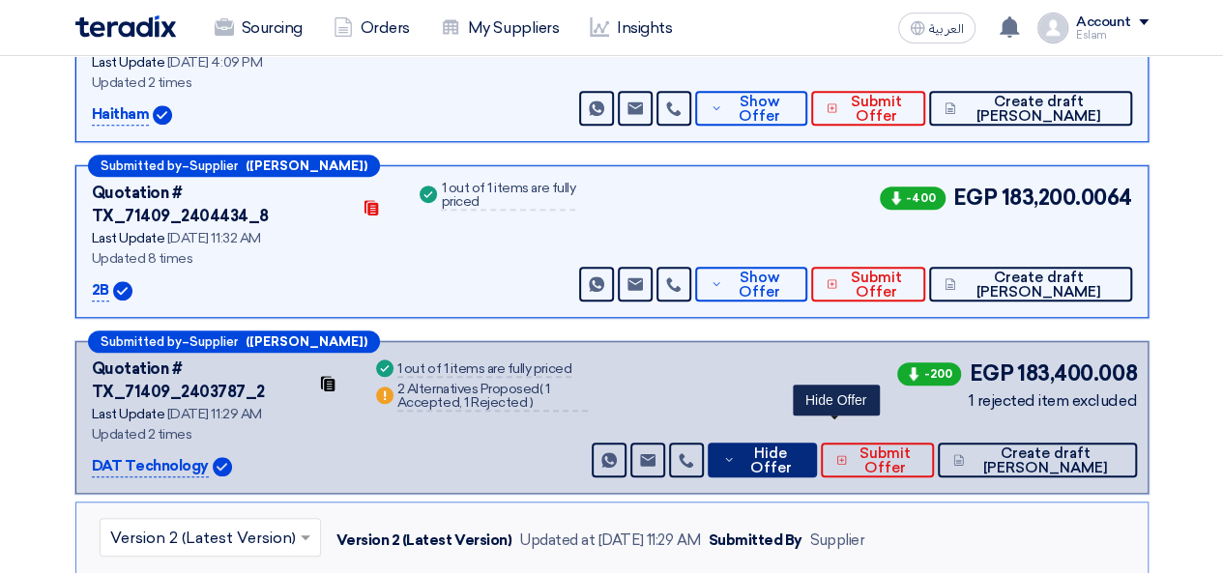
drag, startPoint x: 835, startPoint y: 357, endPoint x: 824, endPoint y: 365, distance: 14.5
click at [801, 447] on span "Hide Offer" at bounding box center [771, 461] width 62 height 29
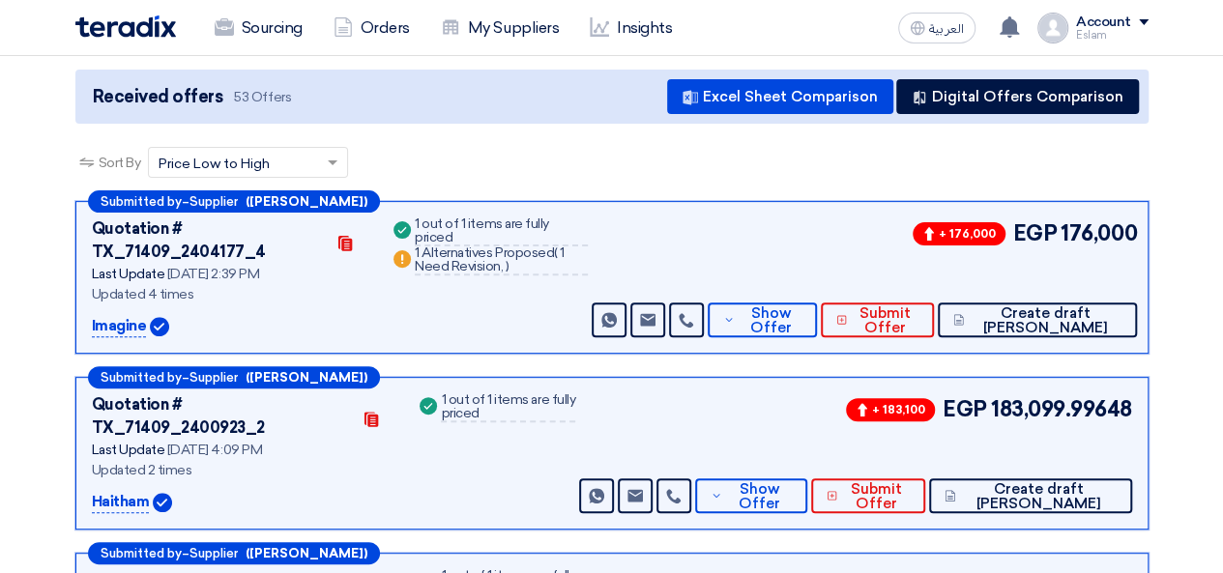
scroll to position [201, 0]
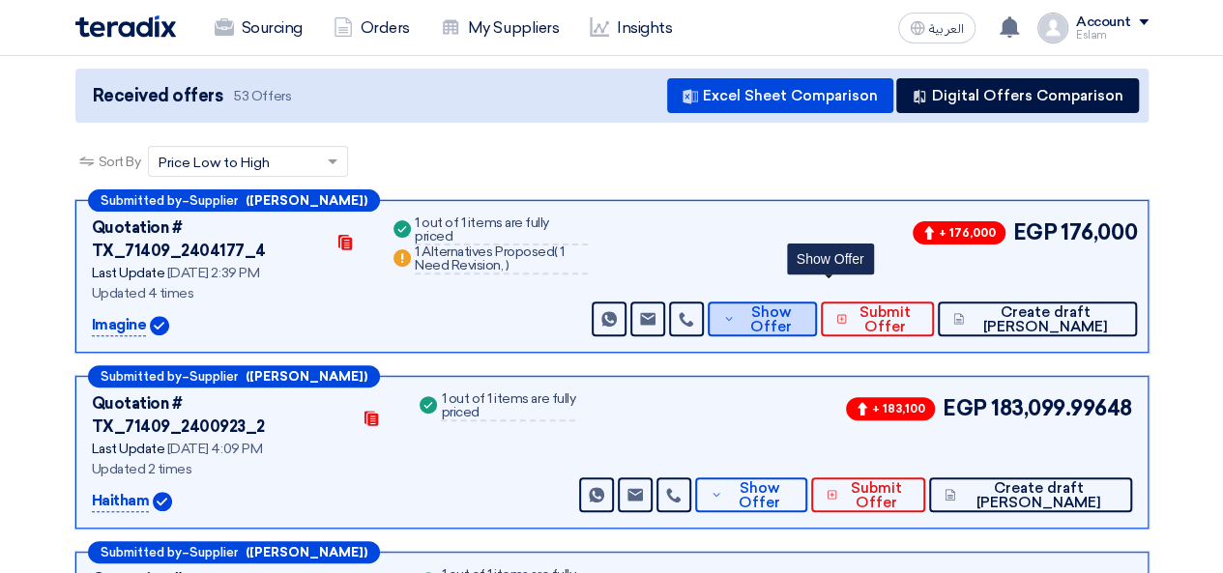
click at [802, 306] on span "Show Offer" at bounding box center [771, 320] width 63 height 29
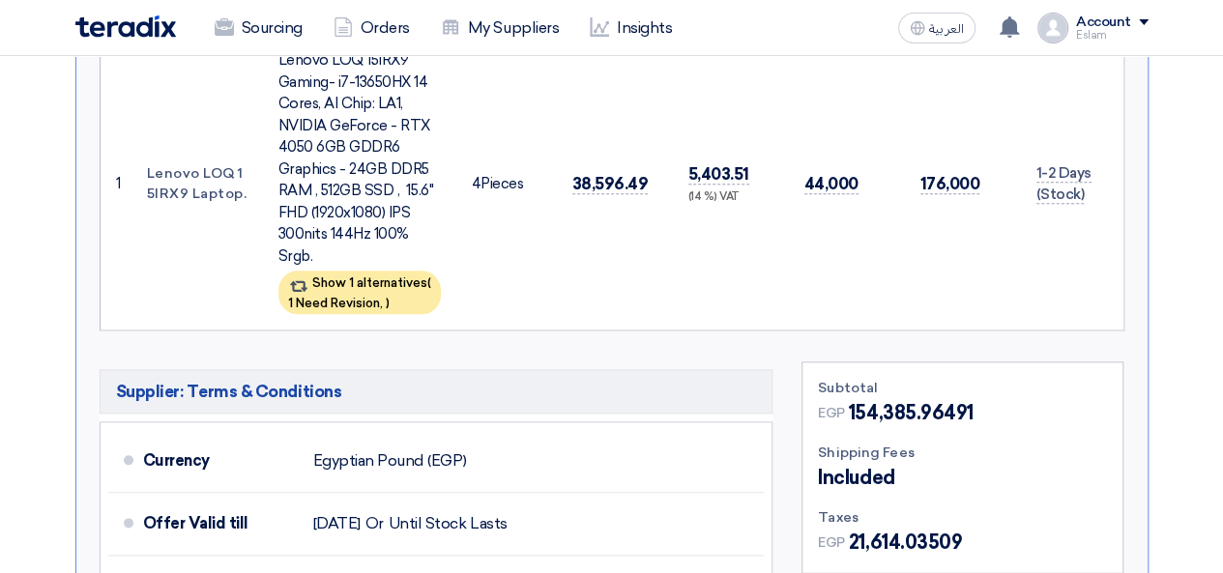
scroll to position [878, 0]
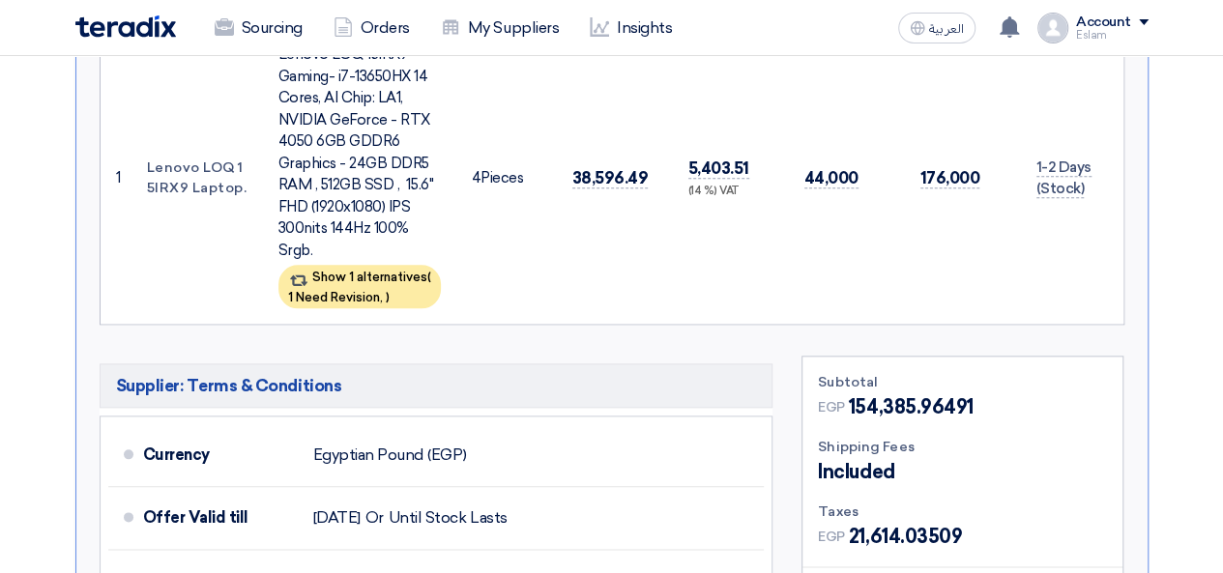
drag, startPoint x: 1035, startPoint y: 132, endPoint x: 1116, endPoint y: 132, distance: 81.2
click at [1116, 132] on td "1-2 Days (Stock)" at bounding box center [1071, 178] width 101 height 292
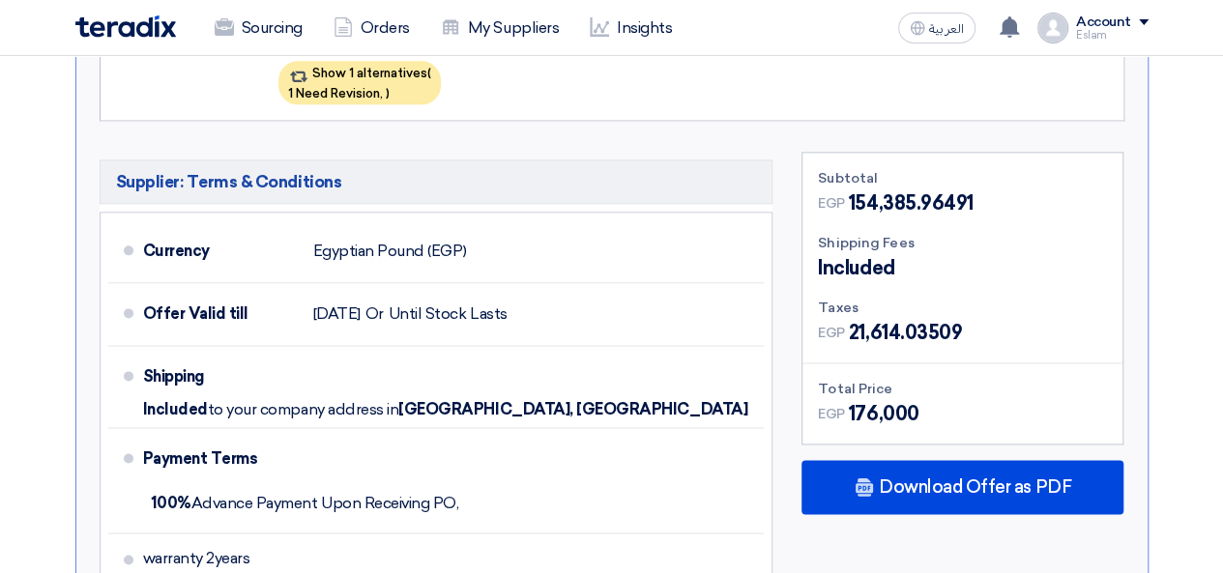
scroll to position [1168, 0]
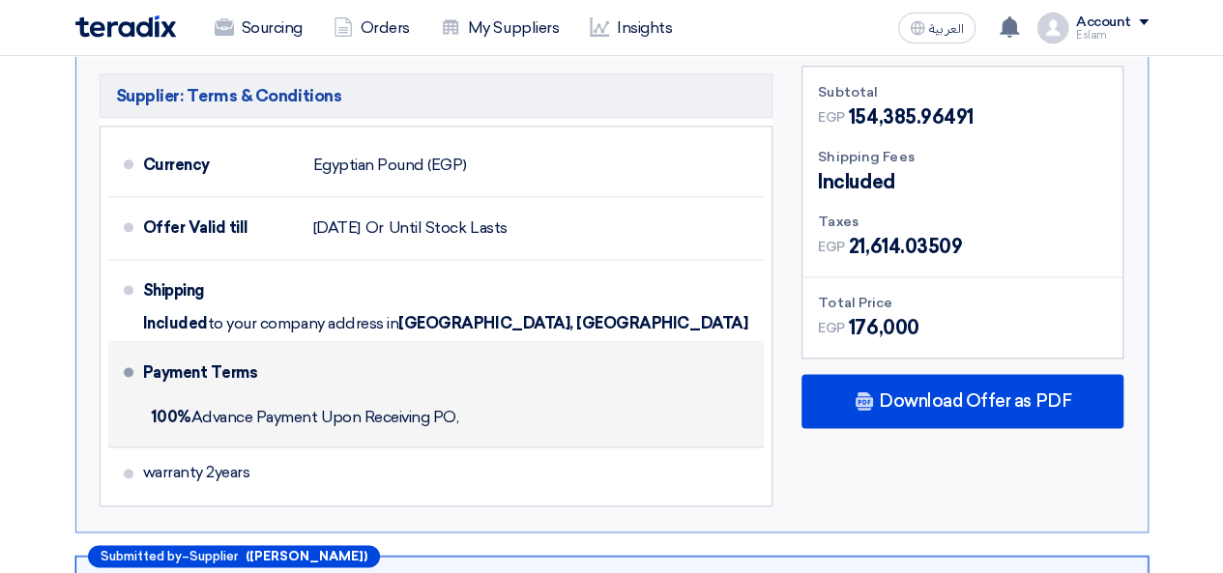
drag, startPoint x: 147, startPoint y: 378, endPoint x: 516, endPoint y: 411, distance: 370.8
click at [516, 411] on div "100% Advance Payment Upon Receiving PO," at bounding box center [450, 417] width 614 height 43
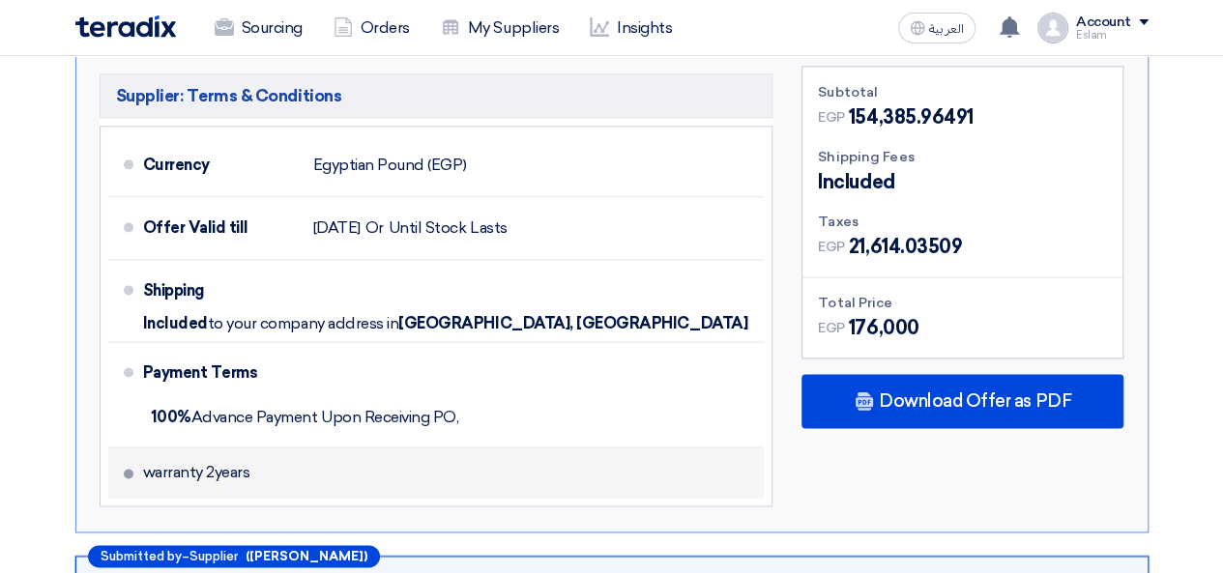
drag, startPoint x: 145, startPoint y: 442, endPoint x: 248, endPoint y: 443, distance: 103.5
click at [248, 448] on li "warranty 2years" at bounding box center [436, 473] width 656 height 50
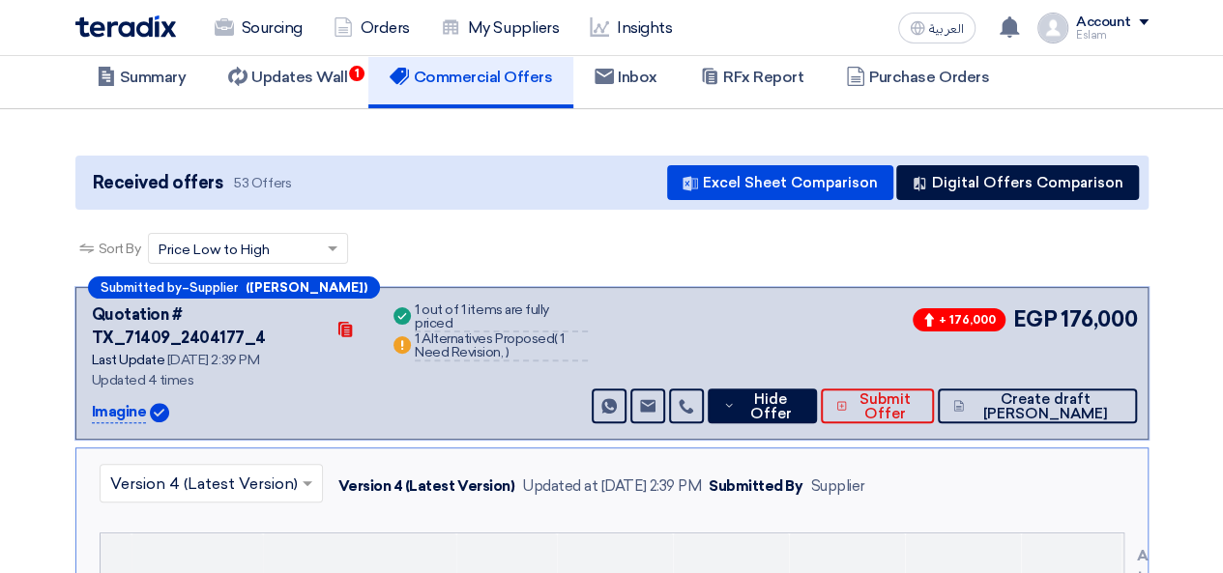
scroll to position [104, 0]
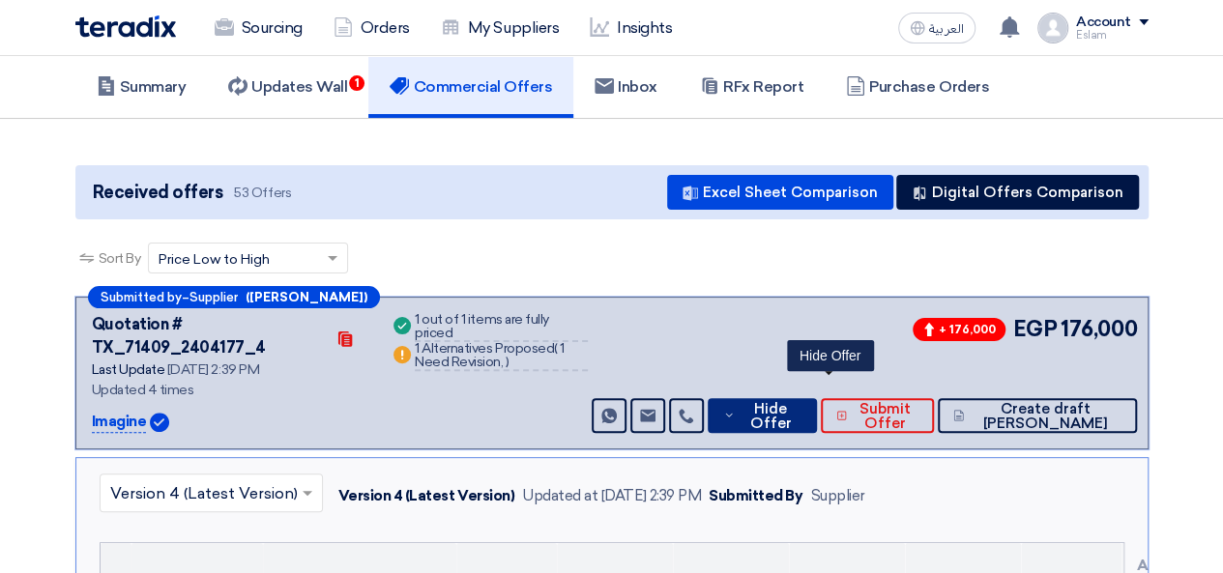
click at [801, 402] on span "Hide Offer" at bounding box center [771, 416] width 62 height 29
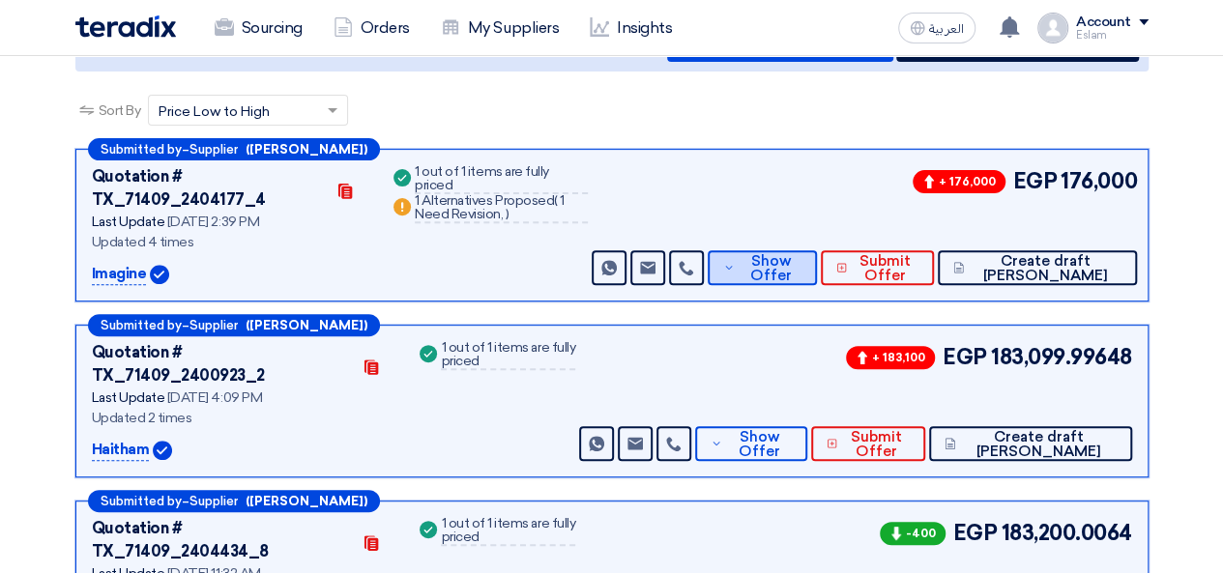
scroll to position [298, 0]
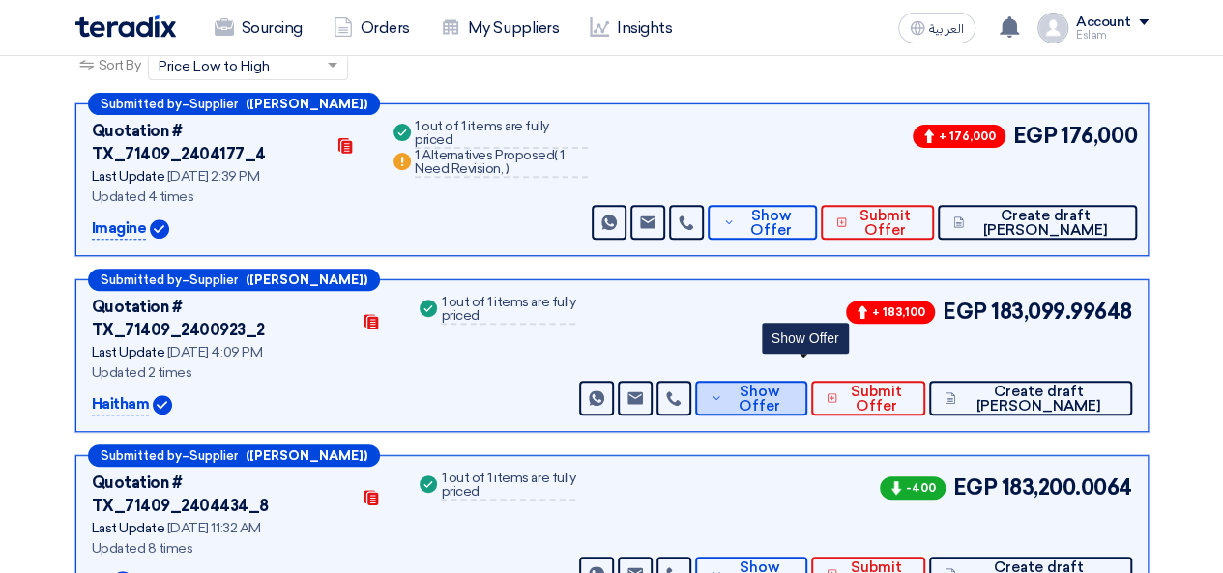
click at [784, 385] on span "Show Offer" at bounding box center [759, 399] width 64 height 29
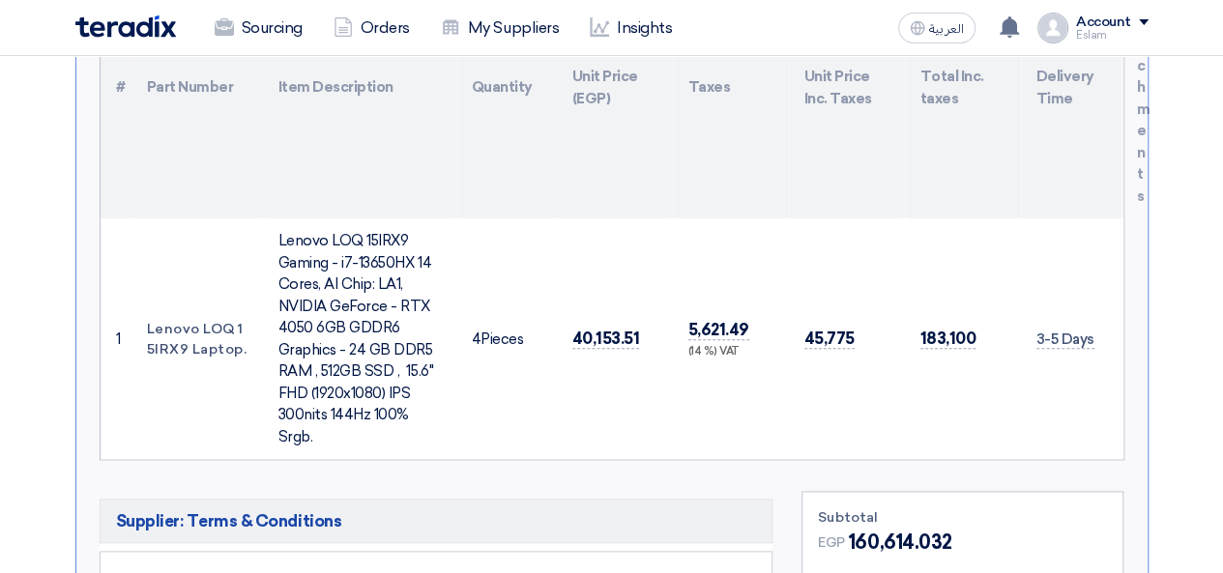
scroll to position [878, 0]
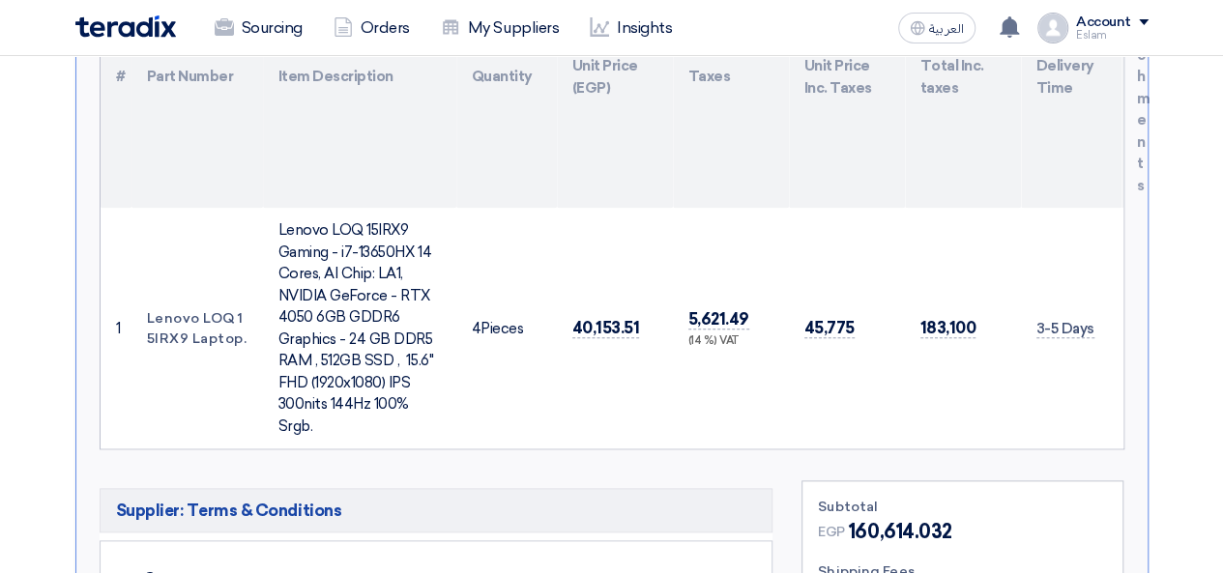
drag, startPoint x: 1035, startPoint y: 279, endPoint x: 1094, endPoint y: 279, distance: 59.9
click at [1094, 279] on td "3-5 Days" at bounding box center [1071, 328] width 101 height 241
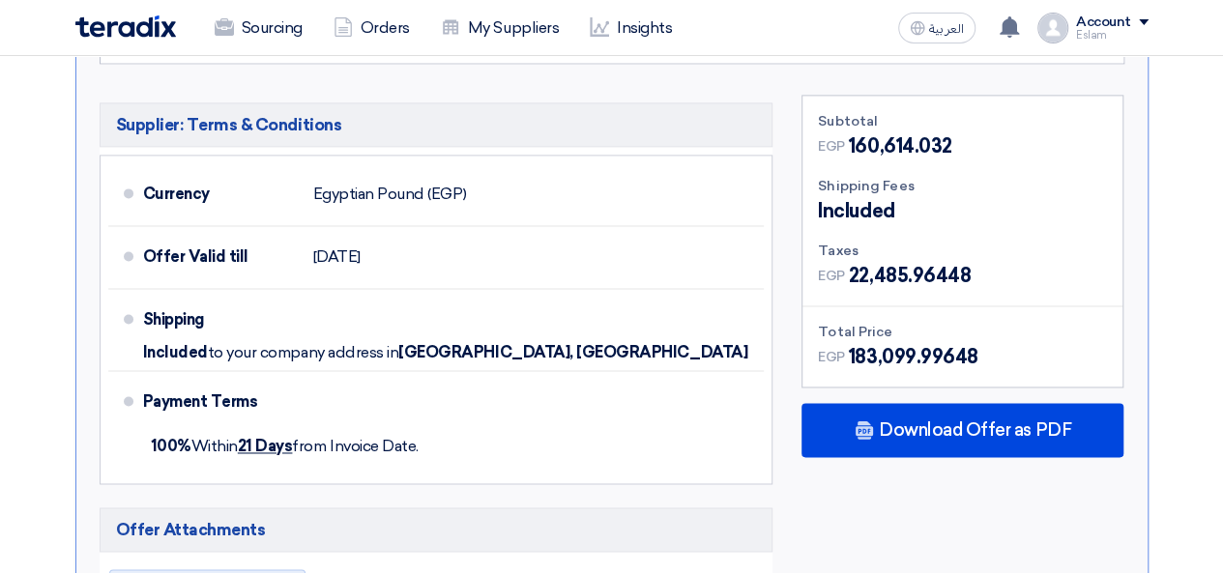
scroll to position [1265, 0]
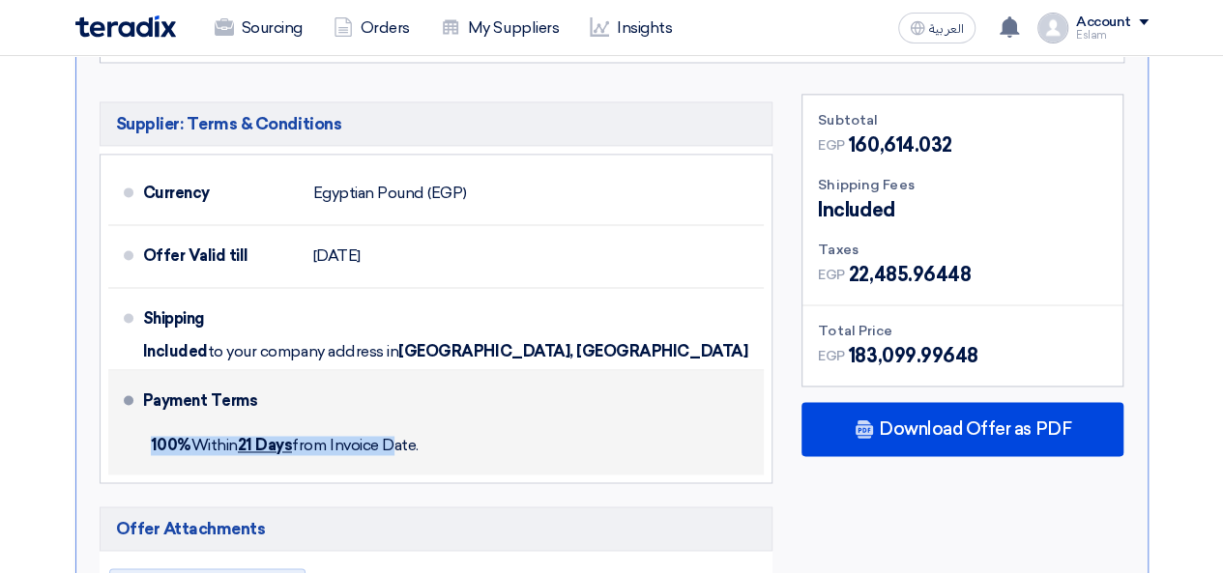
drag, startPoint x: 150, startPoint y: 392, endPoint x: 391, endPoint y: 393, distance: 240.7
click at [391, 436] on span "100% [DATE] from Invoice Date." at bounding box center [285, 445] width 268 height 18
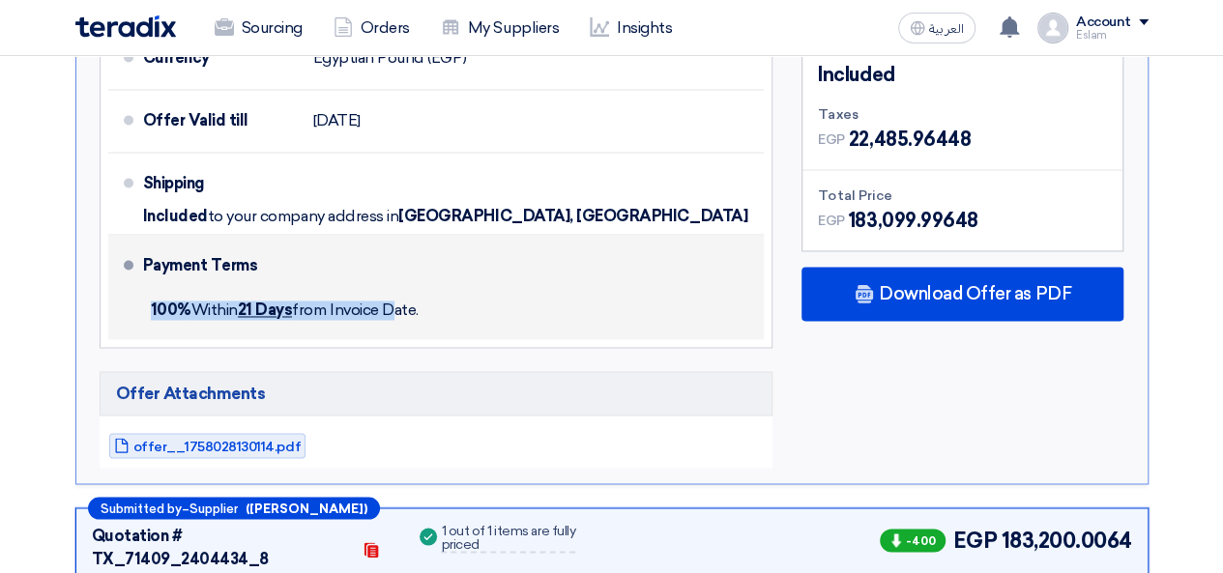
scroll to position [1361, 0]
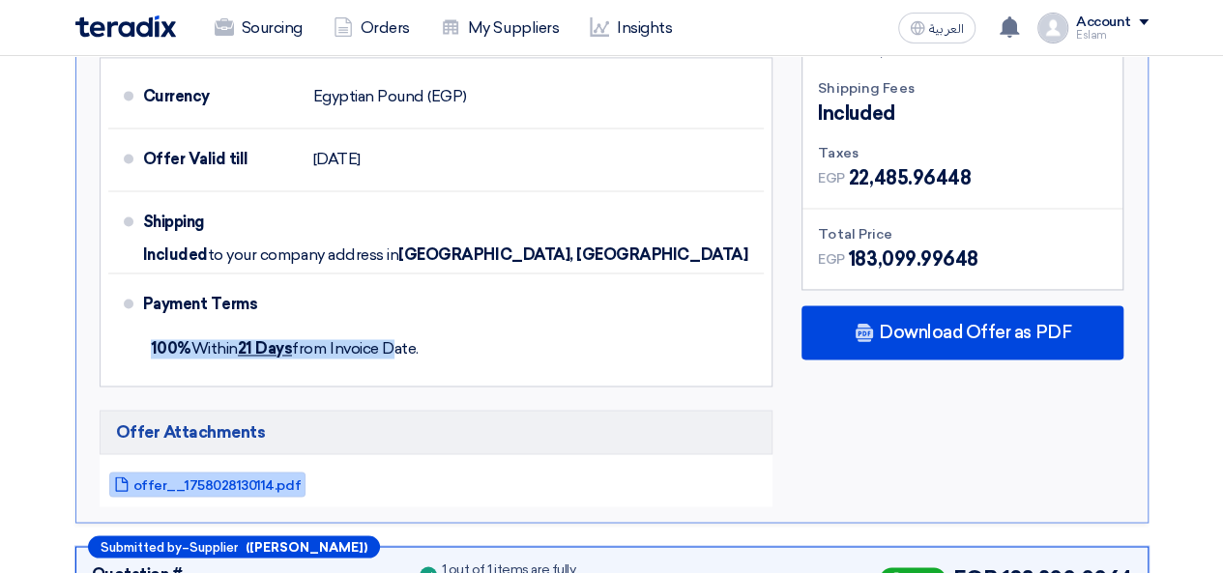
click at [180, 472] on link "offer__1758028130114.pdf" at bounding box center [207, 484] width 196 height 25
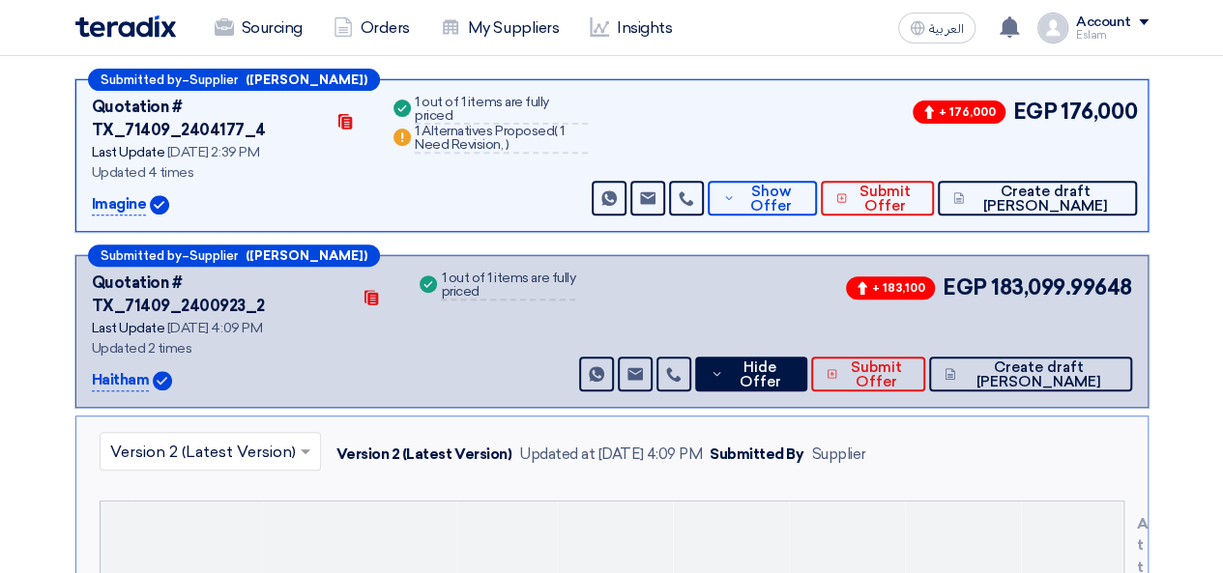
scroll to position [298, 0]
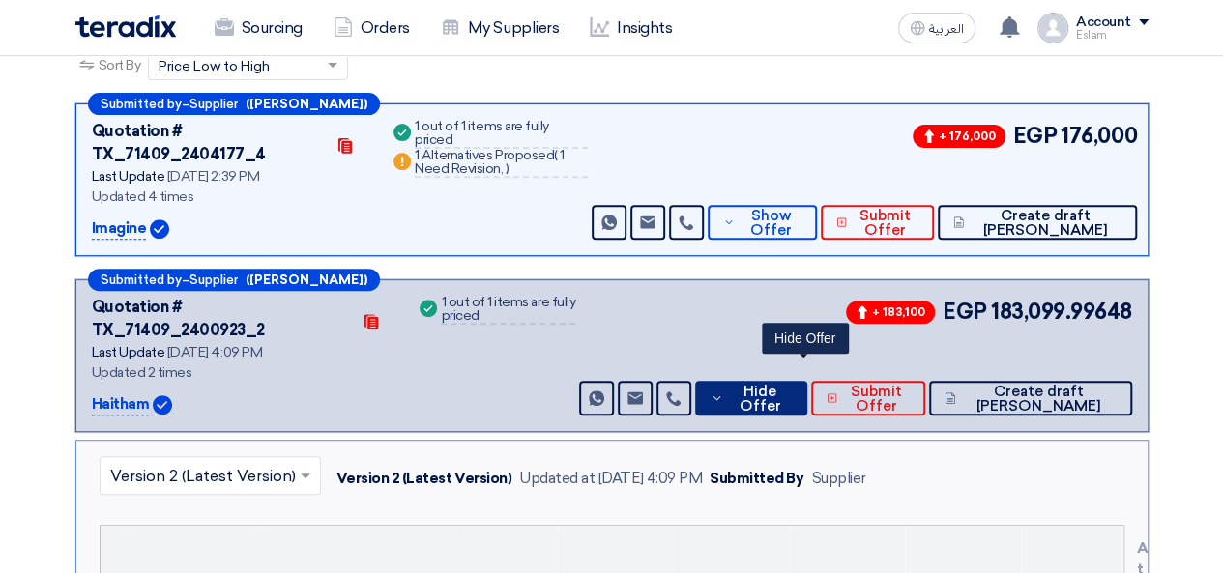
click at [791, 385] on span "Hide Offer" at bounding box center [759, 399] width 63 height 29
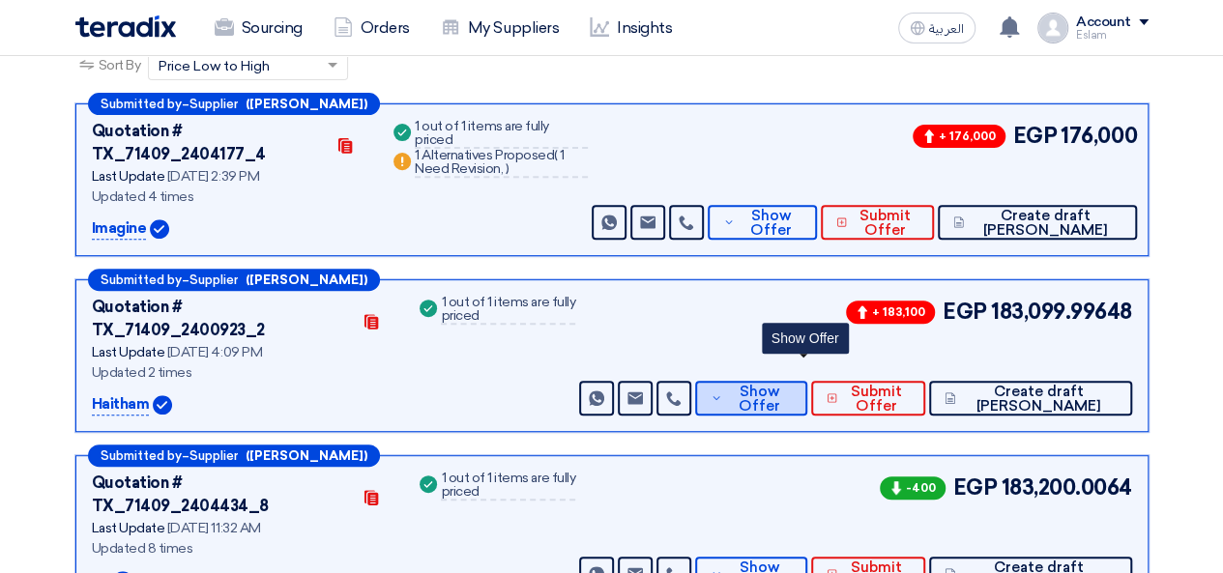
scroll to position [491, 0]
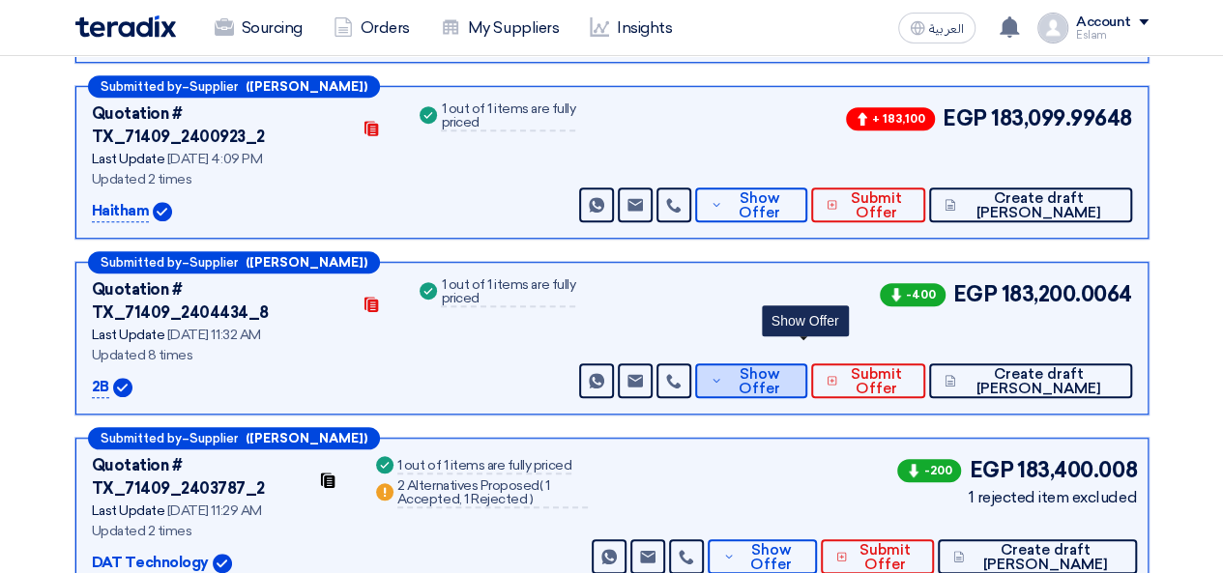
click at [787, 367] on span "Show Offer" at bounding box center [759, 381] width 64 height 29
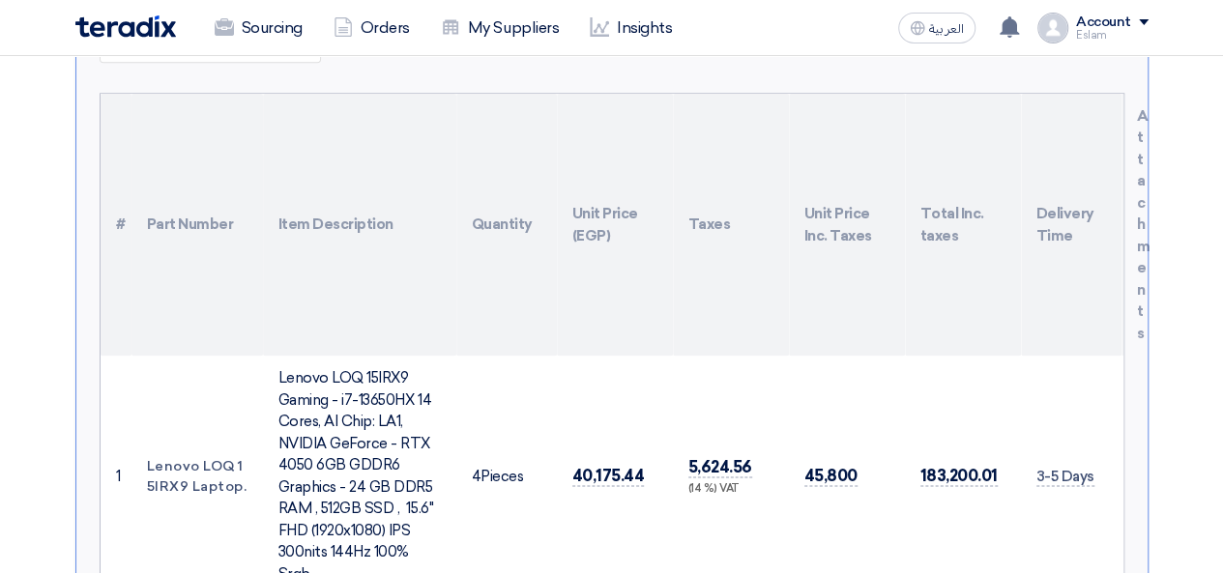
scroll to position [975, 0]
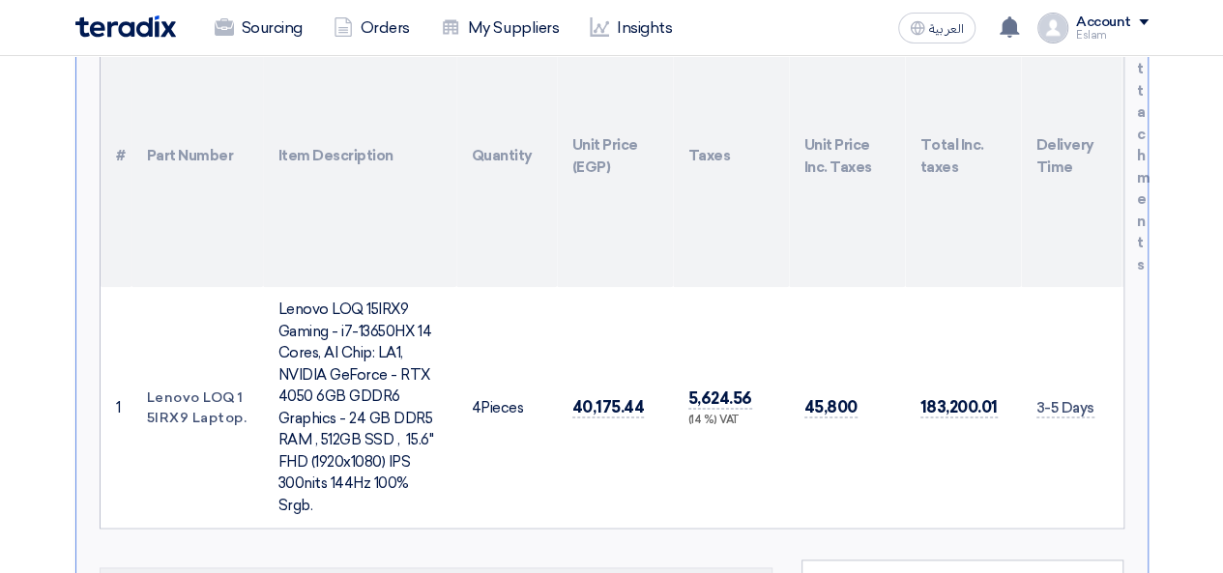
drag, startPoint x: 1036, startPoint y: 332, endPoint x: 1096, endPoint y: 335, distance: 60.0
click at [1096, 335] on td "3-5 Days" at bounding box center [1071, 407] width 101 height 241
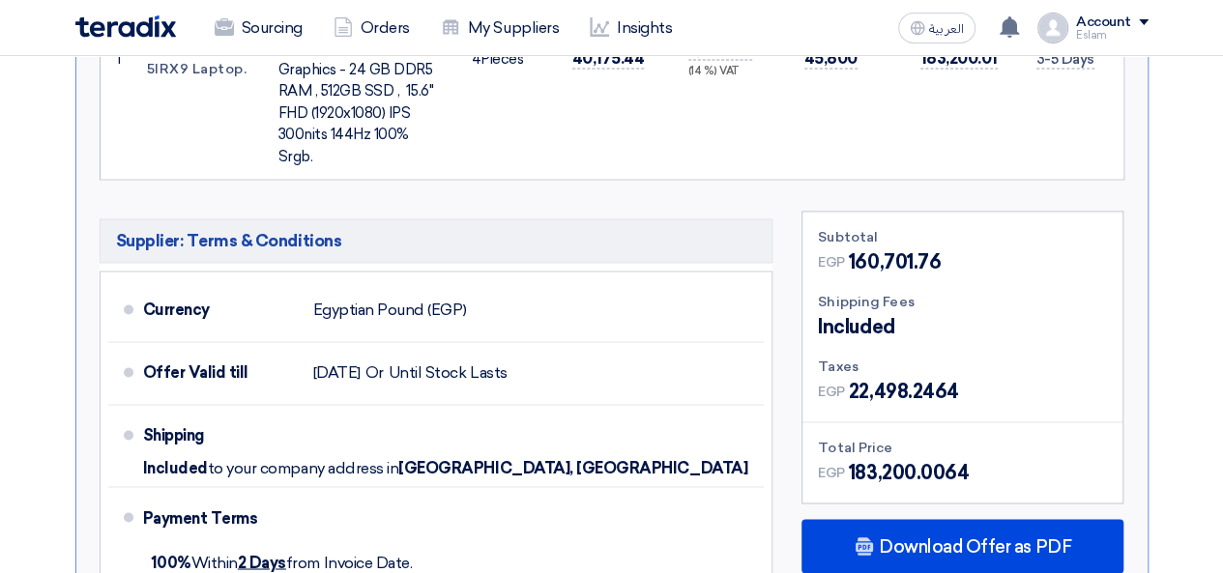
scroll to position [1361, 0]
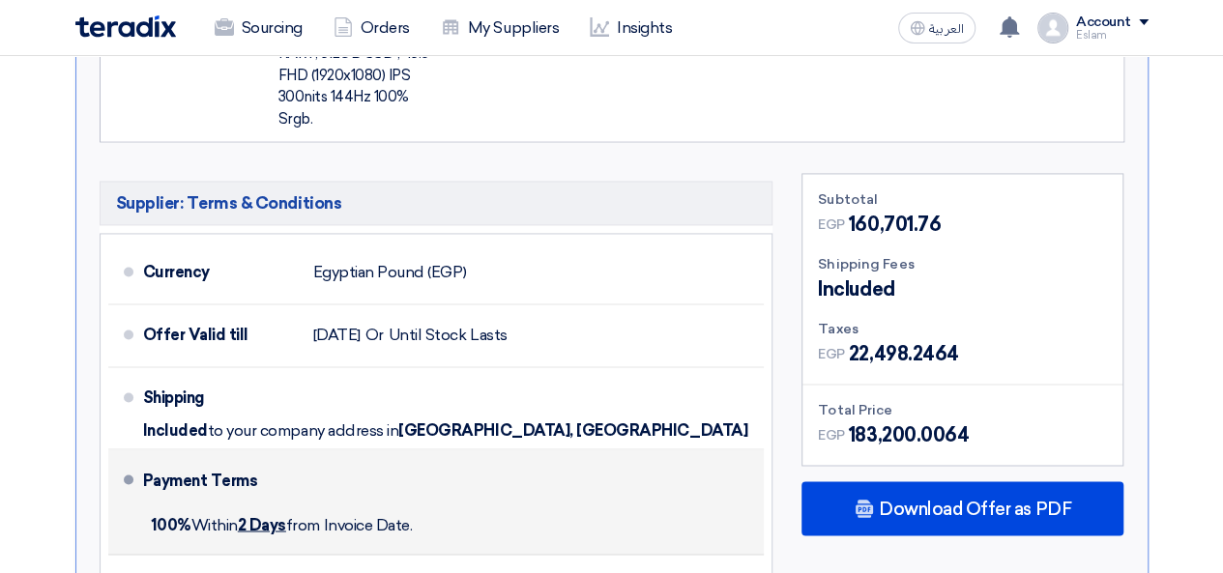
drag, startPoint x: 146, startPoint y: 439, endPoint x: 423, endPoint y: 450, distance: 277.7
click at [423, 504] on div "100% [DATE] from Invoice Date." at bounding box center [450, 525] width 614 height 43
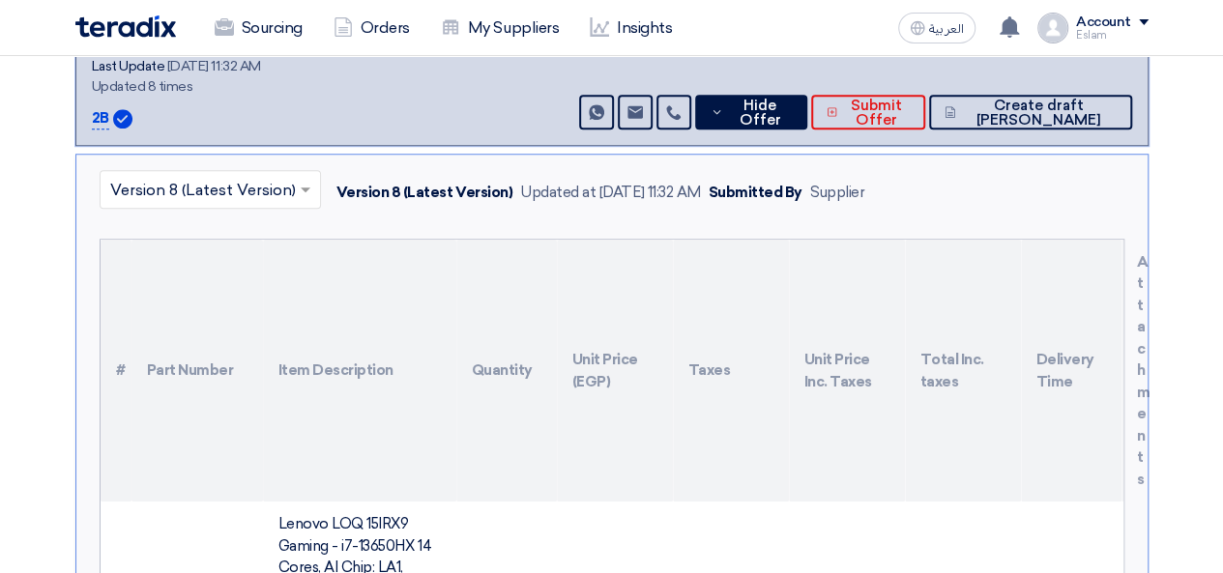
scroll to position [588, 0]
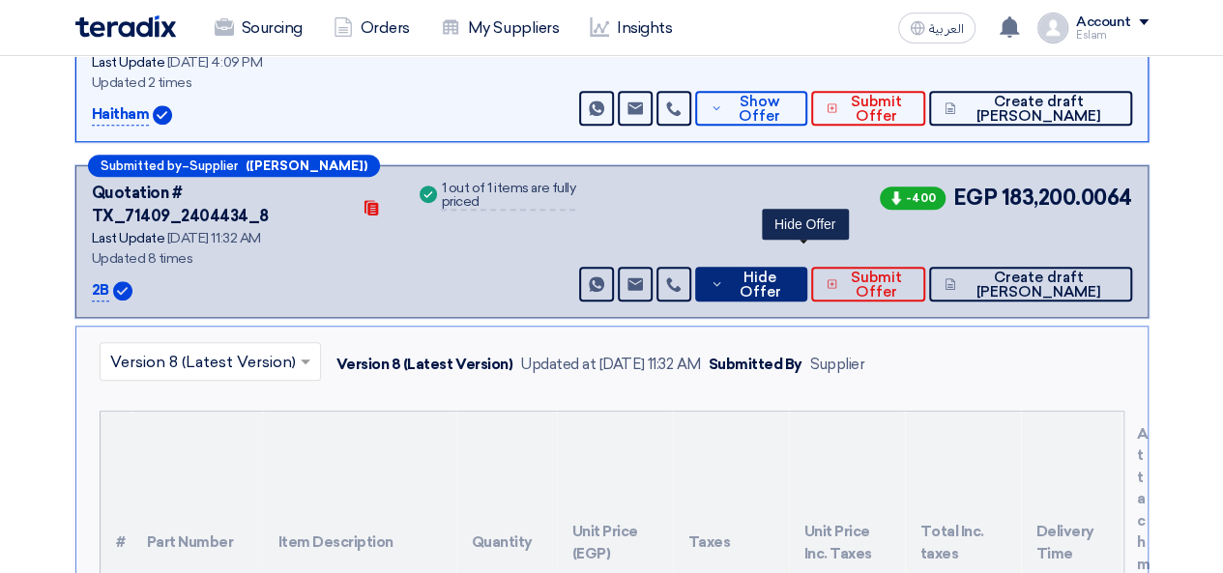
click at [791, 271] on span "Hide Offer" at bounding box center [759, 285] width 63 height 29
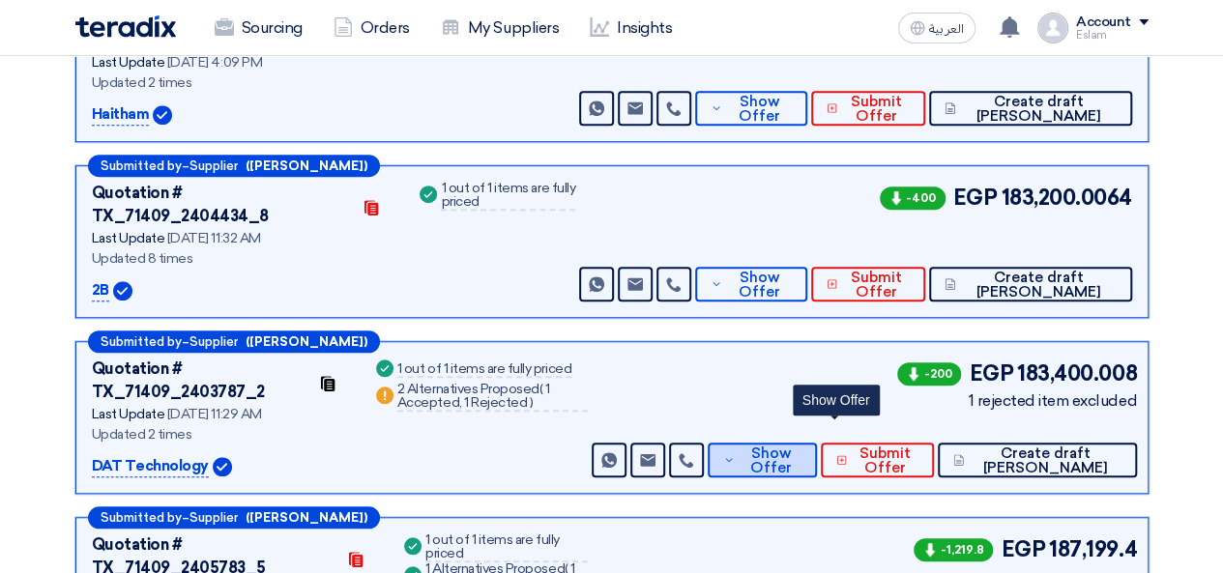
click at [802, 447] on span "Show Offer" at bounding box center [771, 461] width 63 height 29
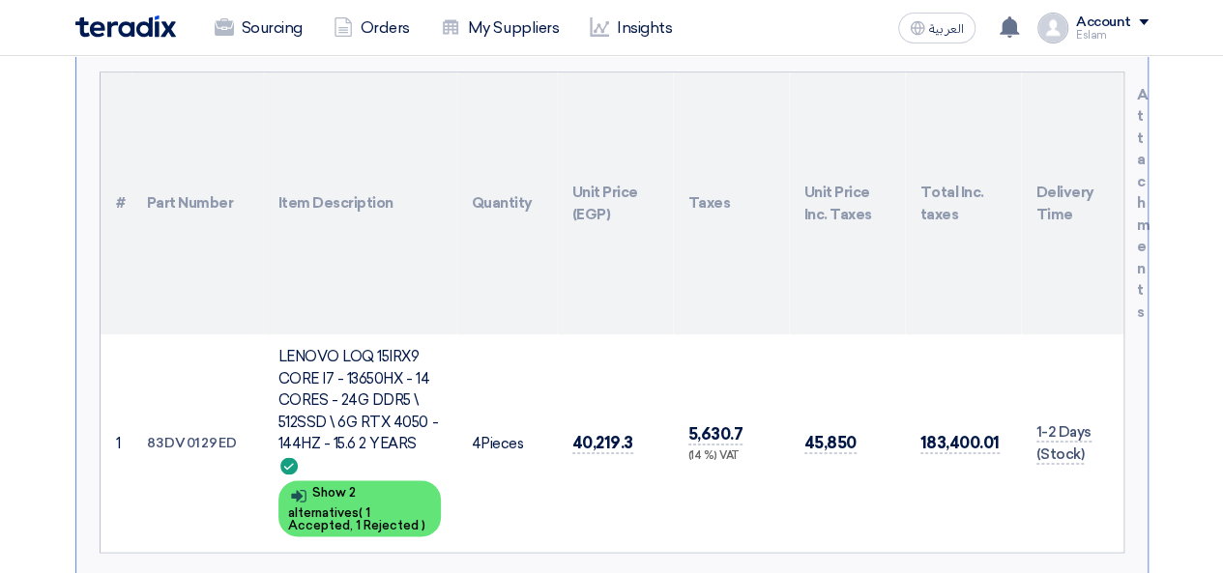
scroll to position [1071, 0]
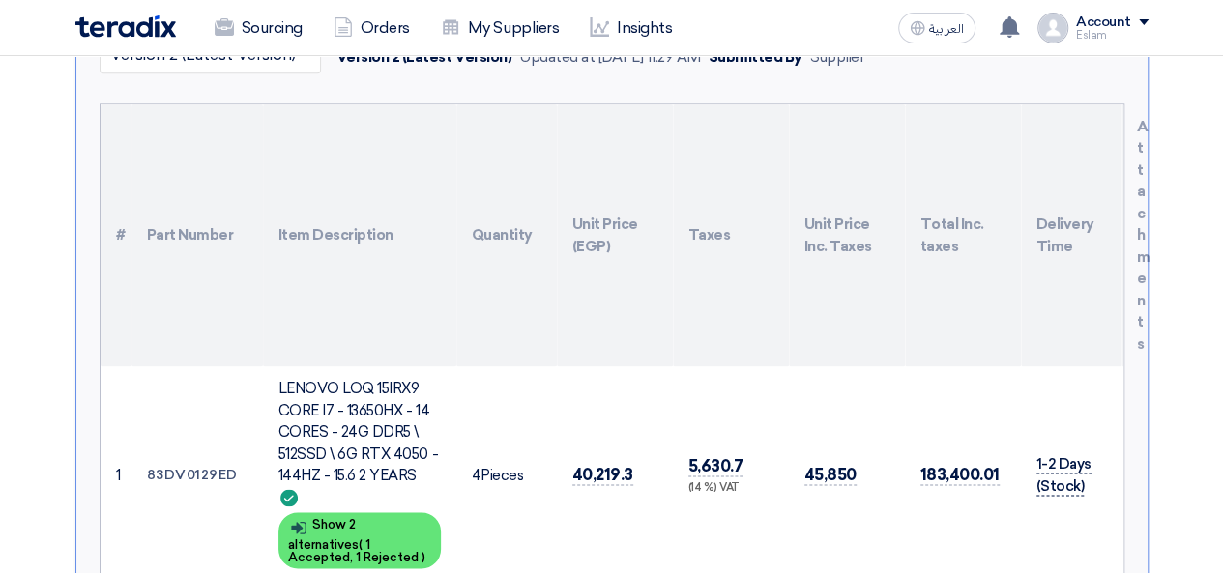
drag, startPoint x: 1034, startPoint y: 357, endPoint x: 1088, endPoint y: 358, distance: 54.2
click at [1088, 366] on td "1-2 Days (Stock)" at bounding box center [1071, 475] width 101 height 218
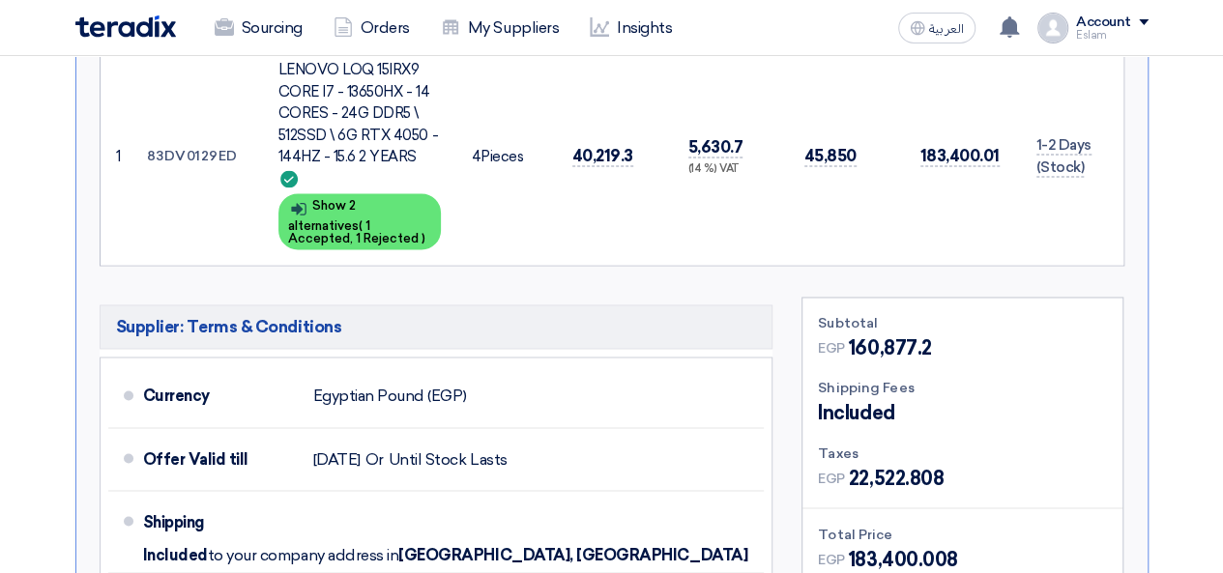
scroll to position [1458, 0]
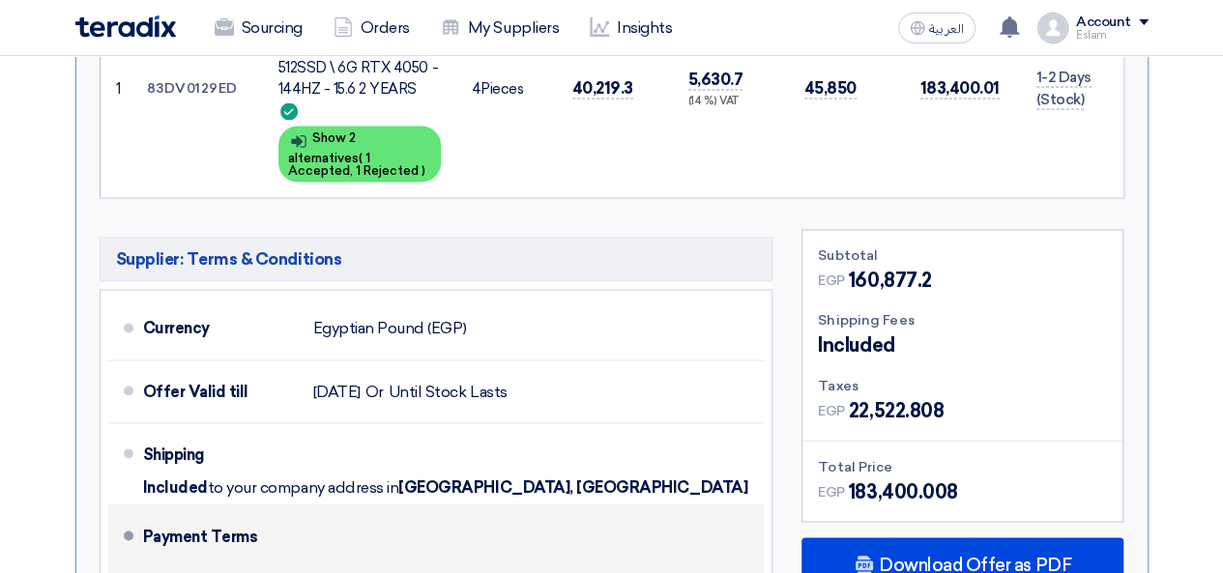
drag, startPoint x: 143, startPoint y: 456, endPoint x: 423, endPoint y: 463, distance: 279.5
click at [423, 560] on div "100% [DATE] from Invoice Date." at bounding box center [450, 581] width 614 height 43
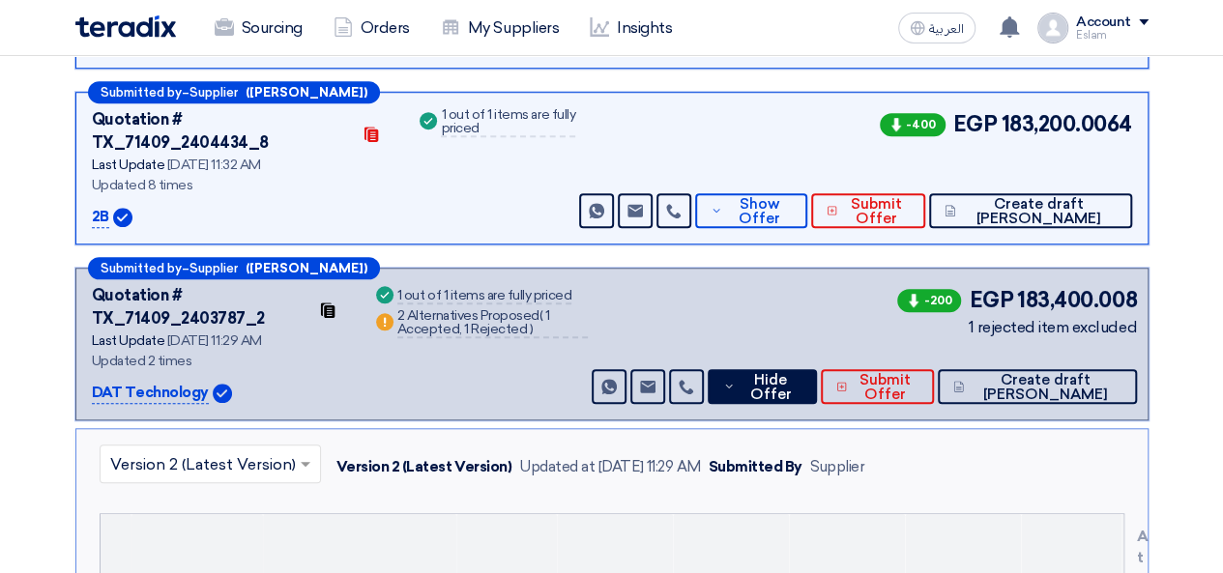
scroll to position [588, 0]
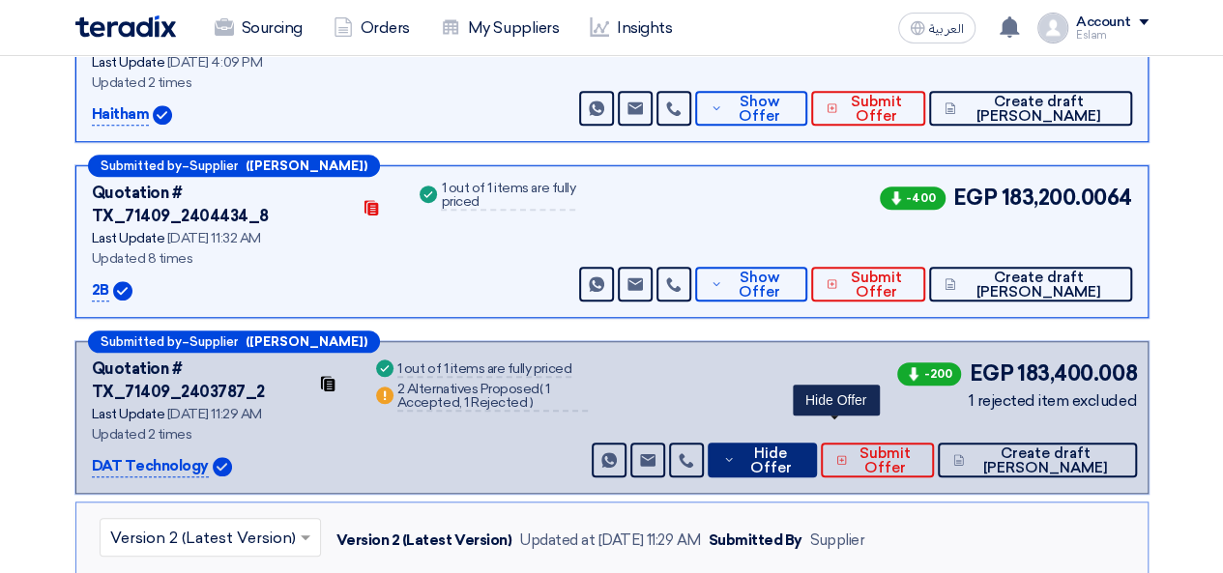
click at [801, 447] on span "Hide Offer" at bounding box center [771, 461] width 62 height 29
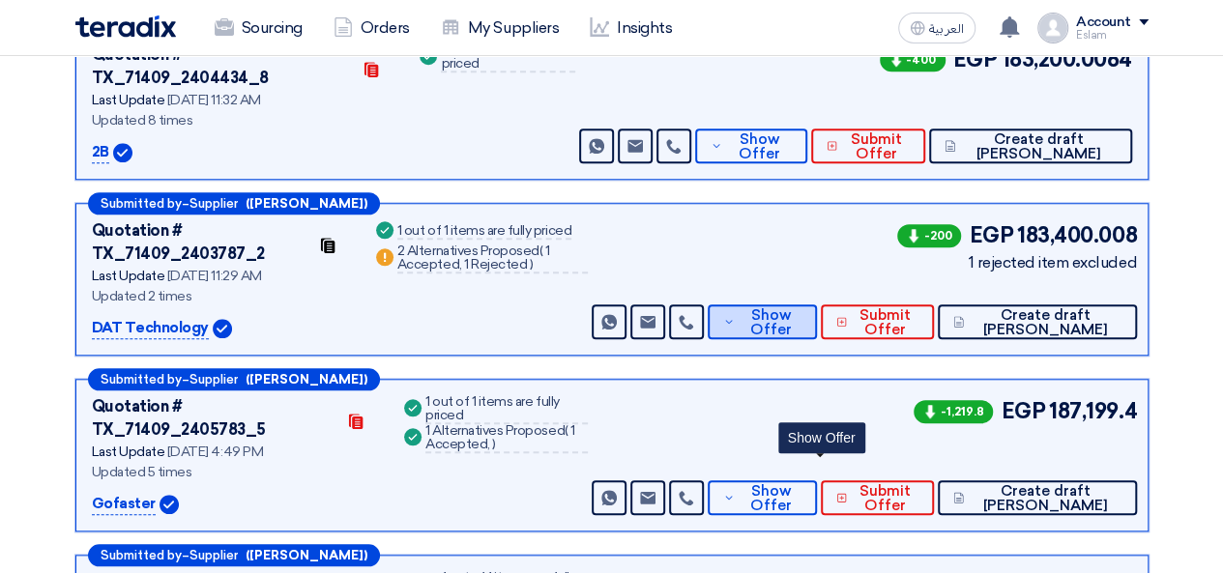
scroll to position [781, 0]
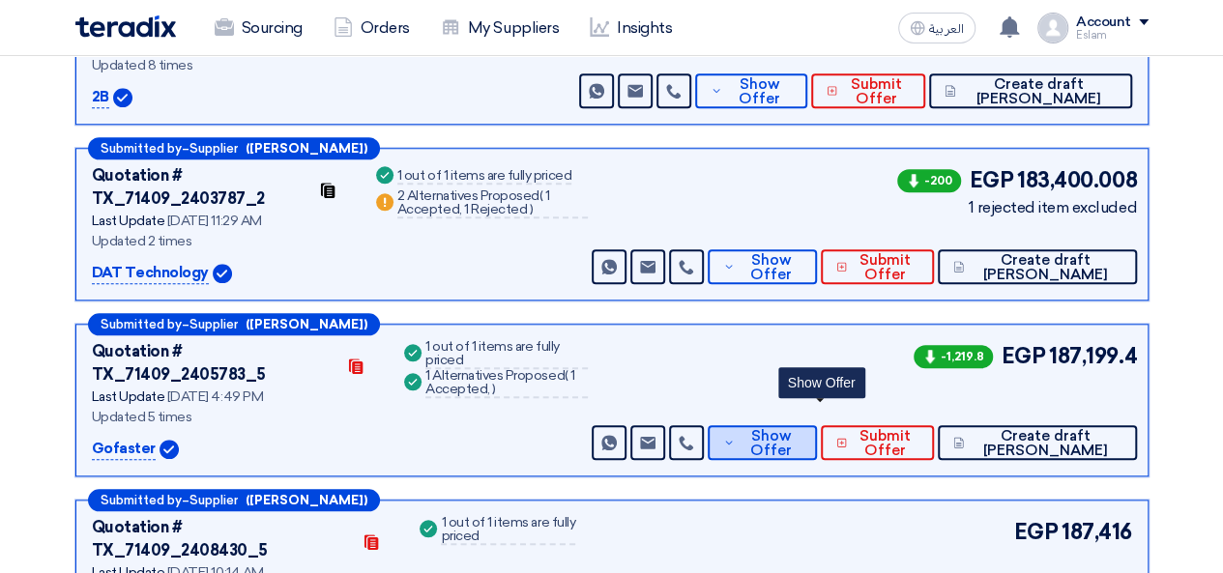
click at [802, 429] on span "Show Offer" at bounding box center [771, 443] width 63 height 29
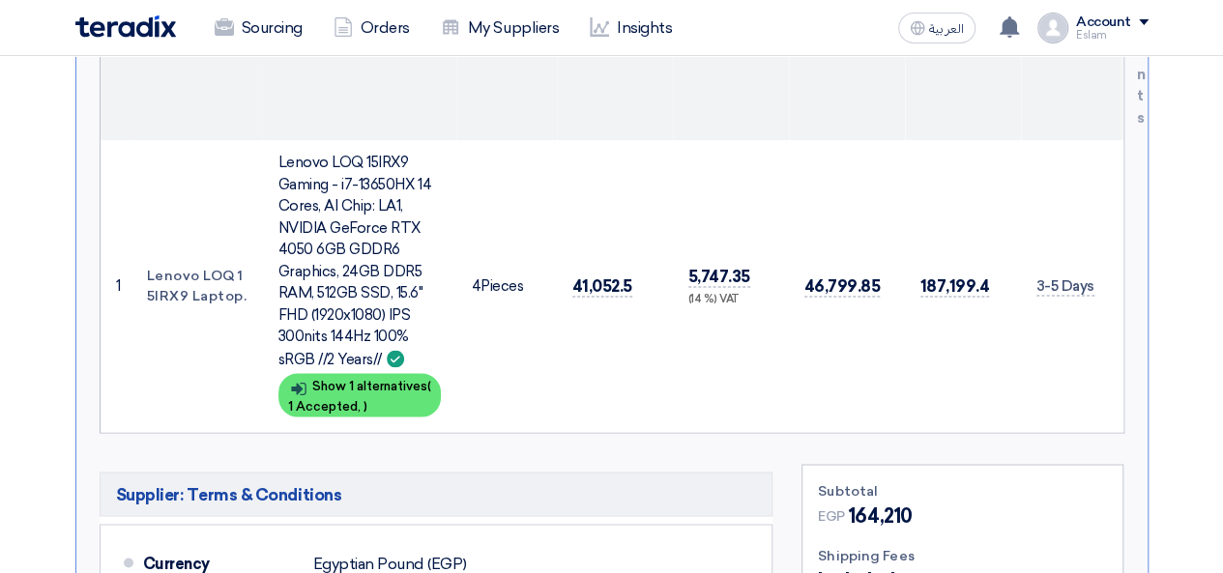
scroll to position [1458, 0]
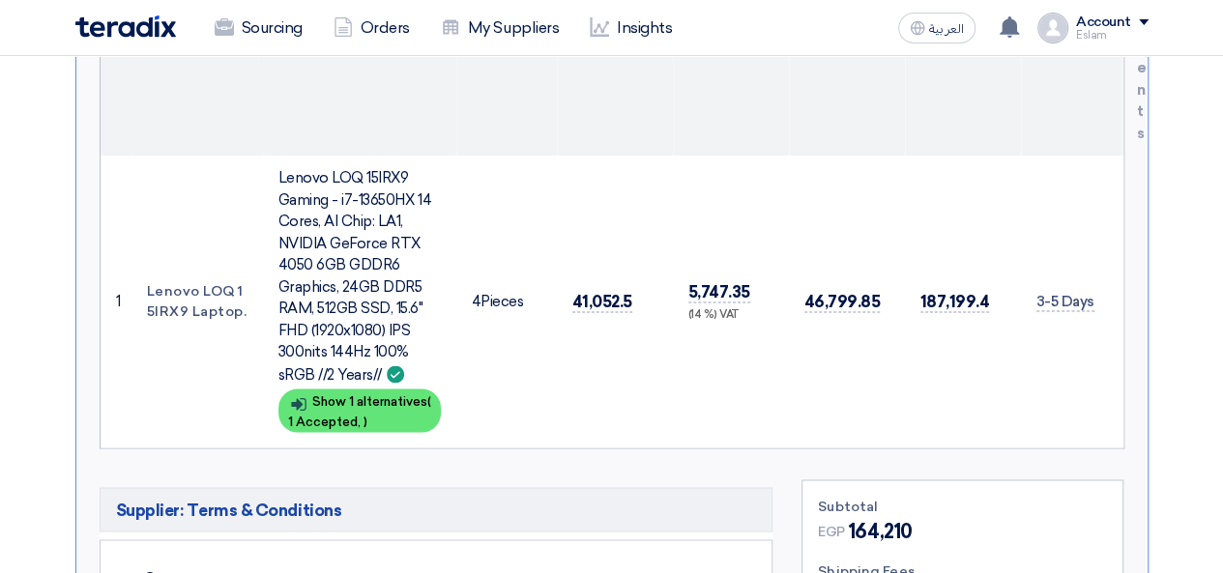
drag, startPoint x: 1031, startPoint y: 181, endPoint x: 1100, endPoint y: 184, distance: 69.7
click at [1100, 184] on td "3-5 Days" at bounding box center [1071, 302] width 101 height 292
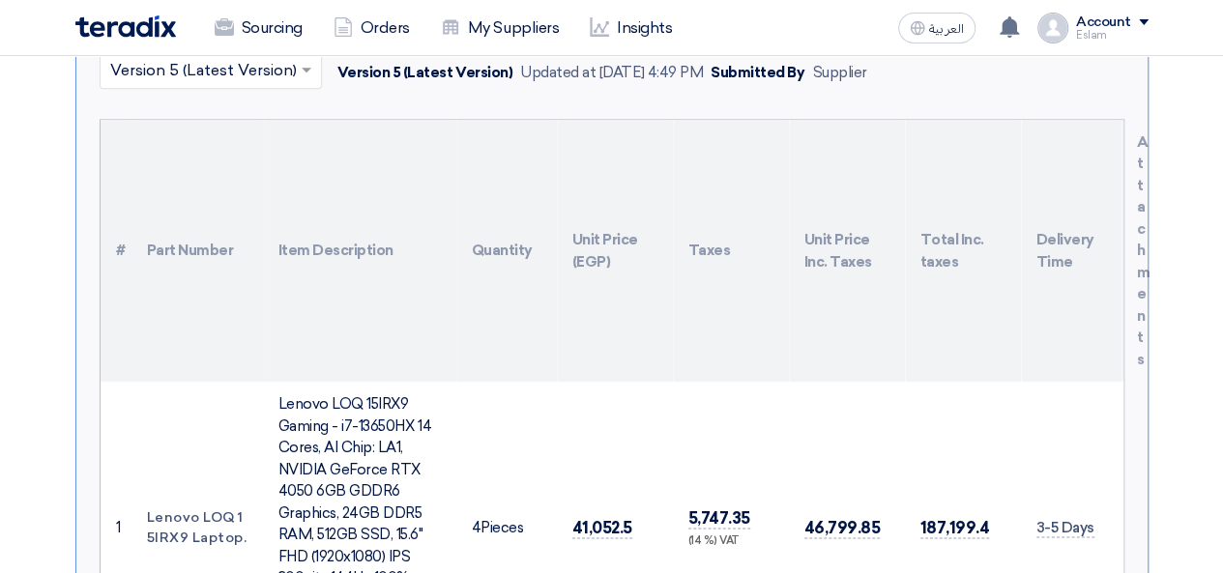
scroll to position [1265, 0]
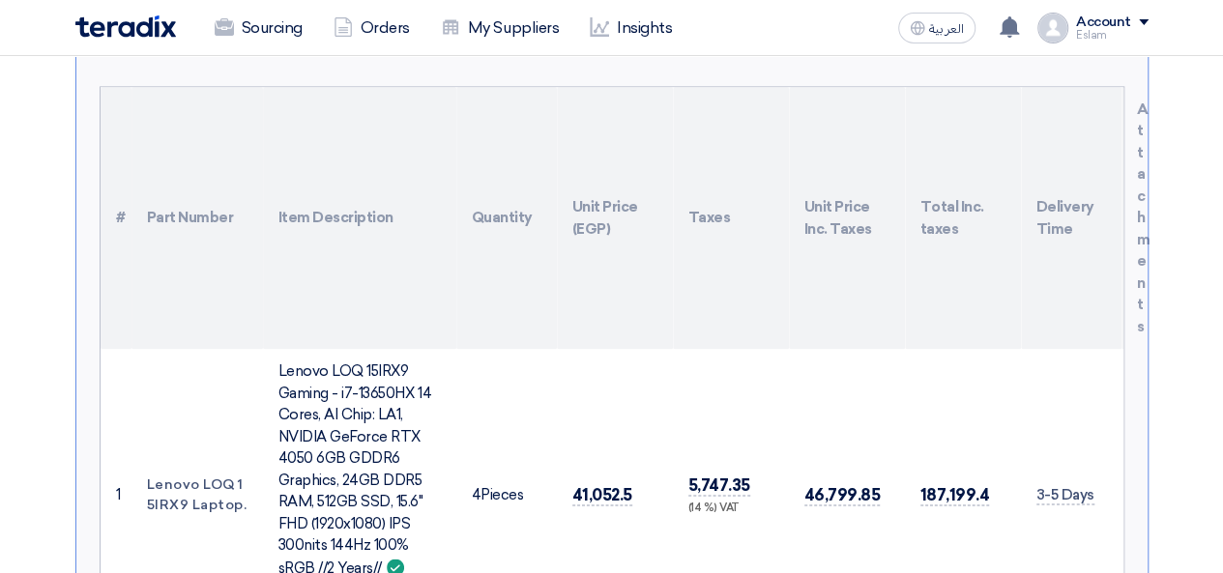
drag, startPoint x: 570, startPoint y: 375, endPoint x: 637, endPoint y: 377, distance: 66.7
click at [637, 377] on td "41,052.5" at bounding box center [615, 495] width 116 height 292
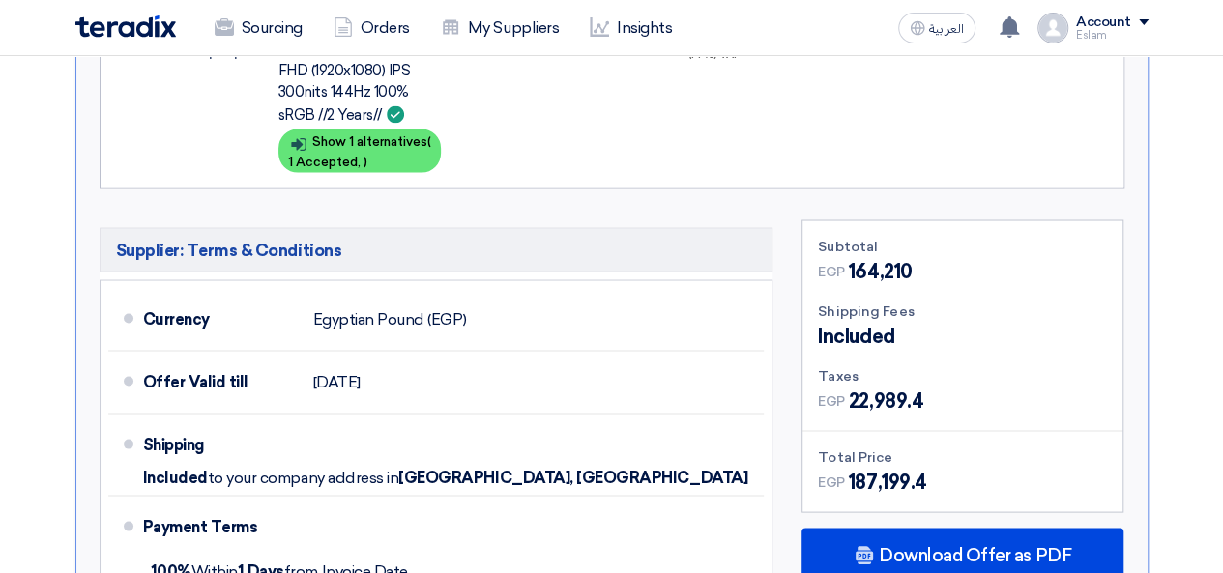
scroll to position [1748, 0]
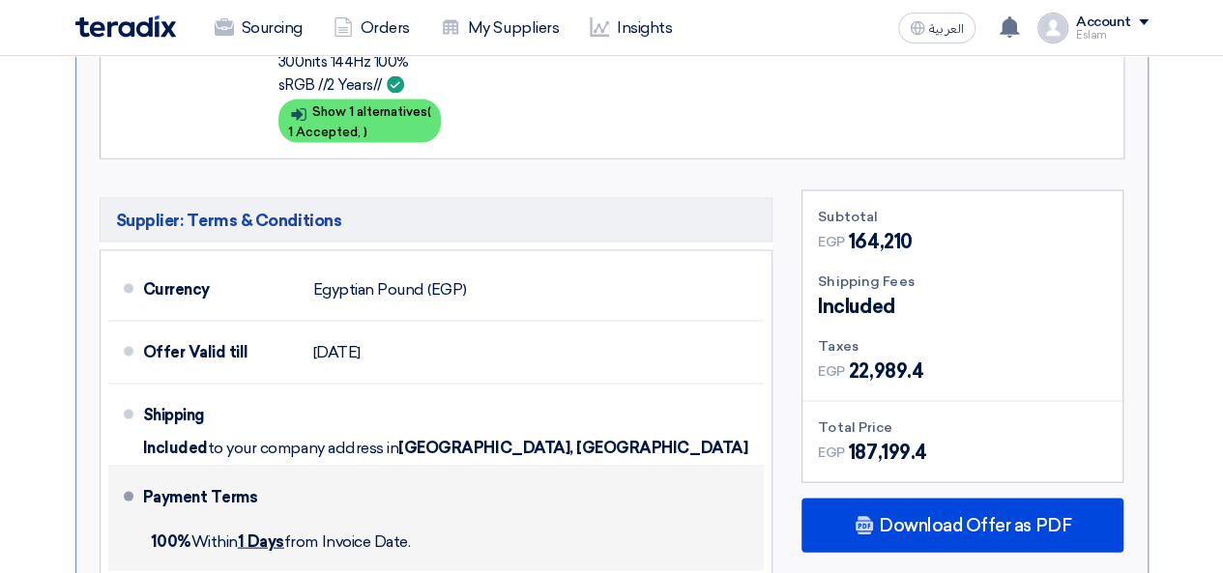
drag, startPoint x: 148, startPoint y: 415, endPoint x: 478, endPoint y: 416, distance: 329.7
click at [478, 520] on div "100% [DATE] from Invoice Date." at bounding box center [450, 541] width 614 height 43
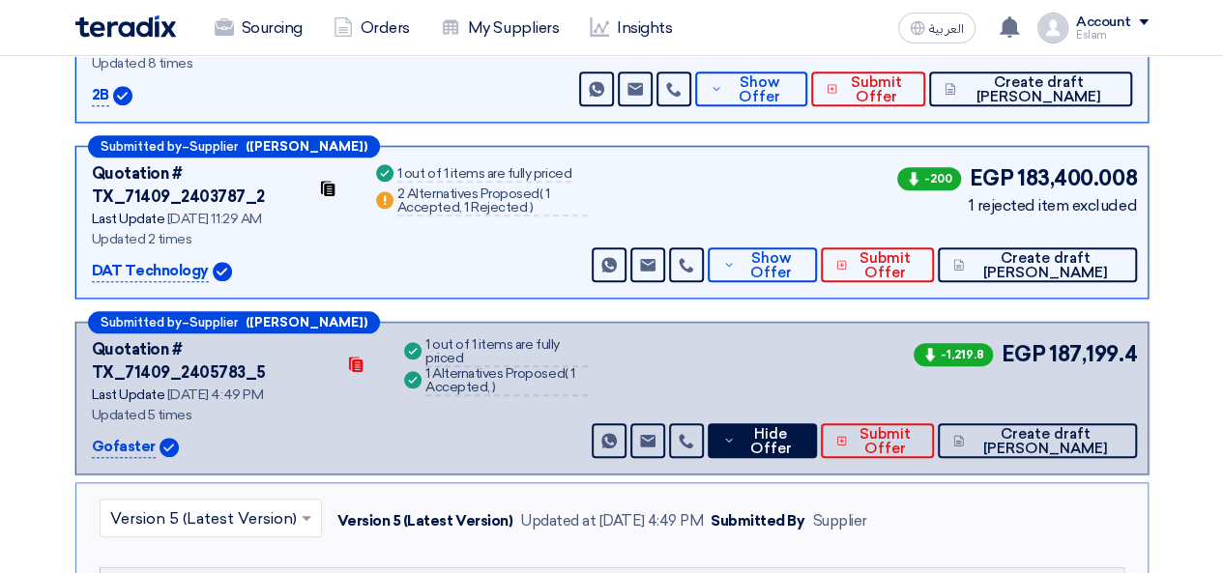
scroll to position [781, 0]
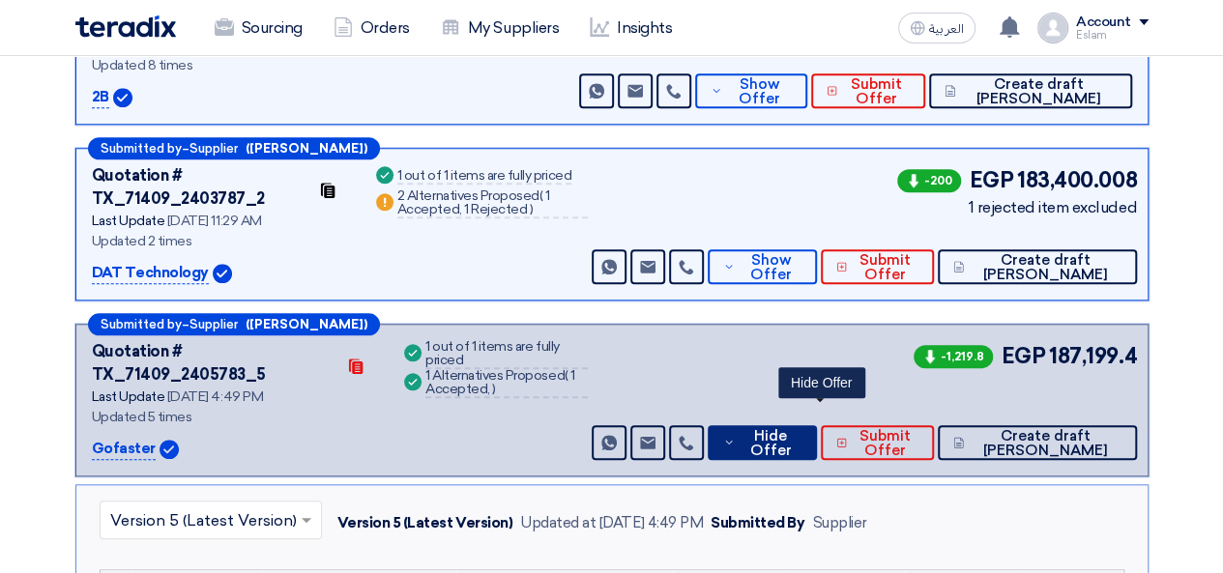
click at [801, 429] on span "Hide Offer" at bounding box center [771, 443] width 62 height 29
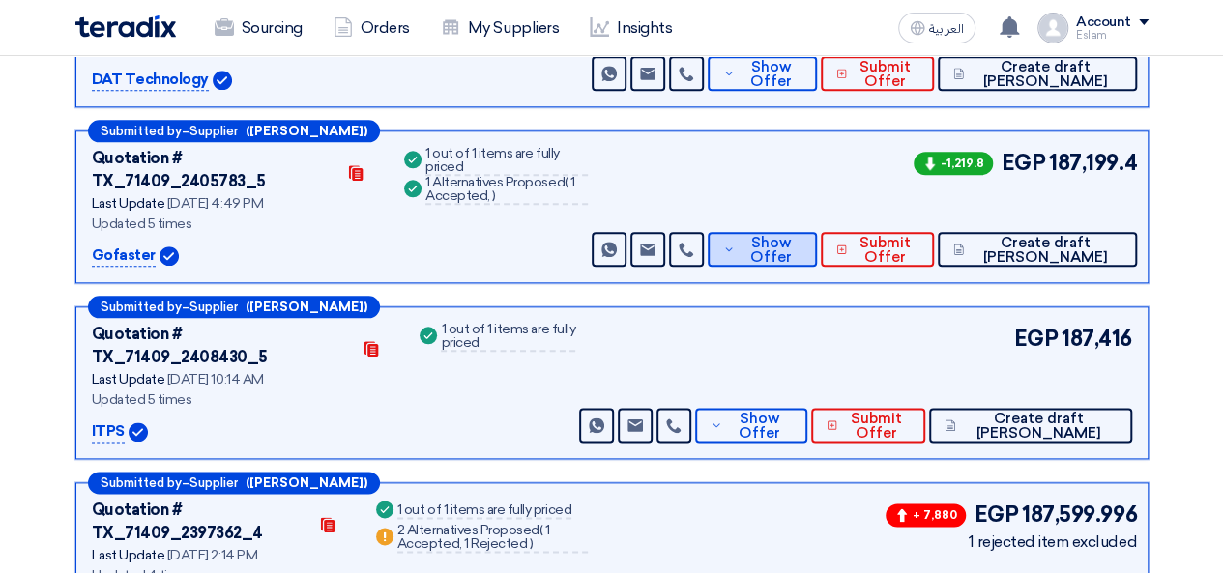
scroll to position [1071, 0]
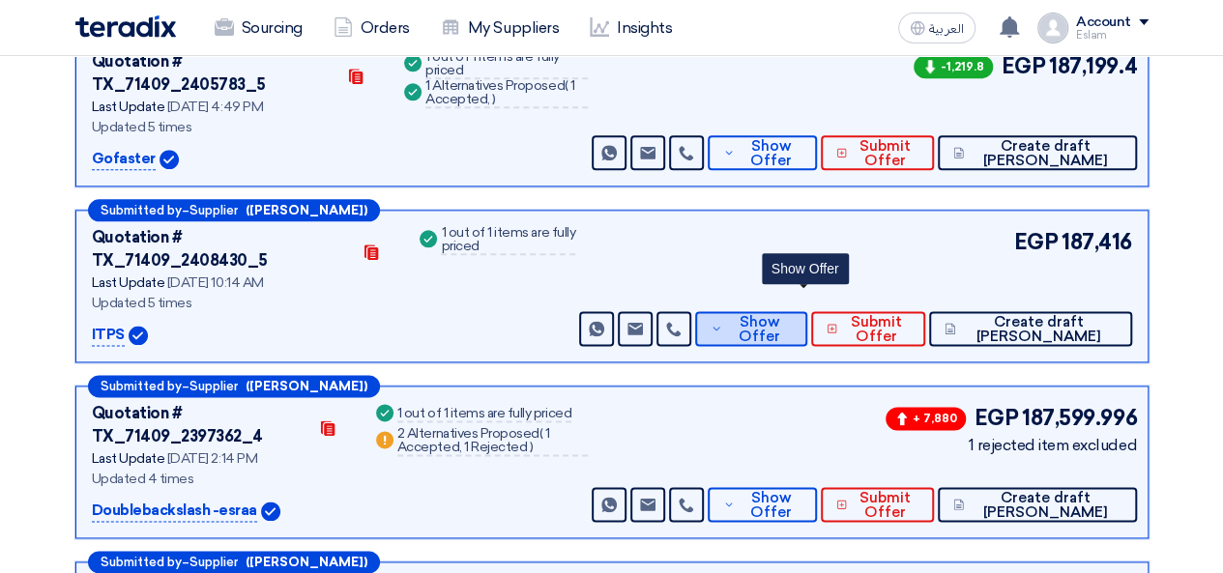
click at [788, 315] on span "Show Offer" at bounding box center [759, 329] width 64 height 29
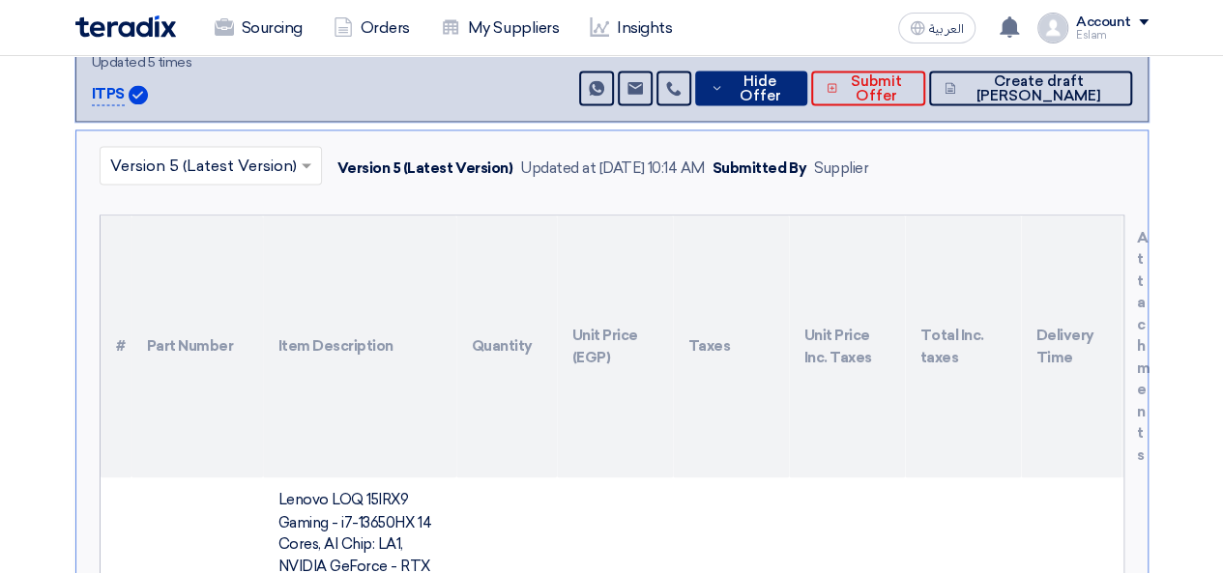
scroll to position [1361, 0]
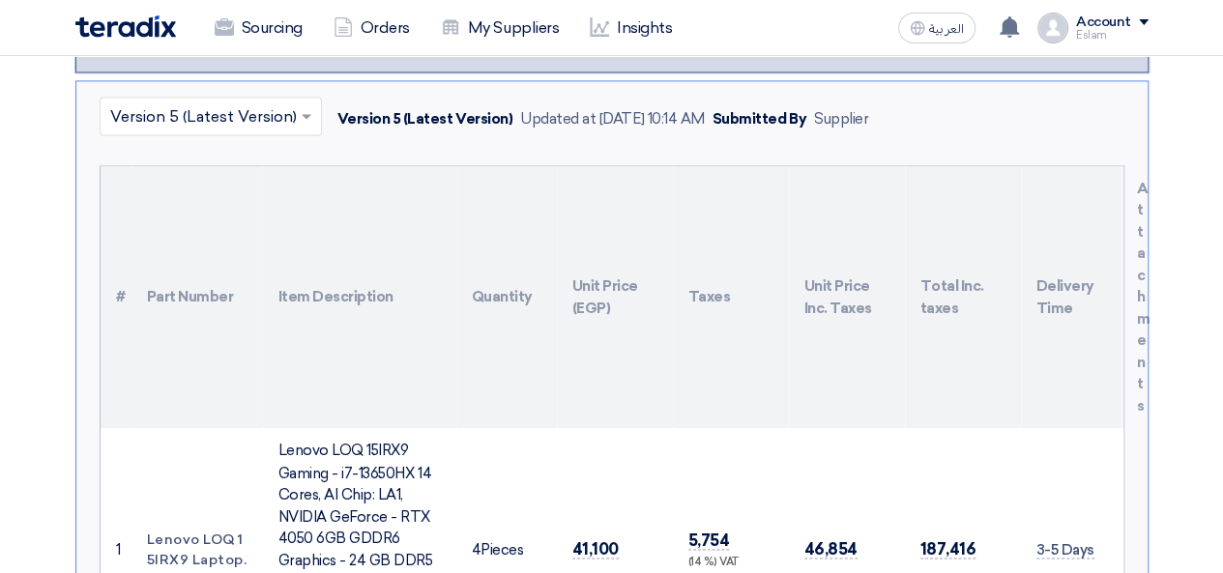
drag, startPoint x: 1035, startPoint y: 403, endPoint x: 1094, endPoint y: 401, distance: 59.0
click at [1094, 428] on td "3-5 Days" at bounding box center [1071, 548] width 101 height 241
drag, startPoint x: 572, startPoint y: 395, endPoint x: 619, endPoint y: 395, distance: 46.4
click at [619, 428] on td "41,100" at bounding box center [615, 548] width 116 height 241
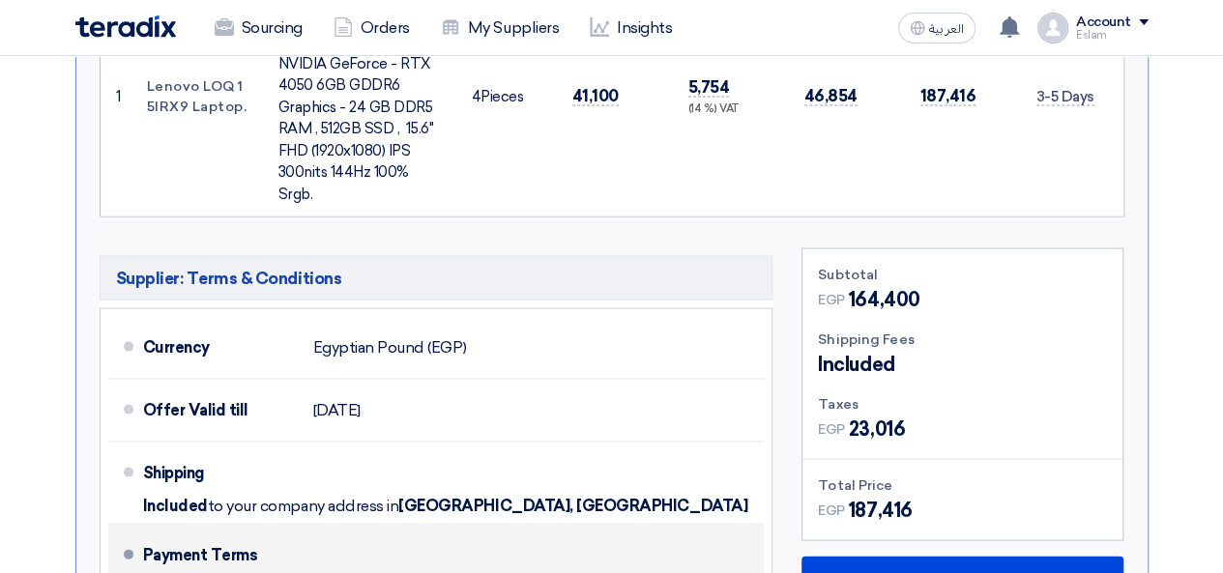
scroll to position [1845, 0]
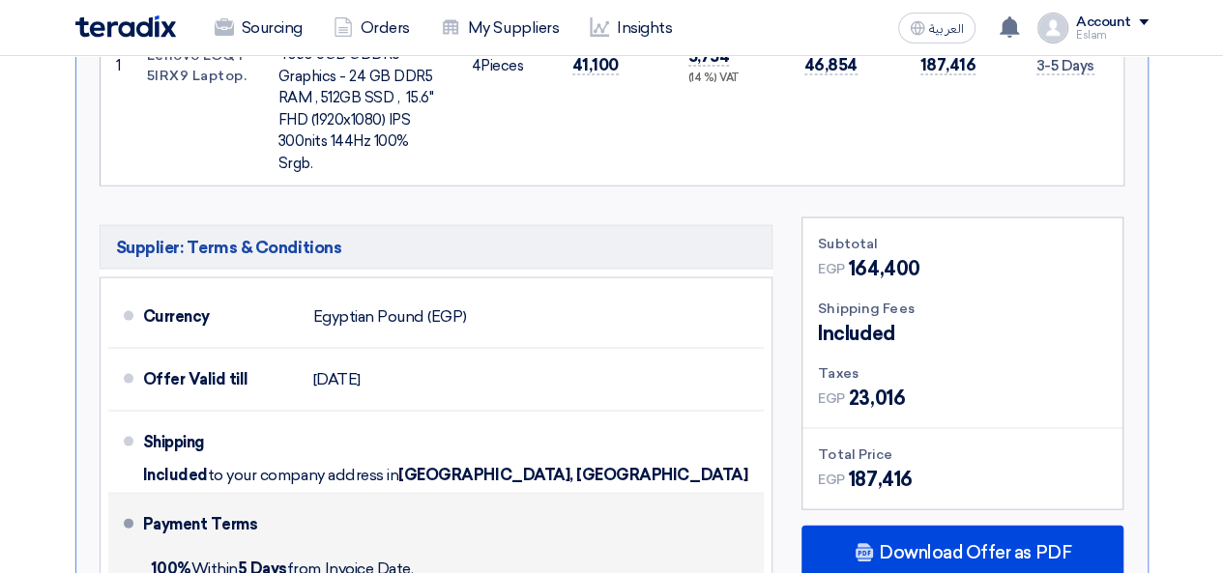
drag, startPoint x: 142, startPoint y: 419, endPoint x: 425, endPoint y: 431, distance: 283.6
click at [425, 548] on div "100% [DATE] from Invoice Date." at bounding box center [450, 569] width 614 height 43
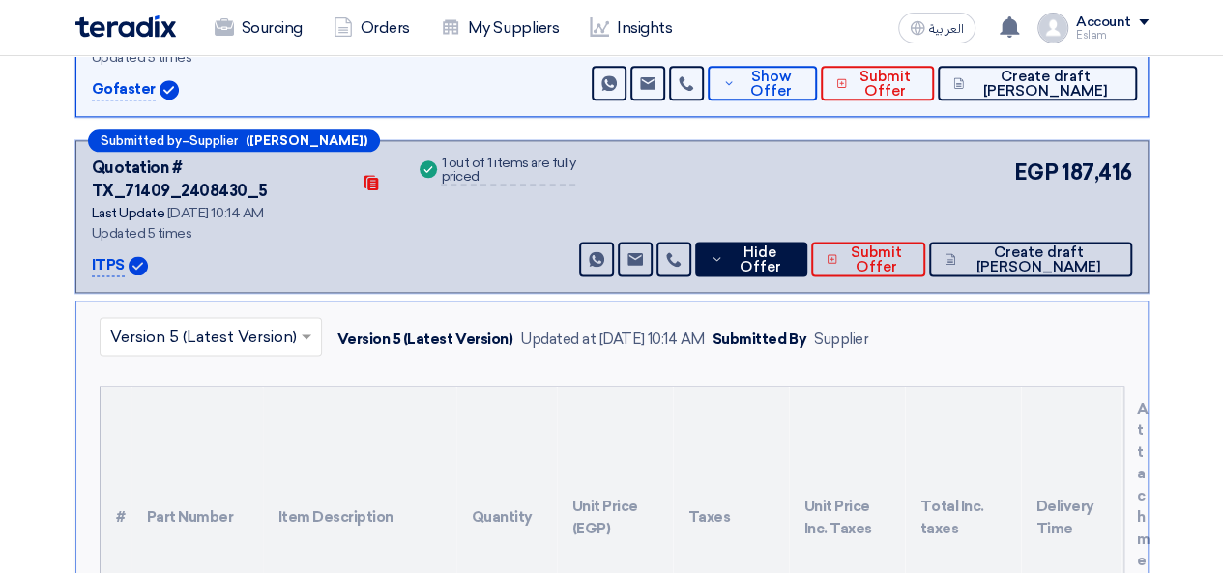
scroll to position [1071, 0]
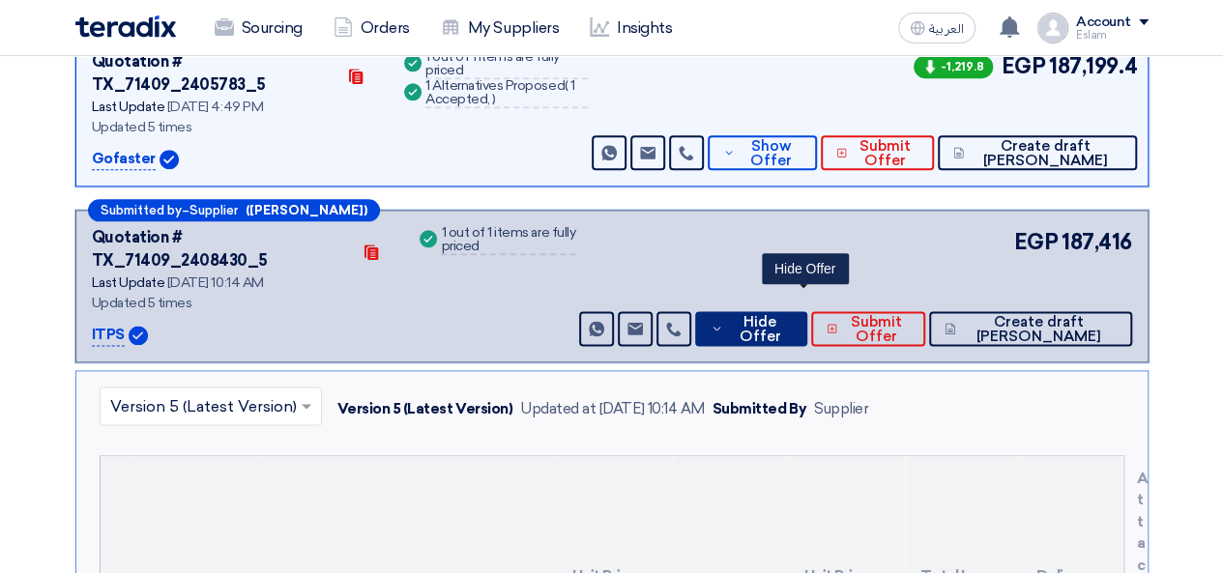
click at [791, 315] on span "Hide Offer" at bounding box center [759, 329] width 63 height 29
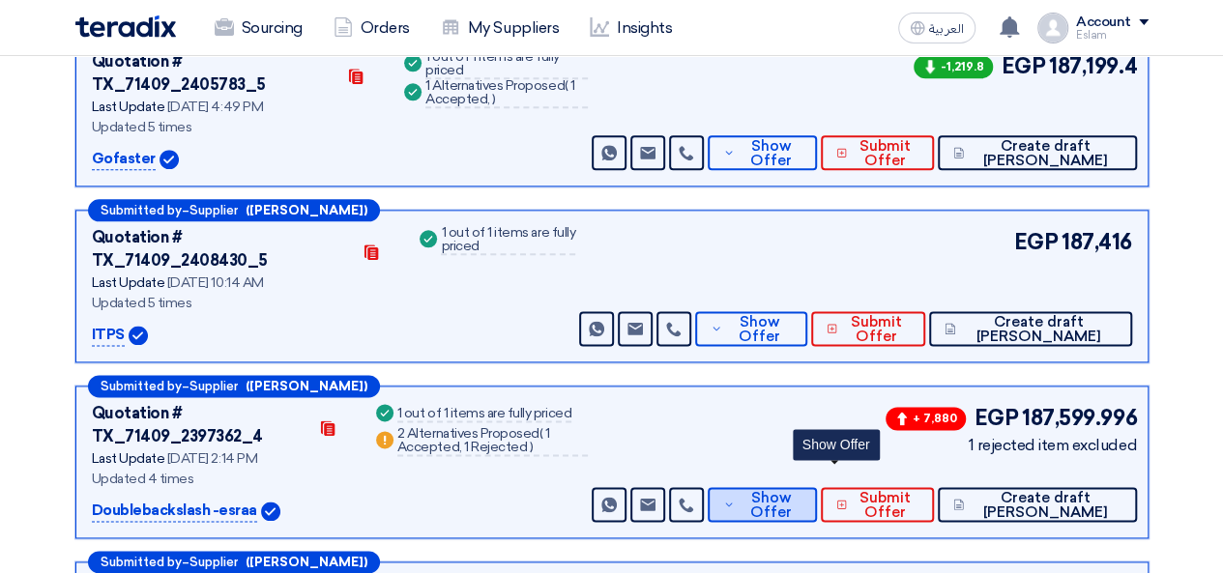
click at [802, 491] on span "Show Offer" at bounding box center [771, 505] width 63 height 29
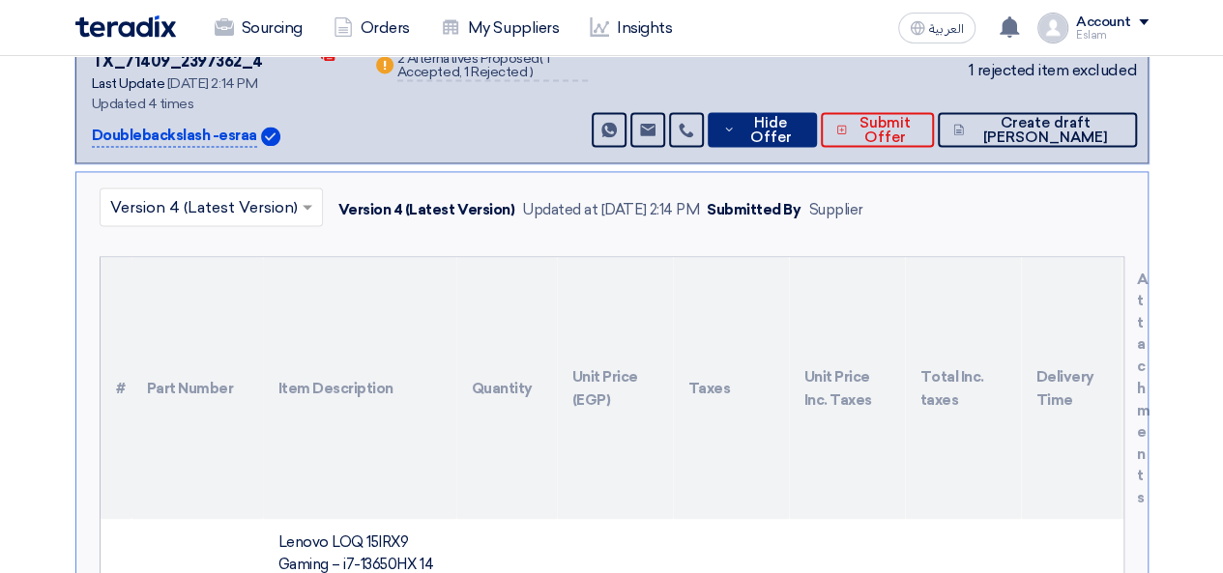
scroll to position [1555, 0]
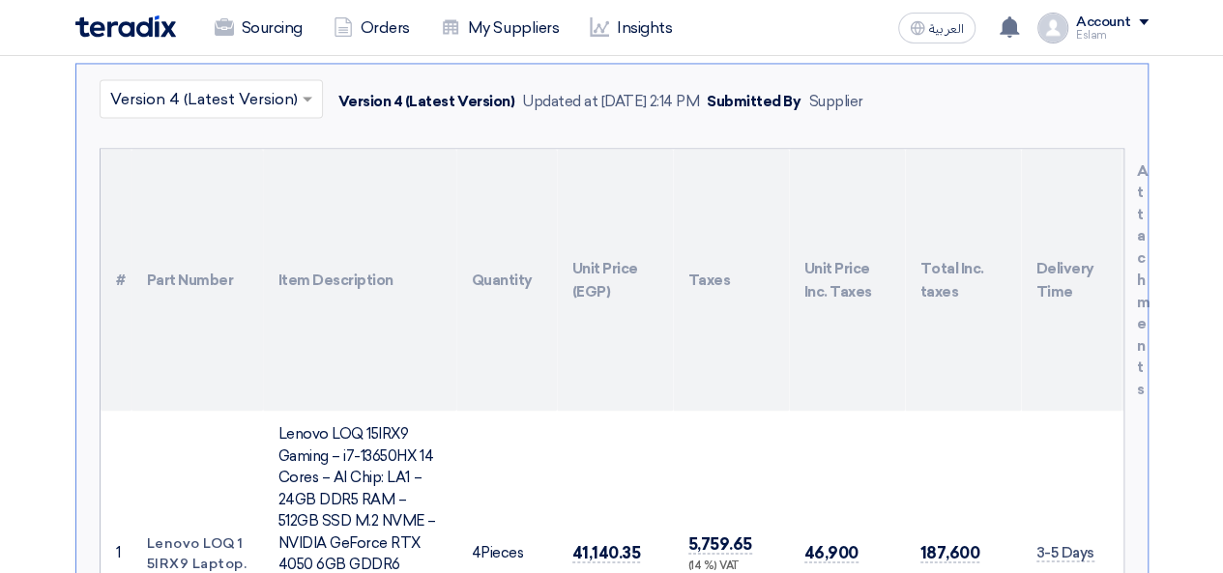
drag, startPoint x: 574, startPoint y: 380, endPoint x: 653, endPoint y: 384, distance: 78.4
click at [653, 411] on td "41,140.35" at bounding box center [615, 552] width 116 height 283
drag, startPoint x: 1032, startPoint y: 382, endPoint x: 1090, endPoint y: 382, distance: 58.0
click at [1090, 411] on td "3-5 Days" at bounding box center [1071, 552] width 101 height 283
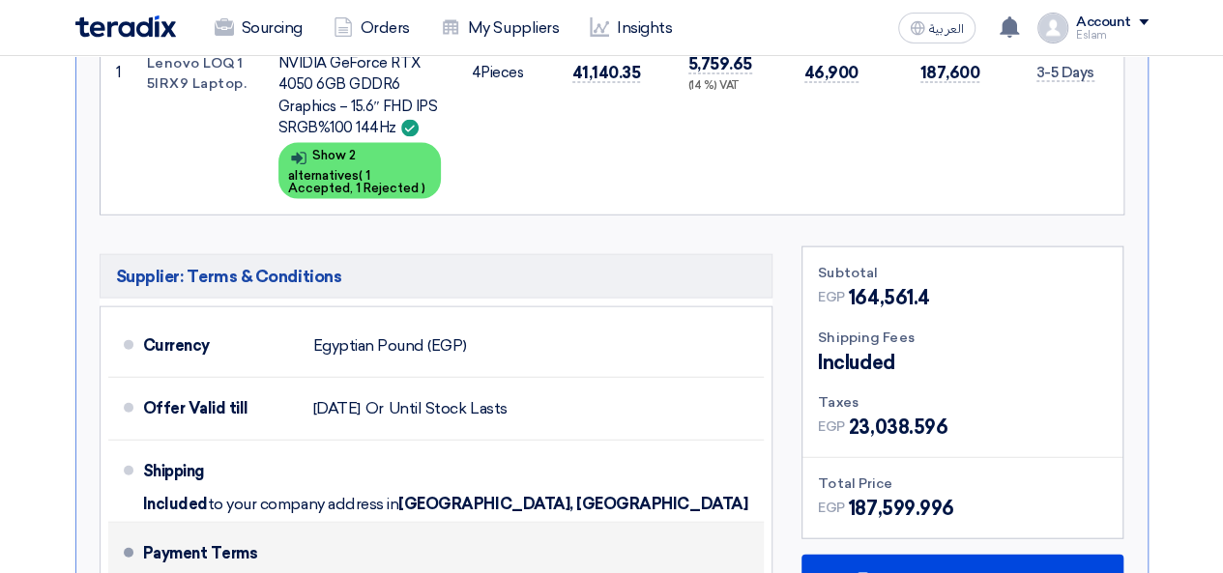
scroll to position [2038, 0]
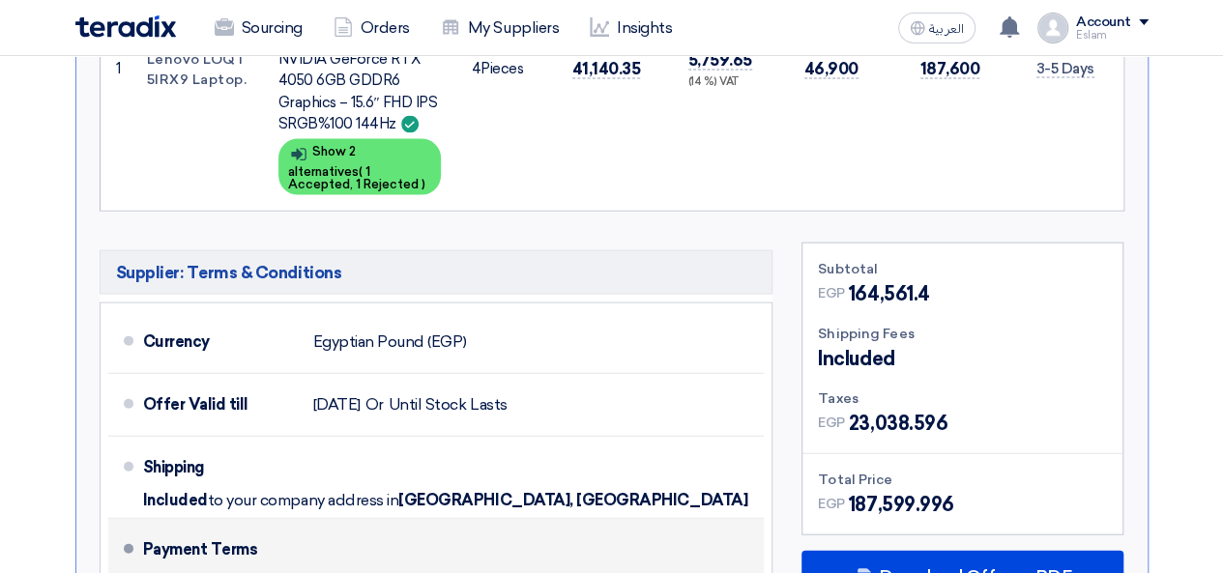
drag, startPoint x: 150, startPoint y: 424, endPoint x: 447, endPoint y: 428, distance: 296.8
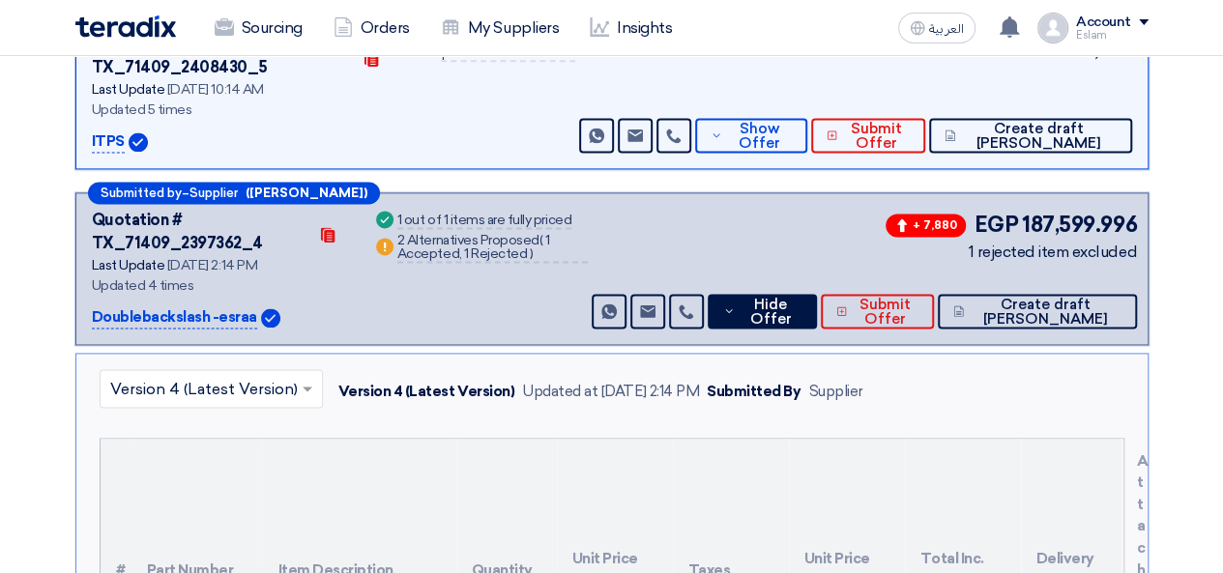
scroll to position [1168, 0]
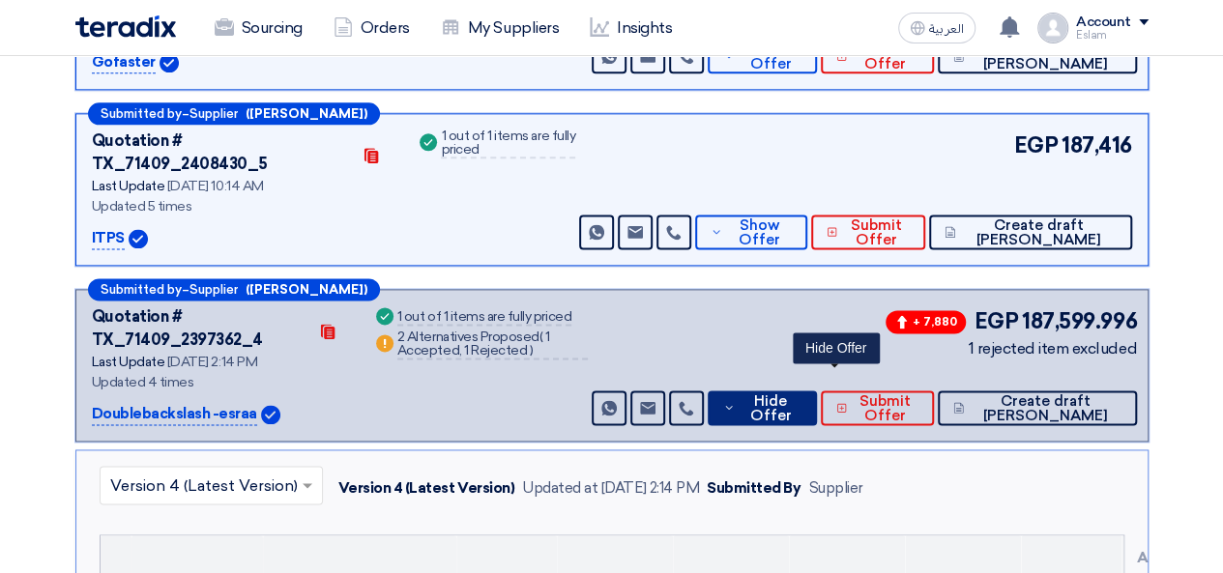
click at [801, 394] on span "Hide Offer" at bounding box center [771, 408] width 62 height 29
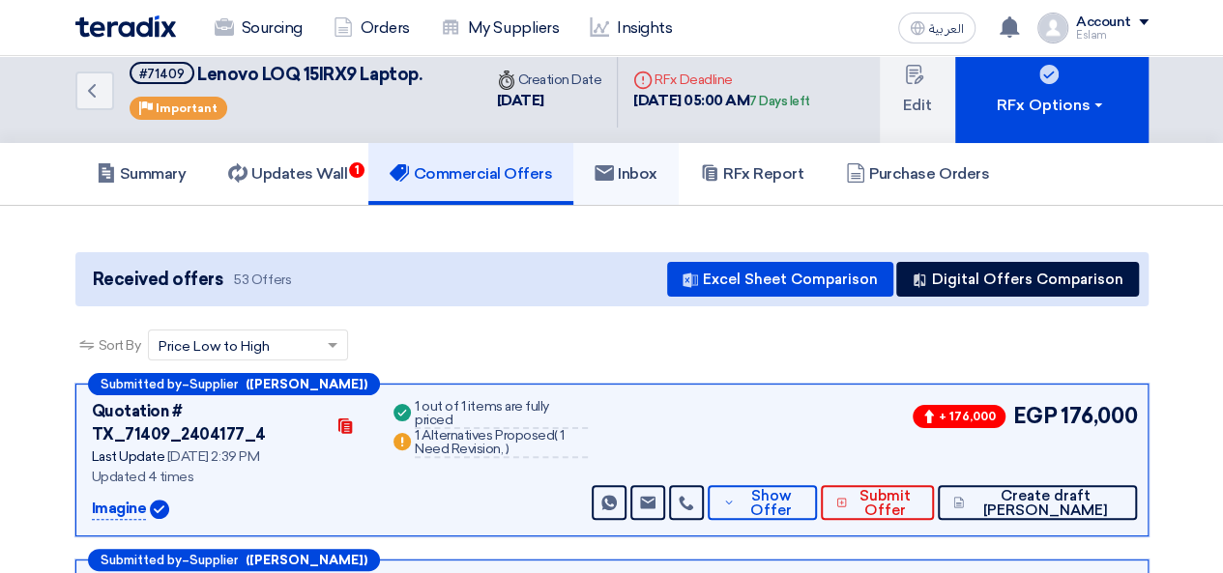
scroll to position [0, 0]
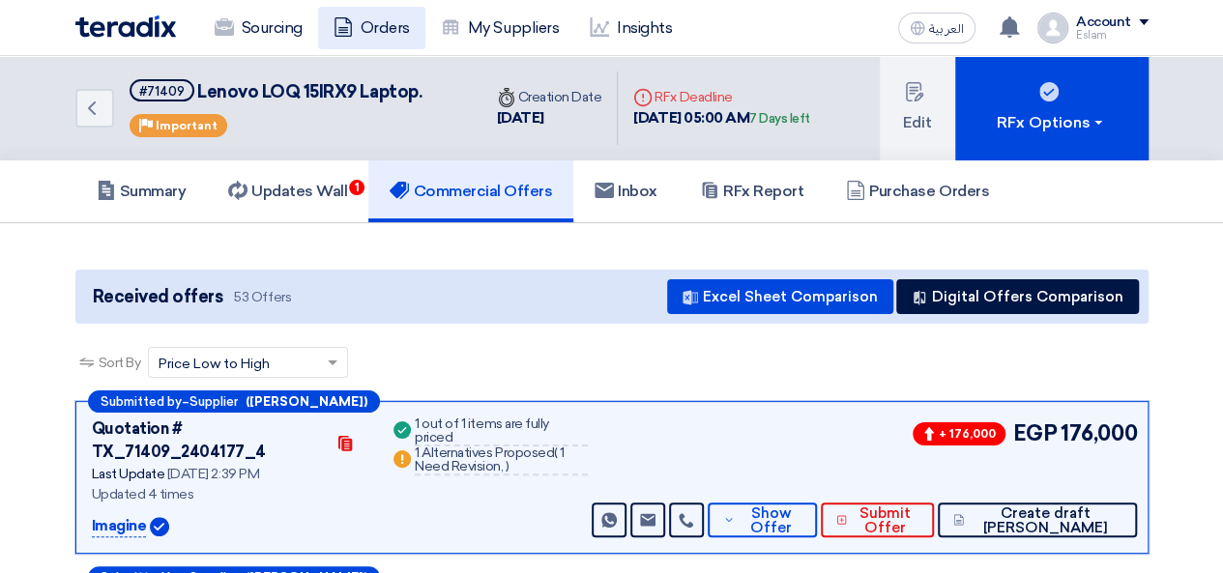
click at [374, 35] on link "Orders" at bounding box center [371, 28] width 107 height 43
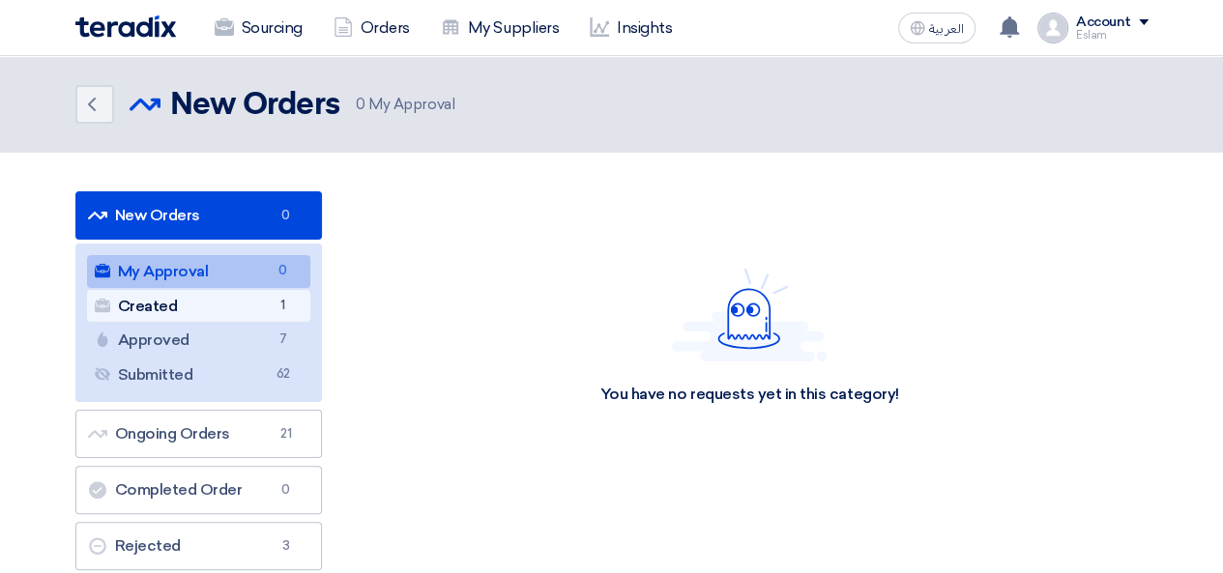
click at [230, 306] on link "Created Created 1" at bounding box center [198, 306] width 223 height 33
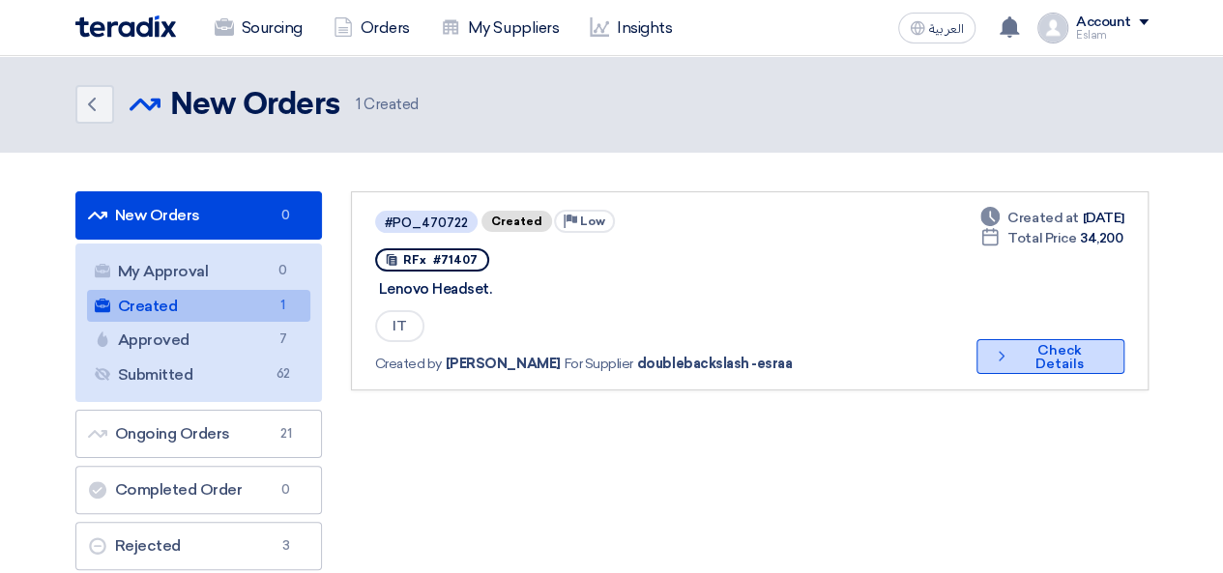
click at [1023, 341] on button "Check details Check Details" at bounding box center [1049, 356] width 147 height 35
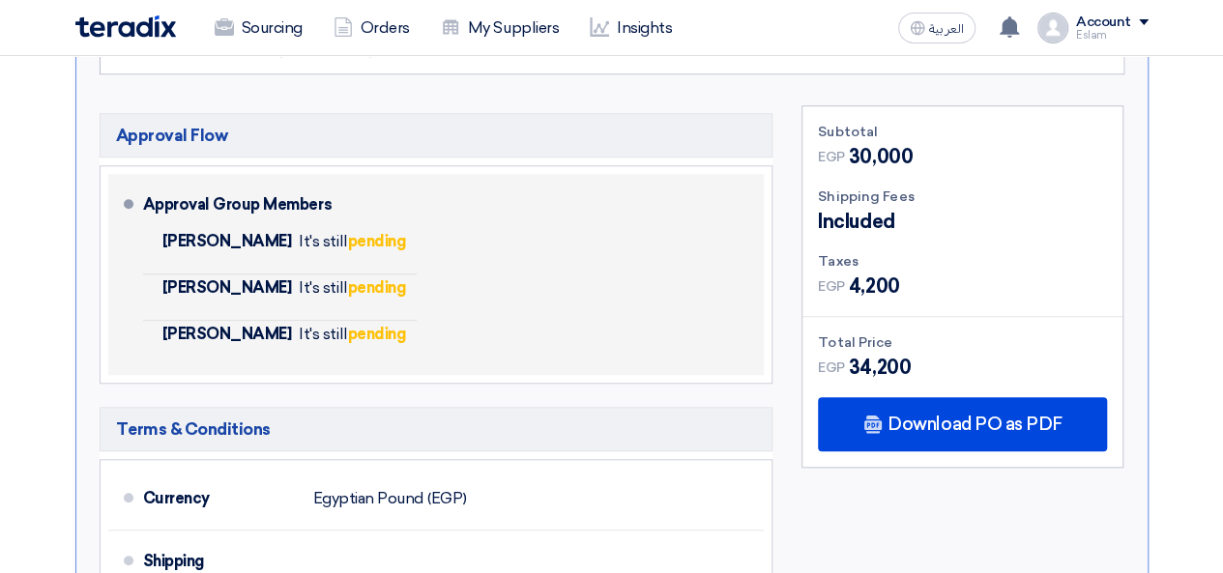
scroll to position [97, 0]
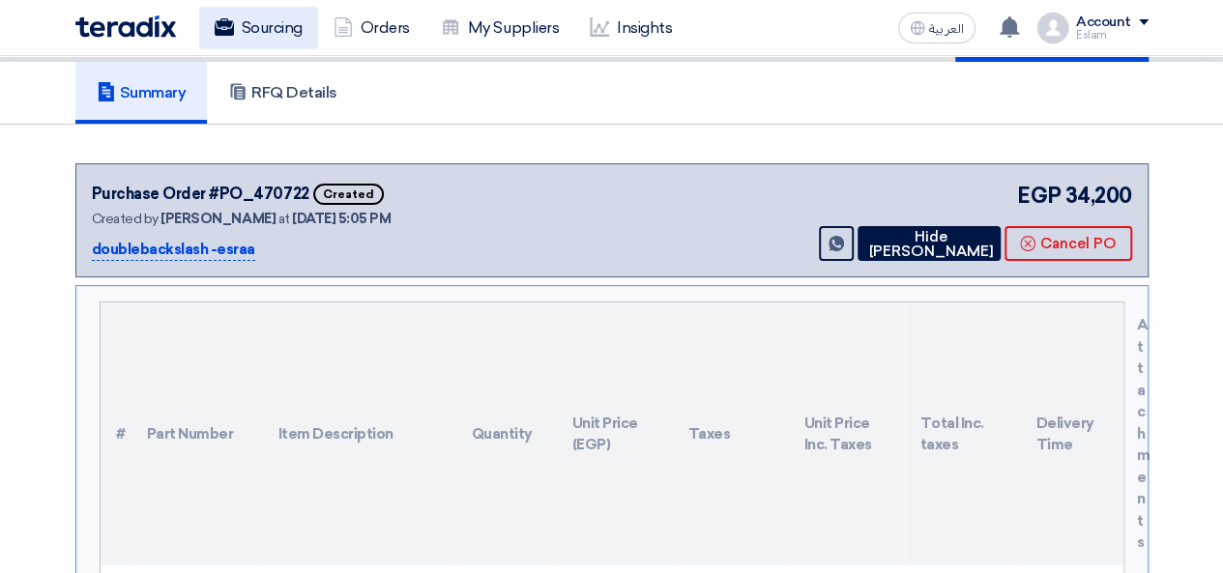
click at [269, 37] on link "Sourcing" at bounding box center [258, 28] width 119 height 43
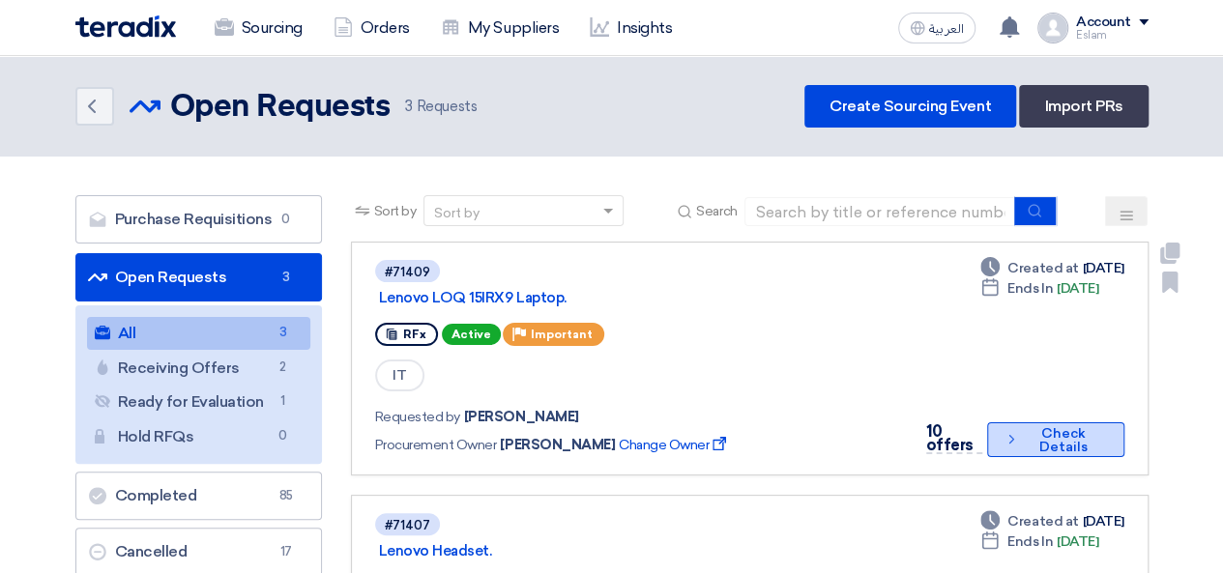
click at [1035, 432] on button "Check details Check Details" at bounding box center [1055, 440] width 136 height 35
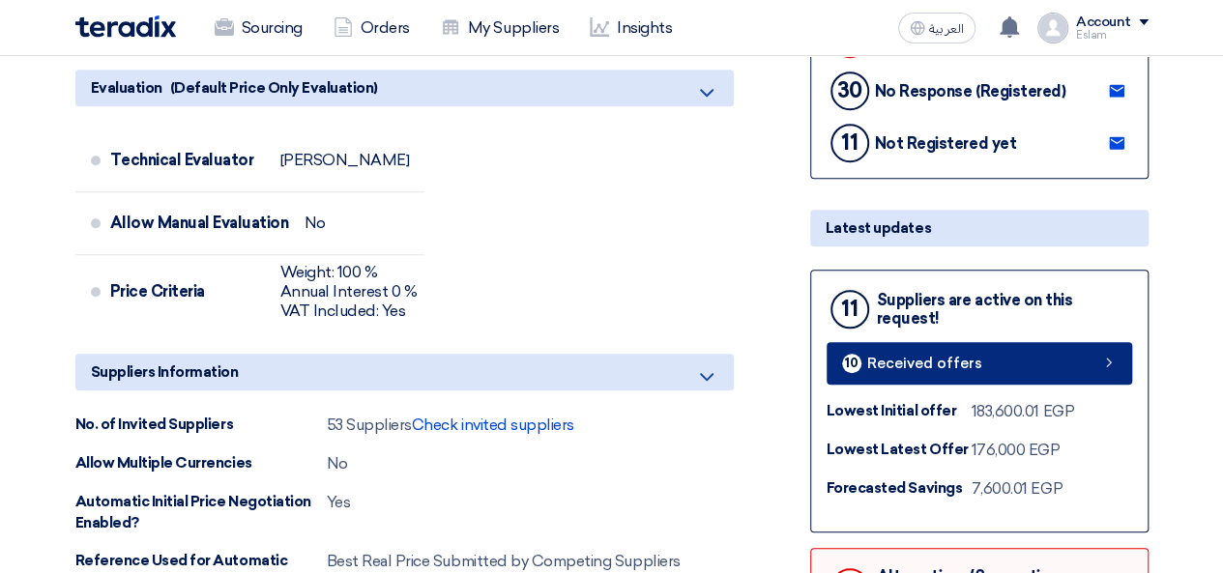
click at [888, 357] on span "Received offers" at bounding box center [924, 364] width 115 height 15
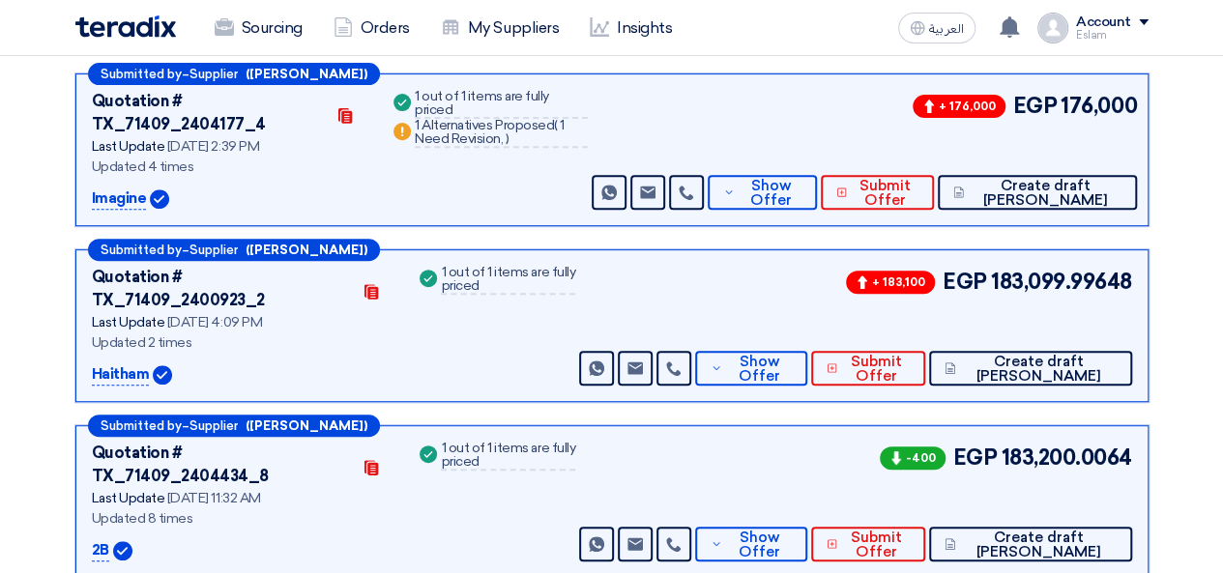
scroll to position [298, 0]
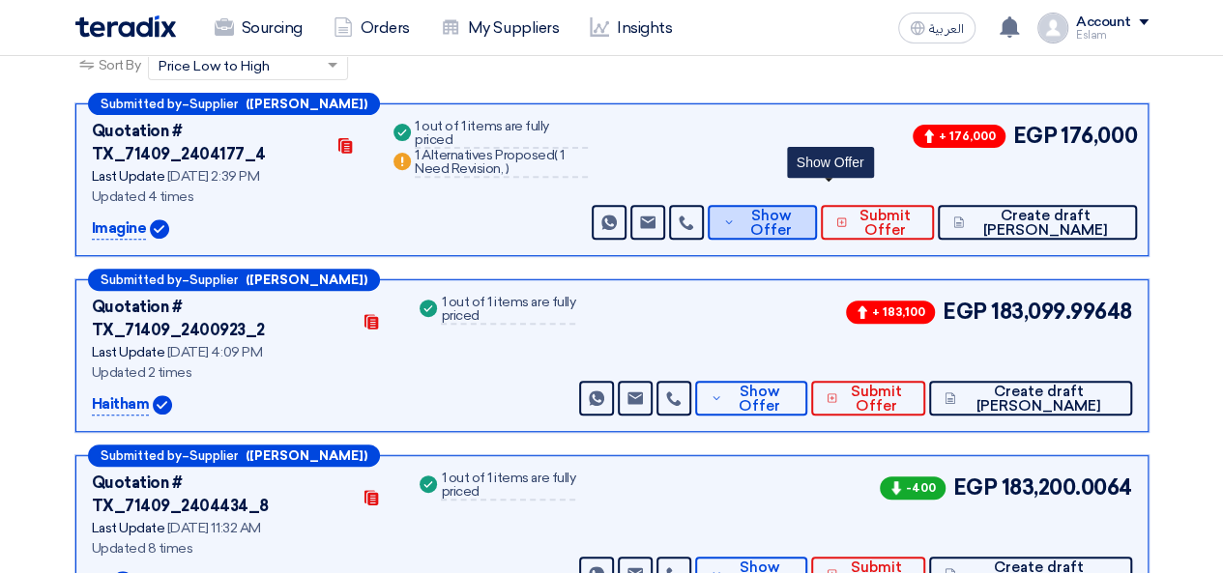
click at [793, 206] on button "Show Offer" at bounding box center [762, 222] width 109 height 35
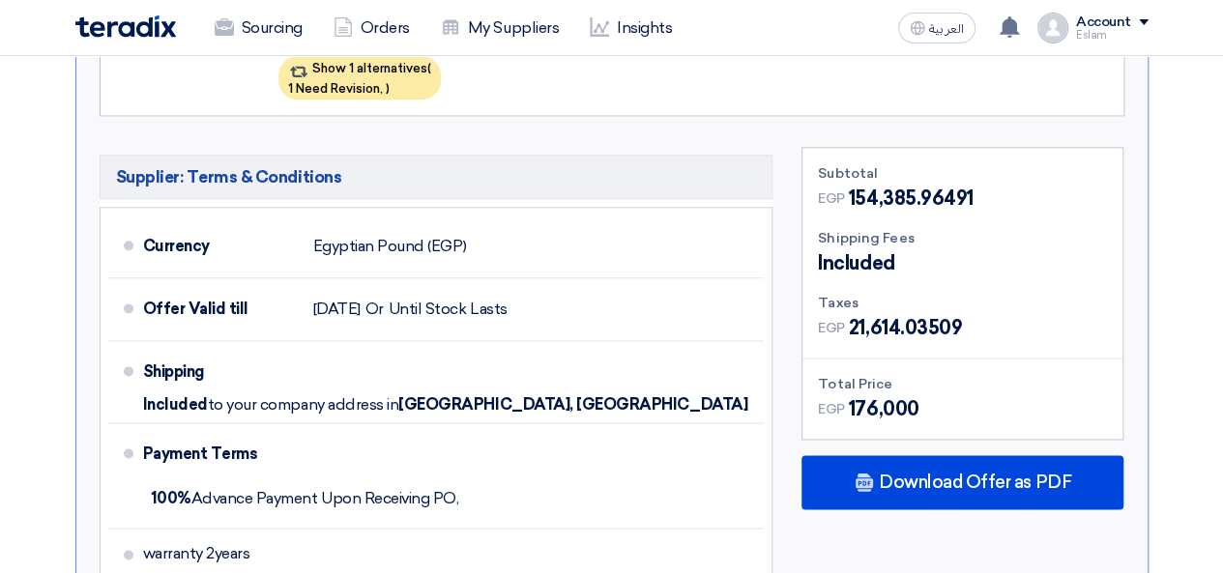
scroll to position [1265, 0]
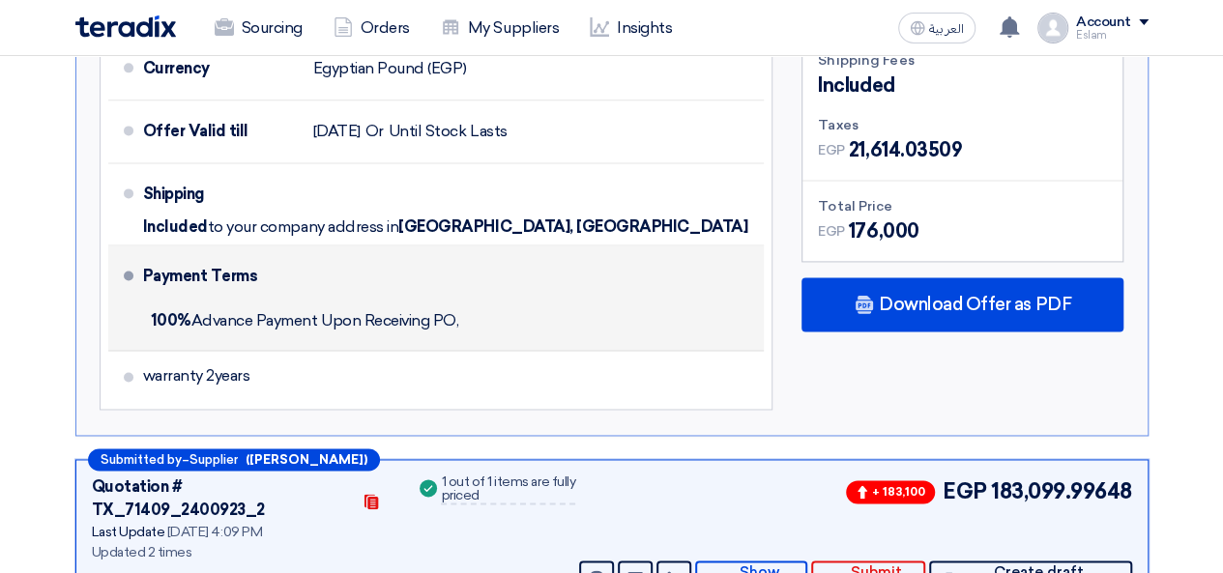
click at [656, 300] on div "100% Advance Payment Upon Receiving PO," at bounding box center [450, 321] width 614 height 43
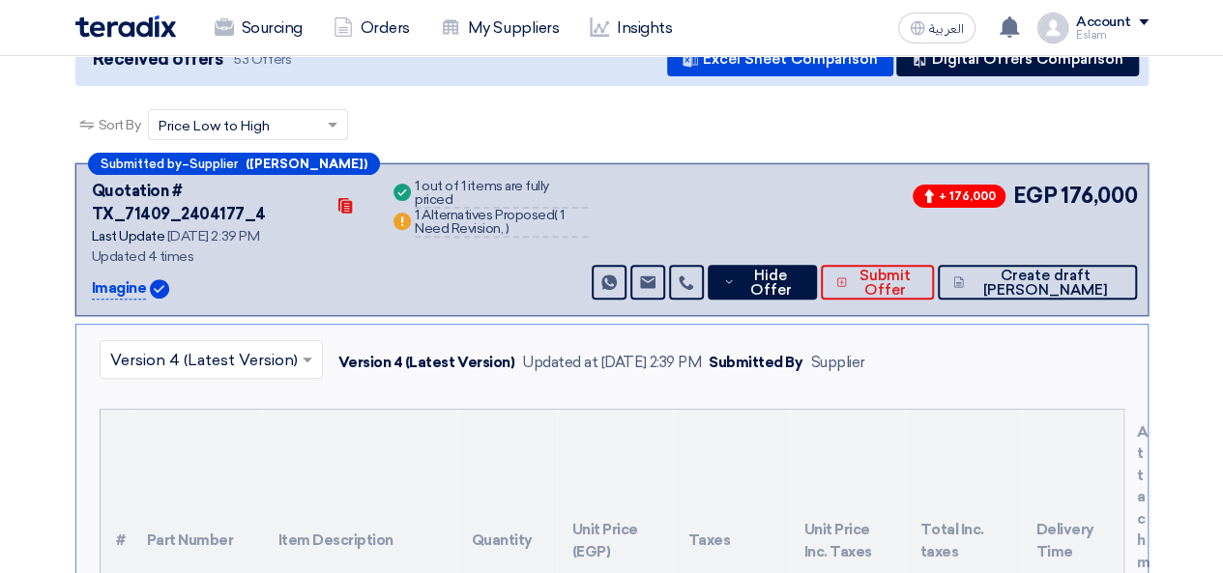
scroll to position [201, 0]
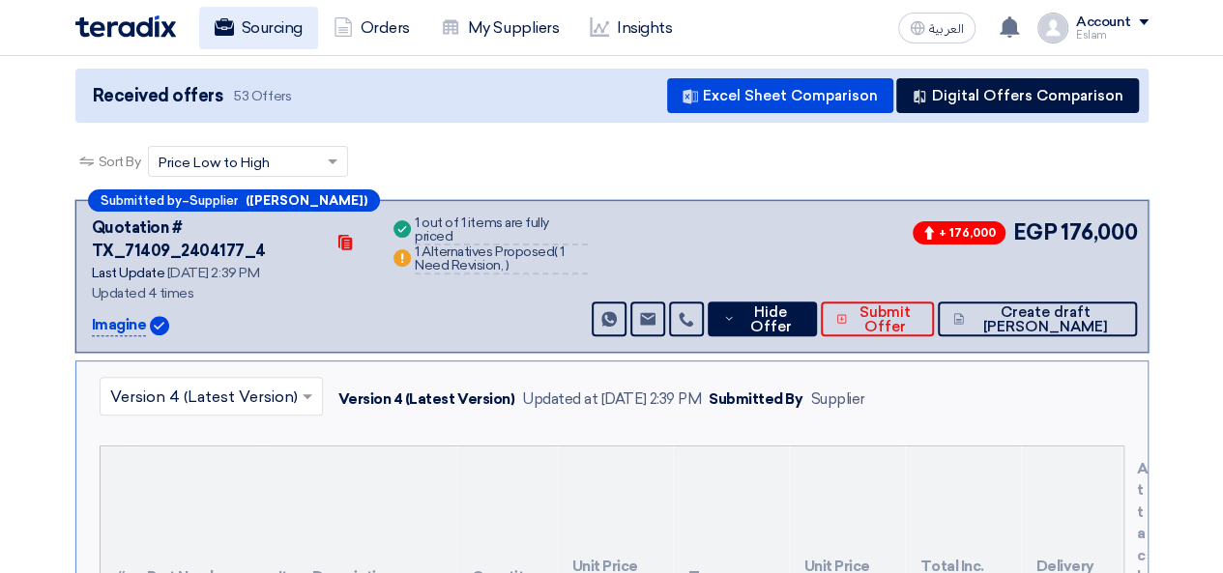
click at [280, 16] on link "Sourcing" at bounding box center [258, 28] width 119 height 43
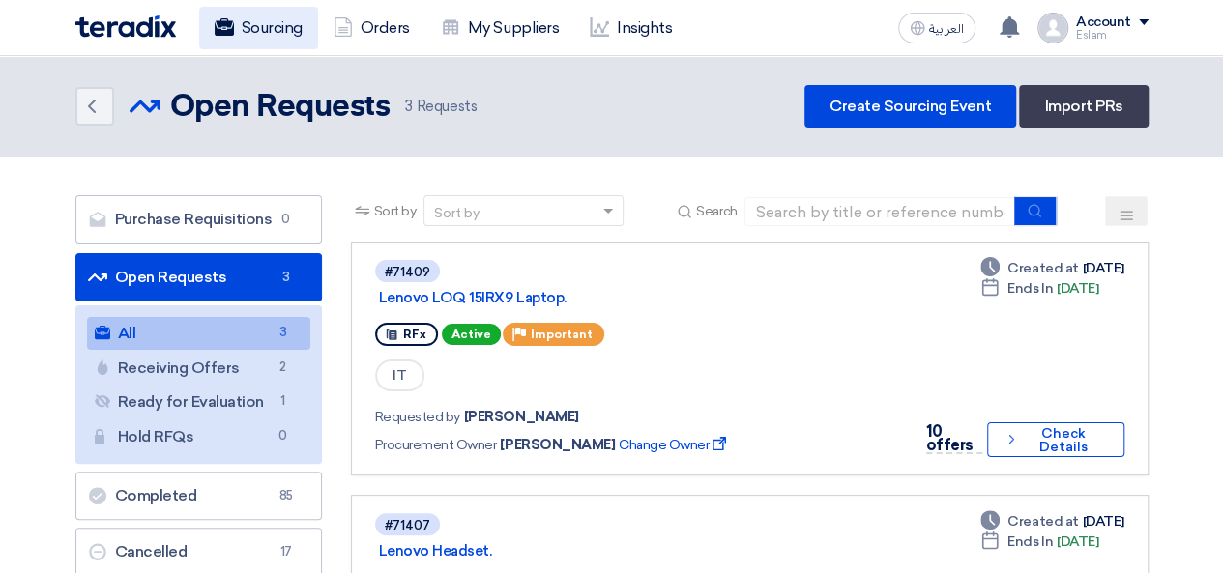
click at [239, 46] on link "Sourcing" at bounding box center [258, 28] width 119 height 43
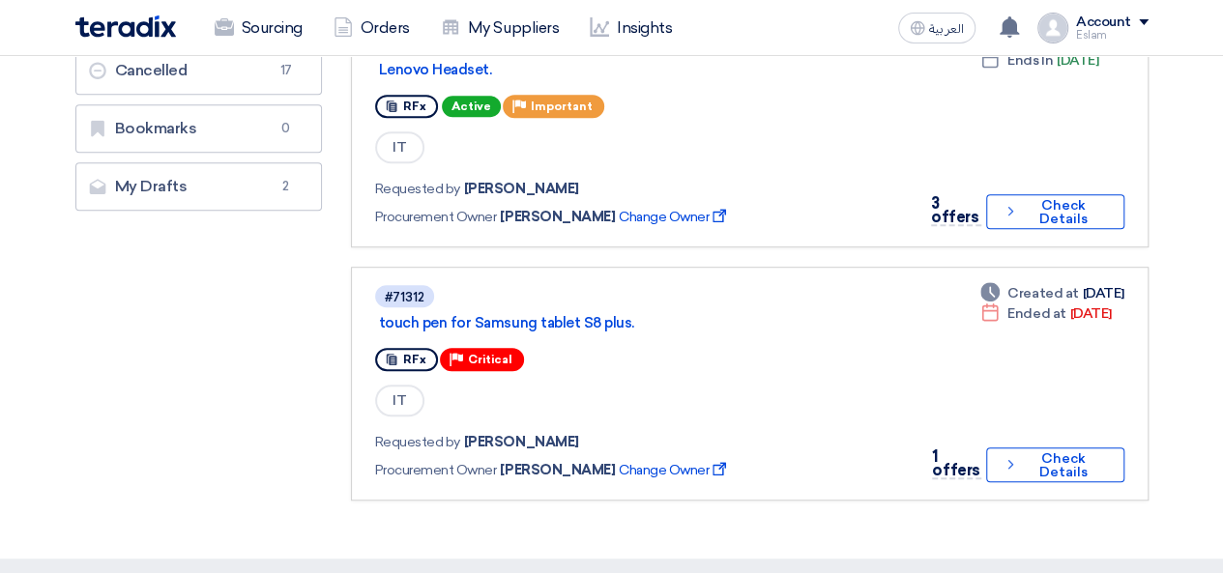
scroll to position [483, 0]
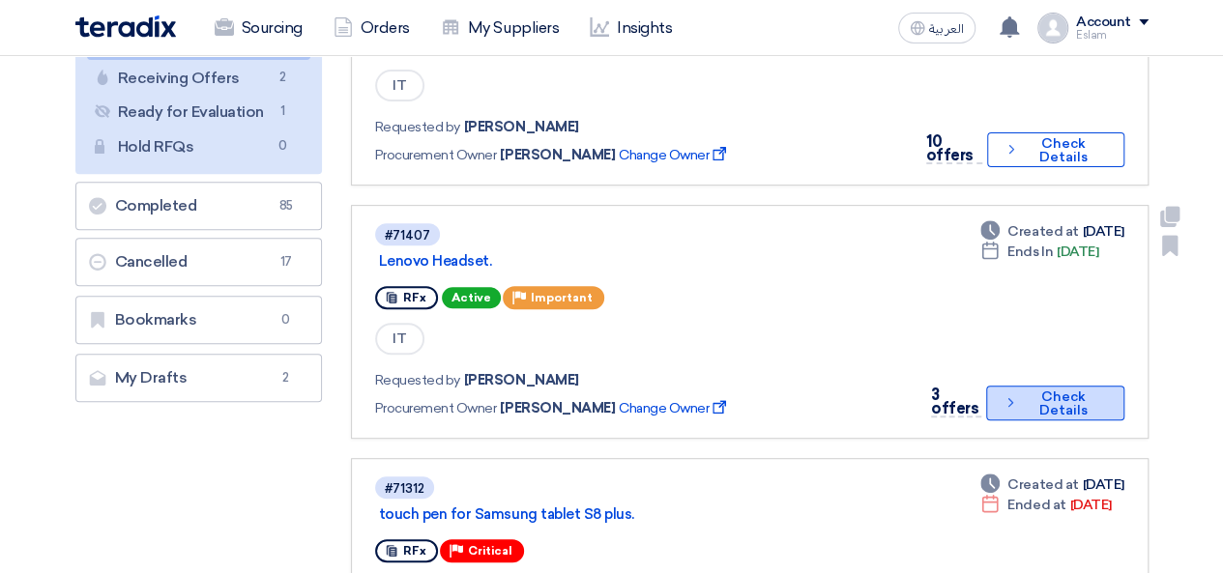
click at [1013, 413] on button "Check details Check Details" at bounding box center [1054, 403] width 137 height 35
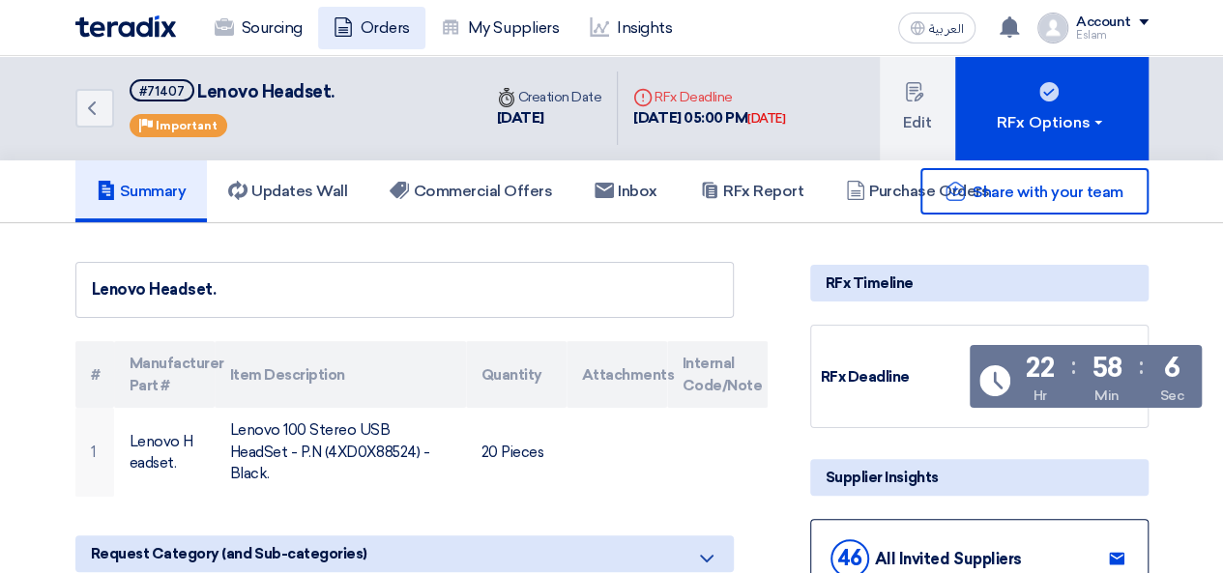
click at [356, 28] on link "Orders" at bounding box center [371, 28] width 107 height 43
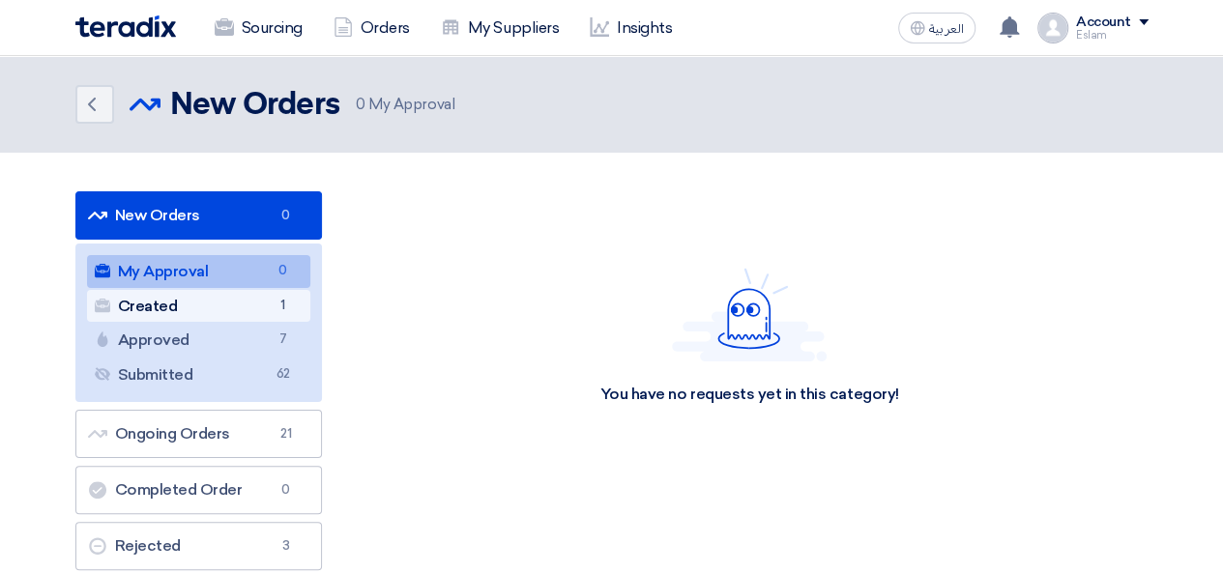
click at [205, 294] on link "Created Created 1" at bounding box center [198, 306] width 223 height 33
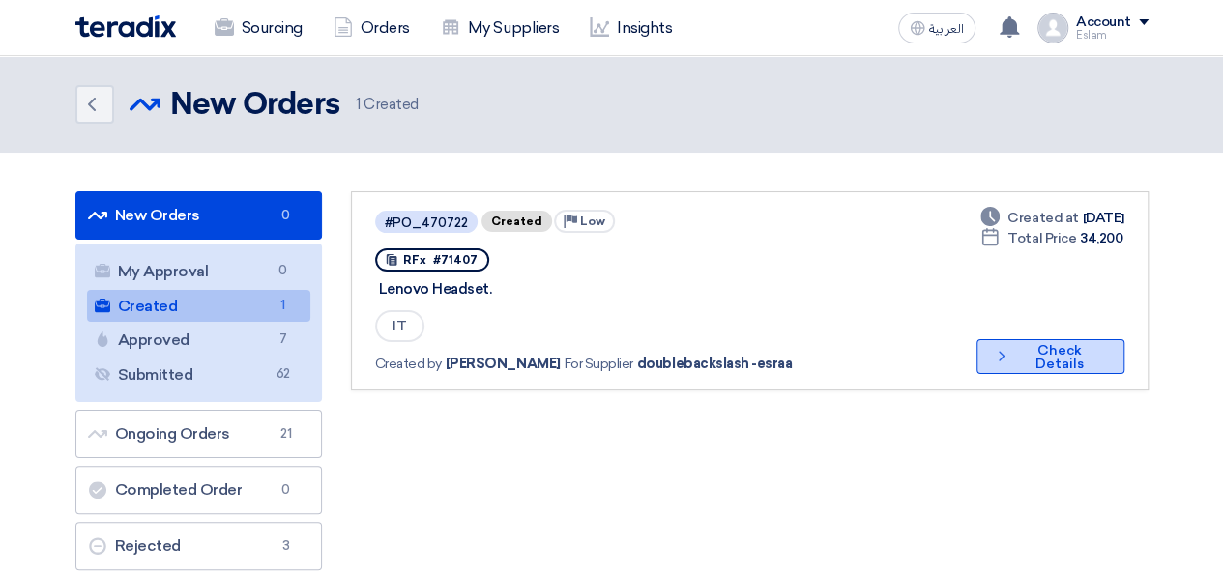
click at [1021, 350] on button "Check details Check Details" at bounding box center [1049, 356] width 147 height 35
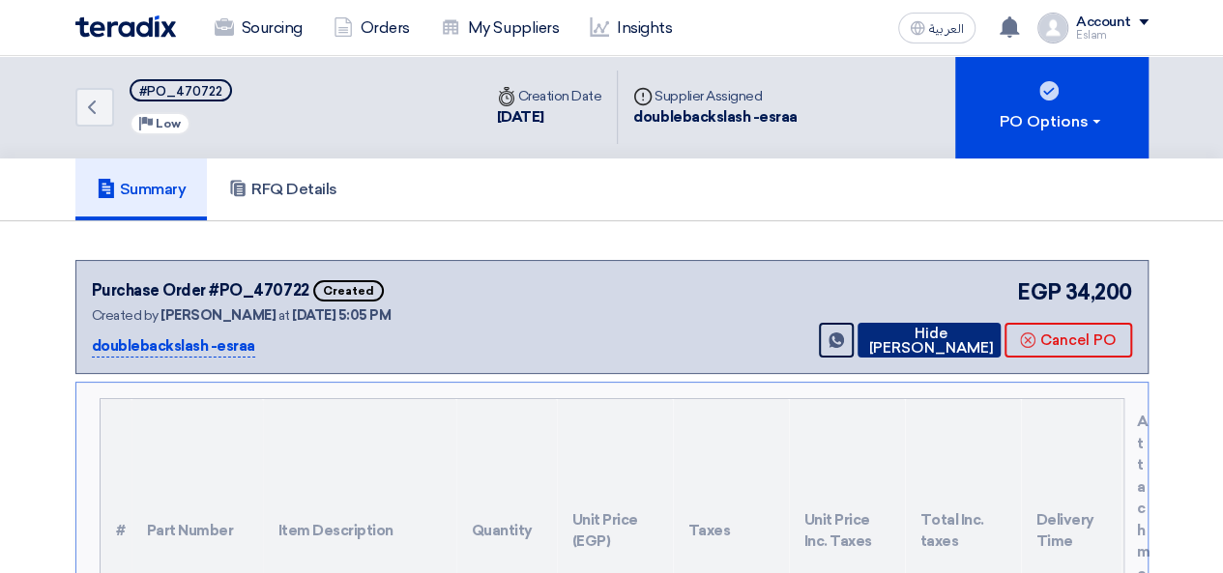
click at [920, 348] on button "Hide [PERSON_NAME]" at bounding box center [929, 340] width 143 height 35
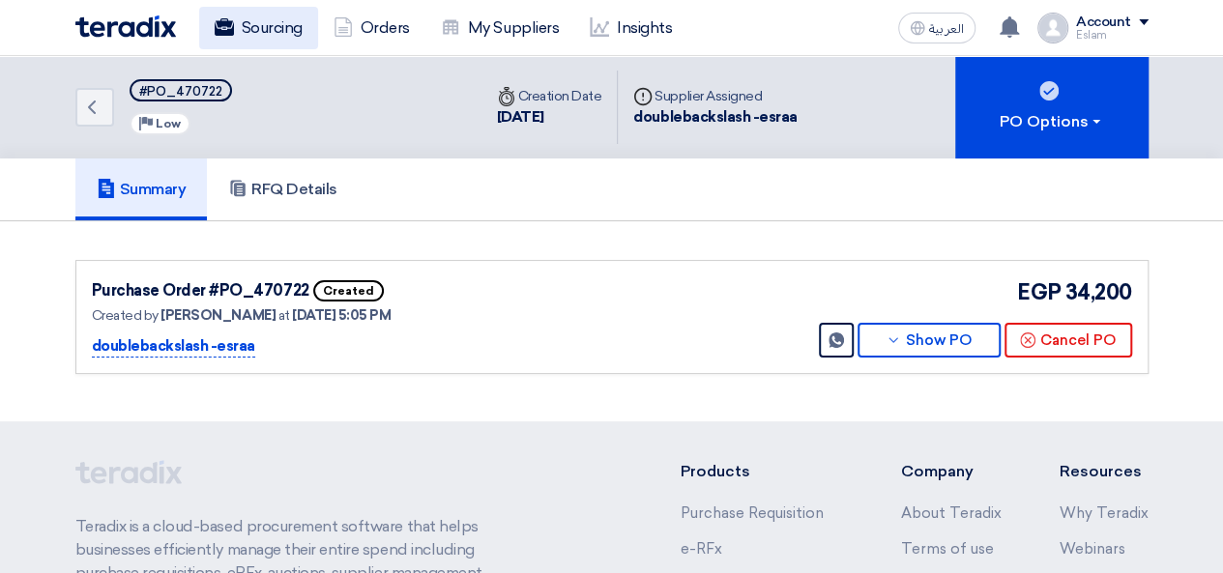
click at [263, 28] on link "Sourcing" at bounding box center [258, 28] width 119 height 43
